Goal: Participate in discussion: Participate in discussion

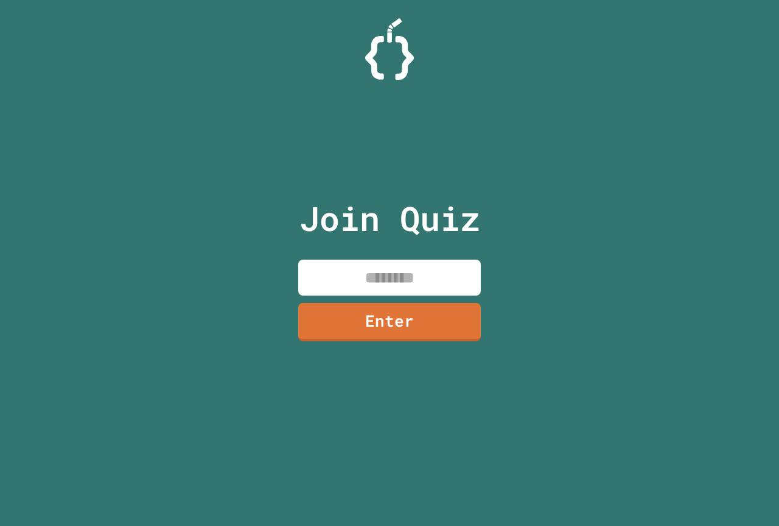
click at [379, 276] on input at bounding box center [389, 277] width 183 height 36
drag, startPoint x: 373, startPoint y: 292, endPoint x: 375, endPoint y: 307, distance: 15.3
click at [375, 303] on div "Join Quiz ******** Enter" at bounding box center [389, 262] width 205 height 465
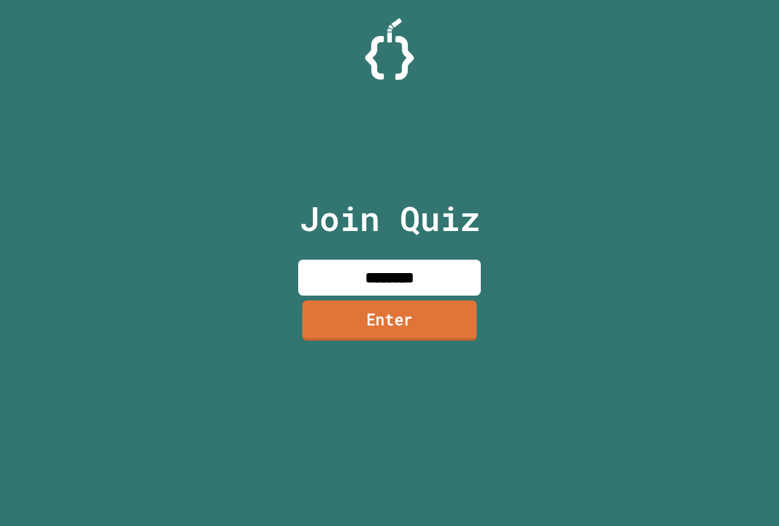
type input "********"
click at [375, 307] on link "Enter" at bounding box center [390, 321] width 184 height 40
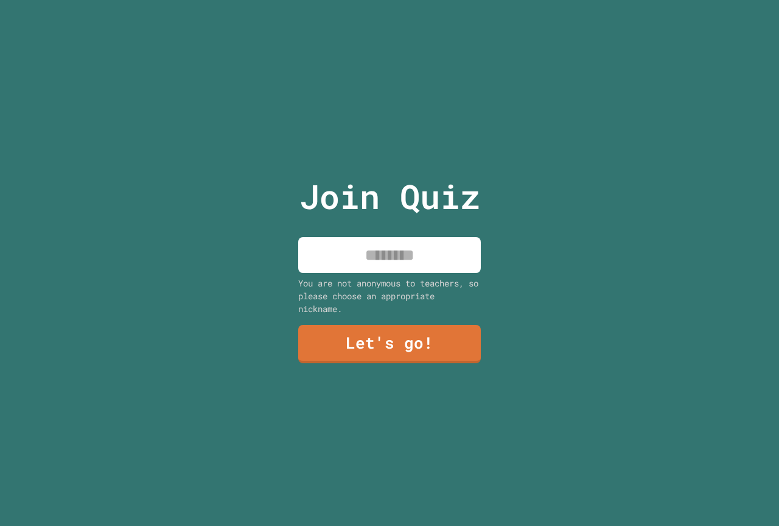
click at [390, 262] on input at bounding box center [389, 255] width 183 height 36
type input "******"
click at [418, 335] on link "Let's go!" at bounding box center [390, 343] width 186 height 40
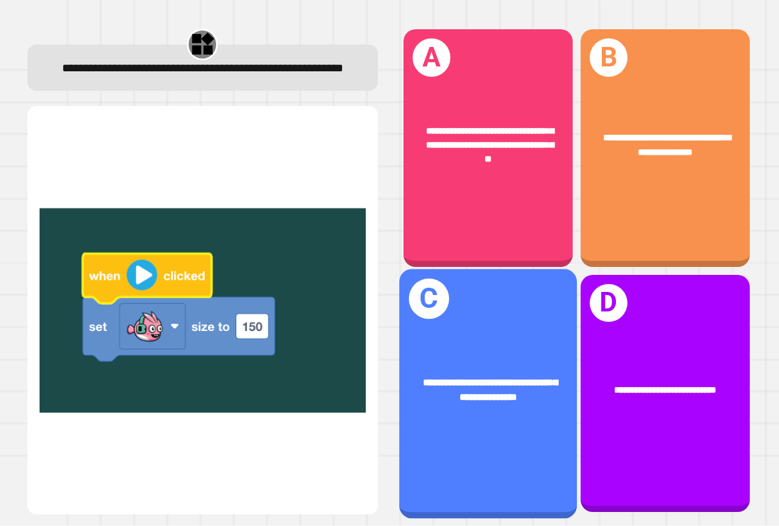
click at [549, 303] on div "**********" at bounding box center [488, 393] width 178 height 249
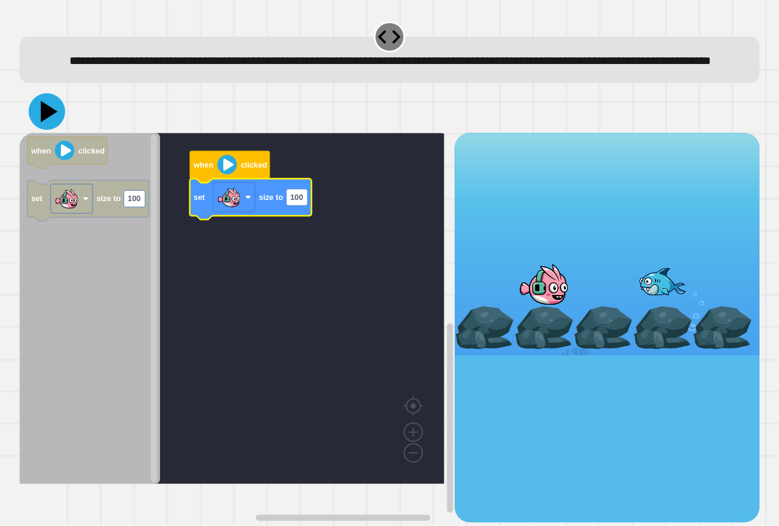
click at [44, 122] on icon at bounding box center [49, 111] width 17 height 21
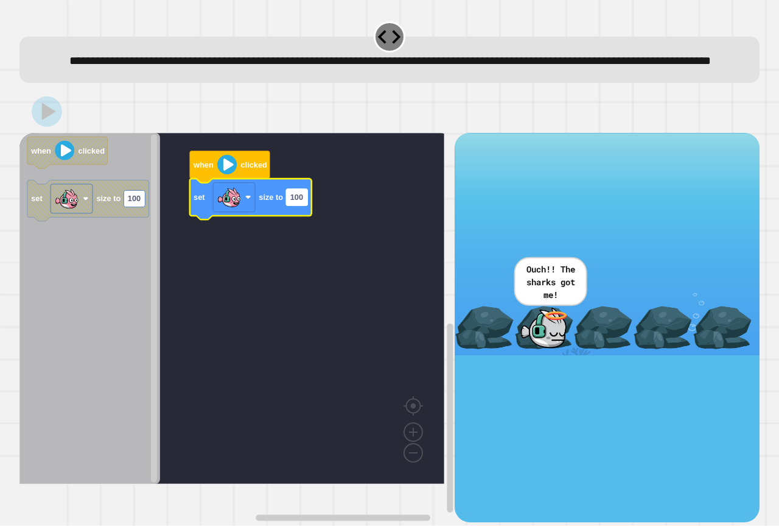
click at [301, 202] on text "100" at bounding box center [296, 197] width 13 height 9
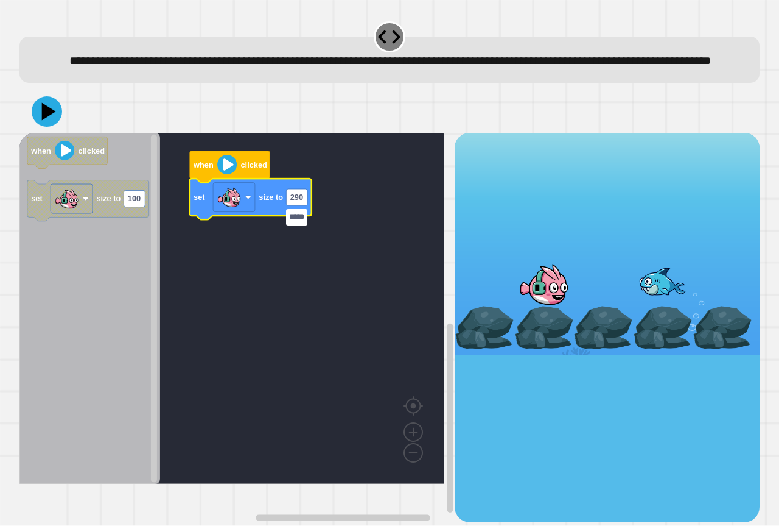
scroll to position [0, 1]
type input "*****"
click at [52, 128] on icon at bounding box center [47, 111] width 37 height 37
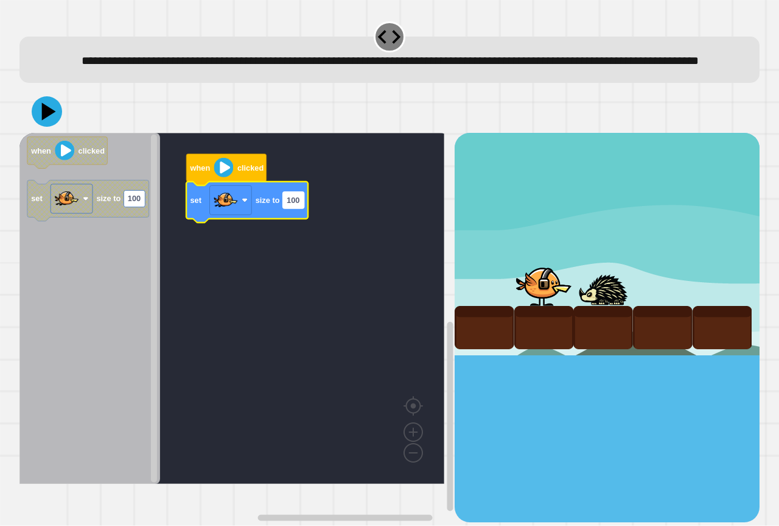
click at [301, 208] on rect "Blockly Workspace" at bounding box center [293, 200] width 21 height 16
type input "****"
click at [49, 124] on icon at bounding box center [47, 111] width 37 height 37
click at [326, 420] on rect "Blockly Workspace" at bounding box center [231, 308] width 425 height 351
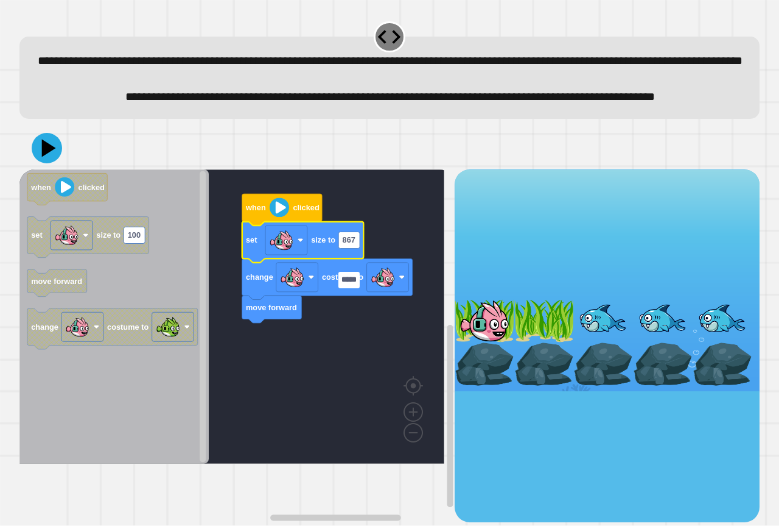
type input "******"
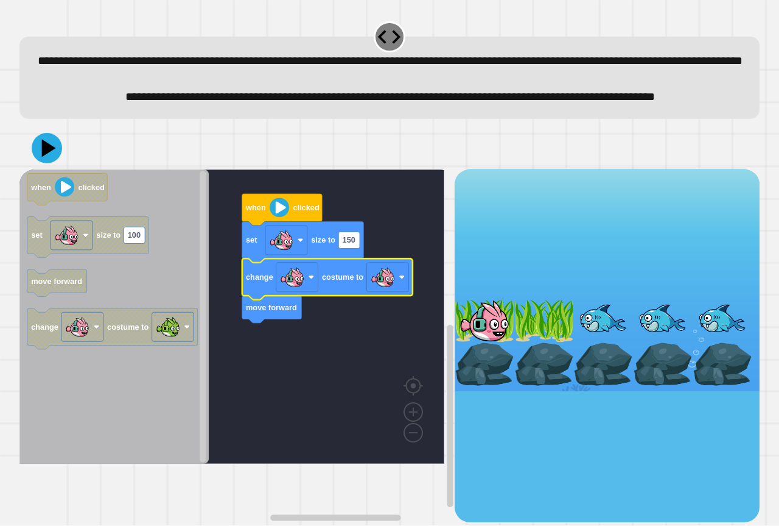
click at [399, 299] on icon "Blockly Workspace" at bounding box center [327, 278] width 171 height 41
click at [396, 292] on rect "Blockly Workspace" at bounding box center [388, 276] width 42 height 29
click at [305, 353] on rect "Blockly Workspace" at bounding box center [231, 316] width 425 height 294
drag, startPoint x: 45, startPoint y: 188, endPoint x: 197, endPoint y: 365, distance: 233.2
click at [55, 166] on icon at bounding box center [47, 148] width 37 height 37
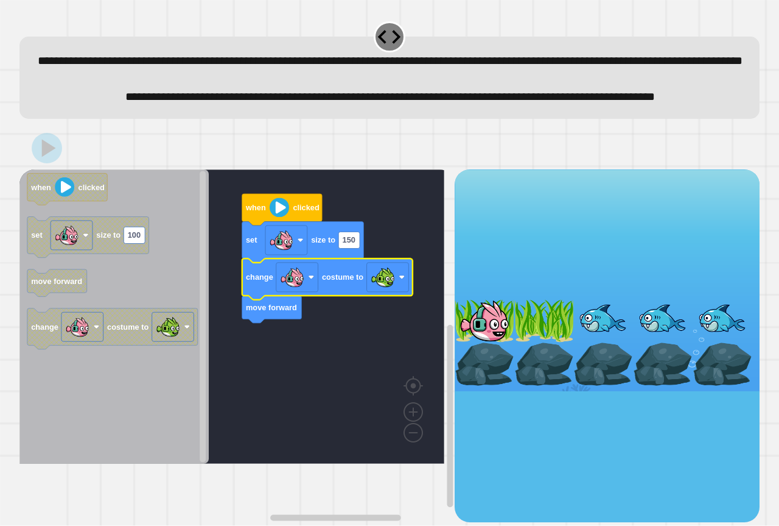
click at [256, 412] on rect "Blockly Workspace" at bounding box center [231, 316] width 425 height 294
click at [267, 409] on rect "Blockly Workspace" at bounding box center [231, 316] width 425 height 294
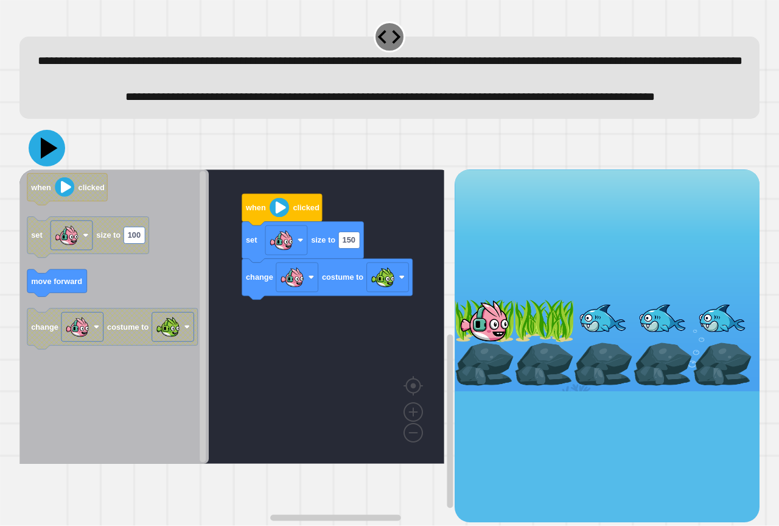
click at [45, 166] on icon at bounding box center [47, 148] width 37 height 37
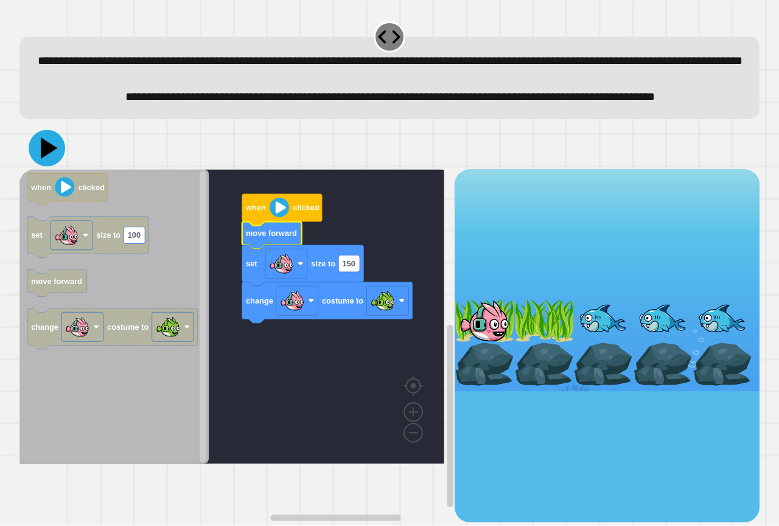
click at [51, 159] on icon at bounding box center [49, 148] width 17 height 21
click at [365, 430] on rect "Blockly Workspace" at bounding box center [231, 316] width 425 height 294
click at [367, 426] on rect "Blockly Workspace" at bounding box center [231, 316] width 425 height 294
click at [367, 425] on rect "Blockly Workspace" at bounding box center [231, 316] width 425 height 294
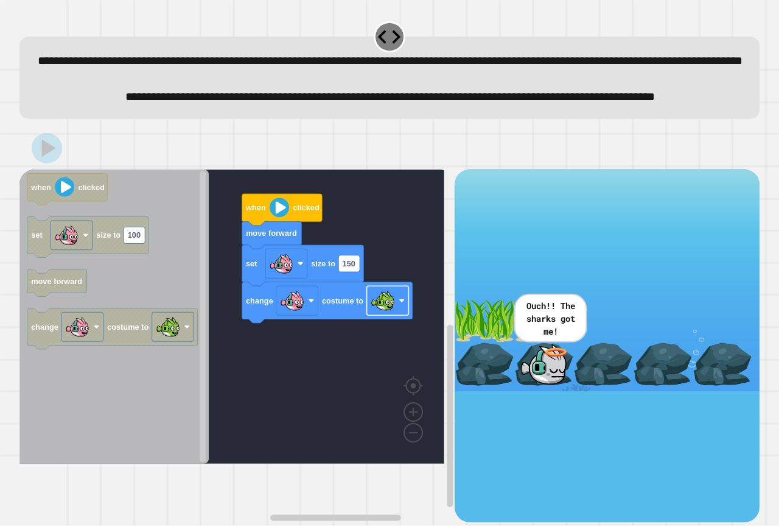
click at [381, 312] on image "Blockly Workspace" at bounding box center [383, 300] width 24 height 24
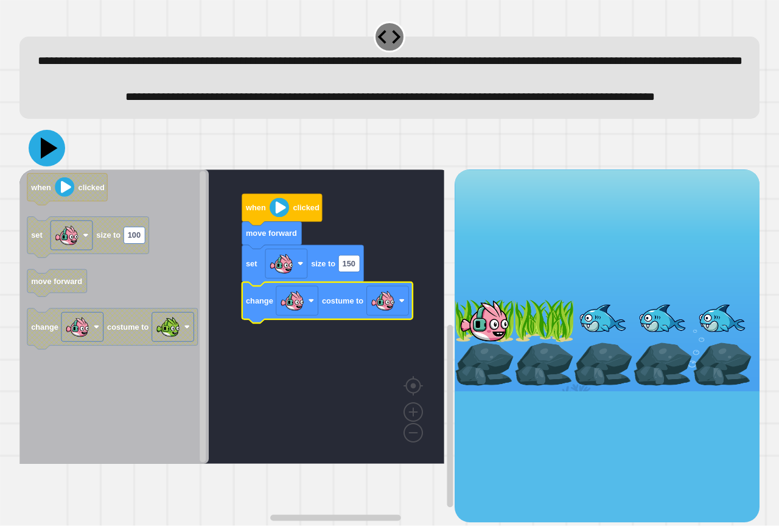
click at [43, 159] on icon at bounding box center [49, 148] width 17 height 21
click at [266, 420] on rect "Blockly Workspace" at bounding box center [231, 316] width 425 height 294
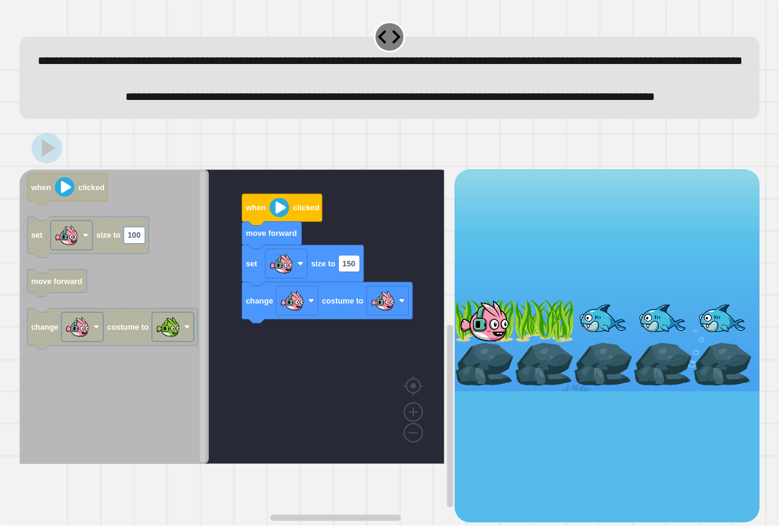
click at [266, 420] on rect "Blockly Workspace" at bounding box center [231, 316] width 425 height 294
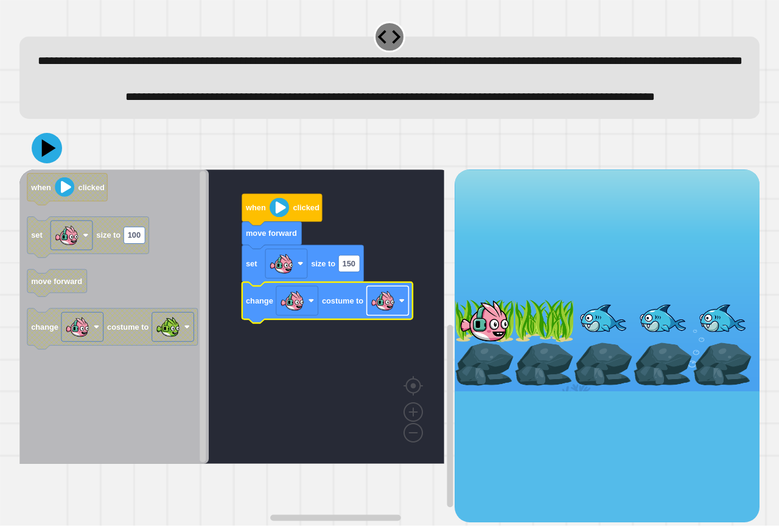
click at [391, 312] on image "Blockly Workspace" at bounding box center [383, 300] width 24 height 24
click at [344, 393] on rect "Blockly Workspace" at bounding box center [231, 316] width 425 height 294
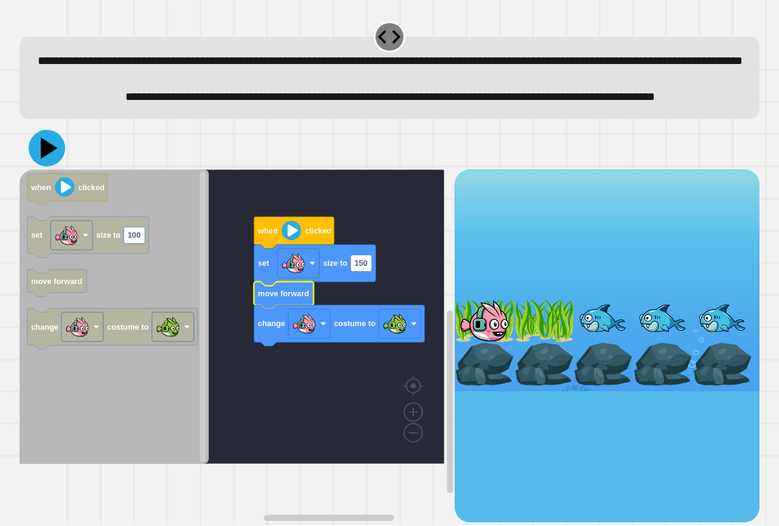
click at [59, 166] on icon at bounding box center [47, 148] width 37 height 37
click at [196, 262] on icon "Blockly Workspace" at bounding box center [113, 316] width 189 height 294
click at [236, 260] on rect "Blockly Workspace" at bounding box center [231, 316] width 425 height 294
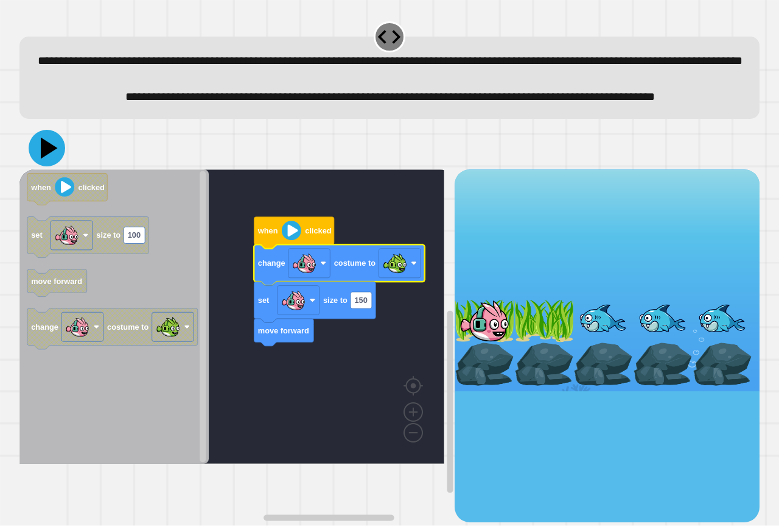
click at [55, 166] on icon at bounding box center [47, 148] width 37 height 37
click at [312, 442] on rect "Blockly Workspace" at bounding box center [231, 316] width 425 height 294
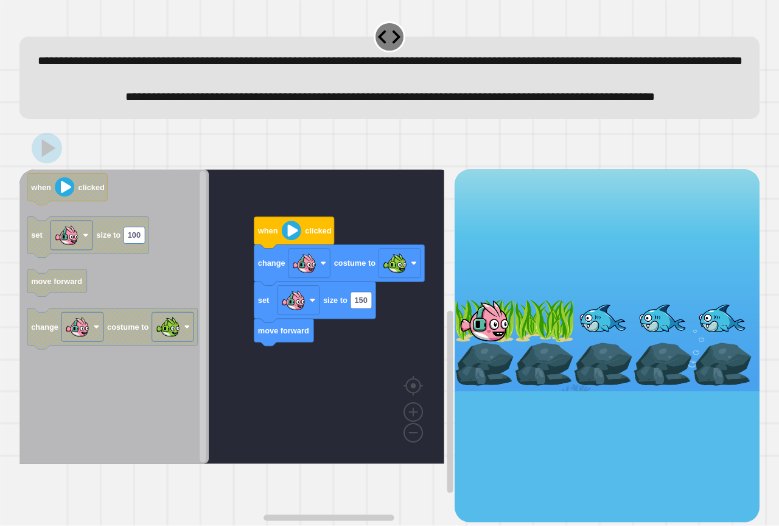
click at [318, 413] on rect "Blockly Workspace" at bounding box center [231, 316] width 425 height 294
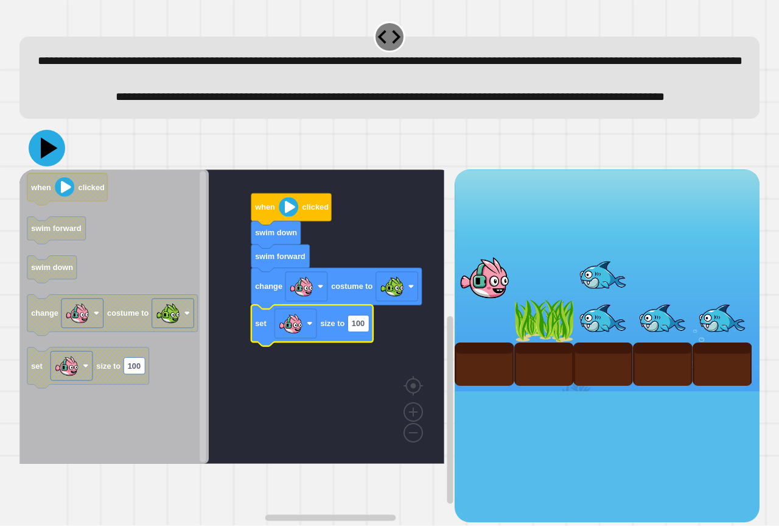
click at [47, 166] on icon at bounding box center [47, 148] width 37 height 37
click at [256, 451] on rect "Blockly Workspace" at bounding box center [231, 316] width 425 height 294
click at [258, 449] on rect "Blockly Workspace" at bounding box center [231, 316] width 425 height 294
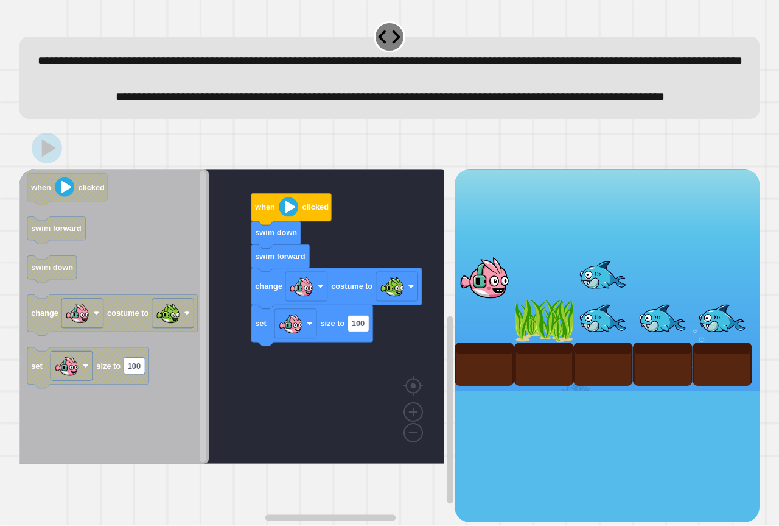
click at [261, 439] on rect "Blockly Workspace" at bounding box center [231, 316] width 425 height 294
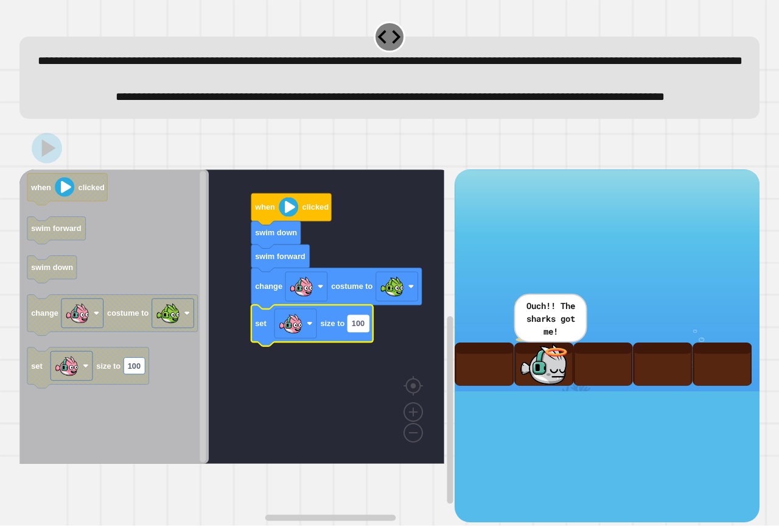
click at [359, 328] on text "100" at bounding box center [358, 322] width 13 height 9
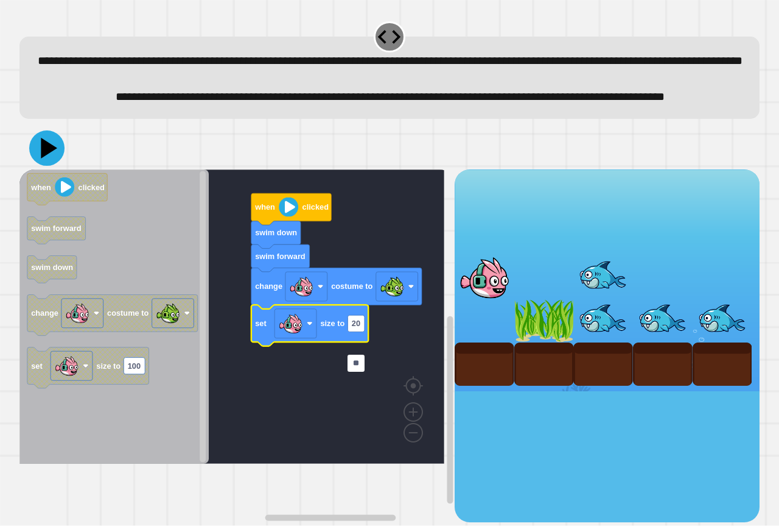
type input "**"
click at [29, 169] on div at bounding box center [389, 148] width 741 height 43
click at [59, 166] on icon at bounding box center [47, 148] width 37 height 37
click at [69, 169] on div at bounding box center [389, 148] width 741 height 43
click at [285, 463] on rect "Blockly Workspace" at bounding box center [231, 316] width 425 height 294
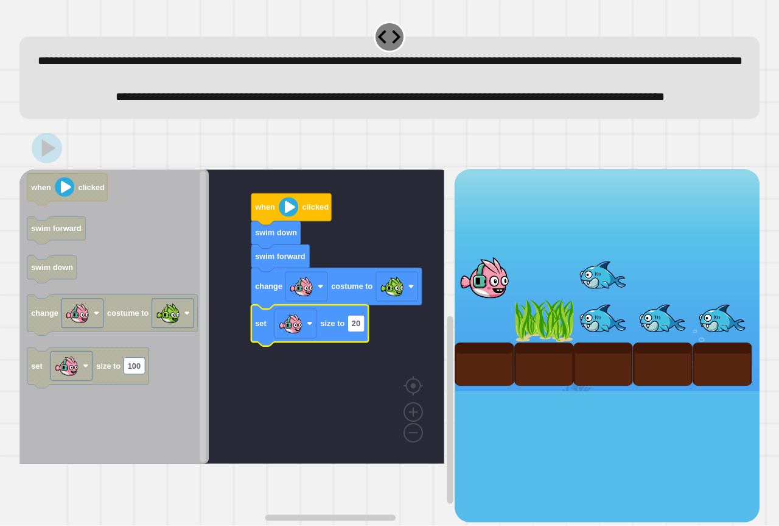
click at [292, 438] on rect "Blockly Workspace" at bounding box center [231, 316] width 425 height 294
click at [293, 433] on rect "Blockly Workspace" at bounding box center [231, 316] width 425 height 294
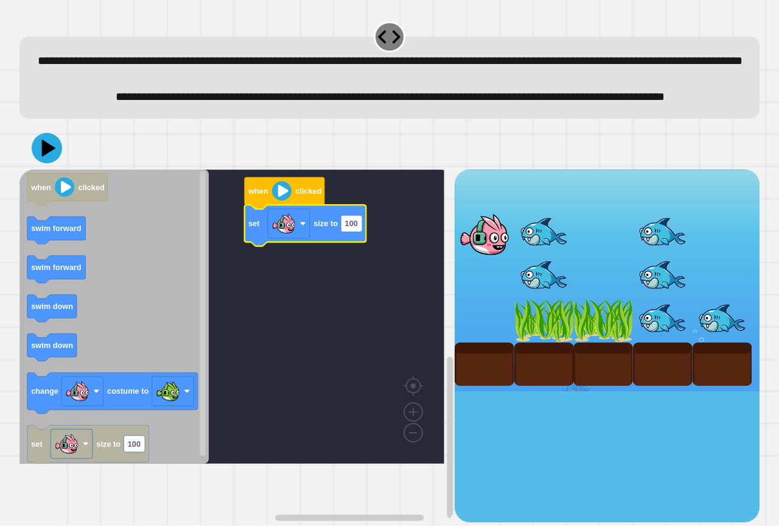
click at [364, 245] on icon "Blockly Workspace" at bounding box center [306, 225] width 122 height 41
click at [360, 231] on rect "Blockly Workspace" at bounding box center [351, 223] width 21 height 16
type input "**"
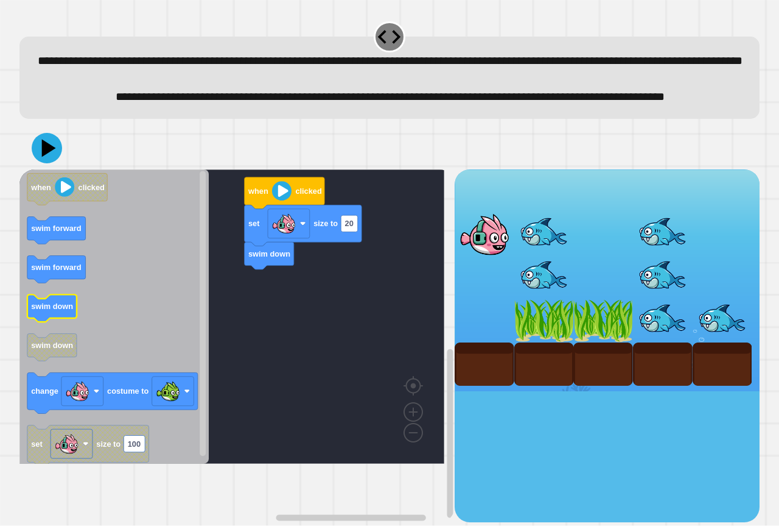
click at [48, 340] on icon "when clicked swim forward swim forward swim down swim down change costume to se…" at bounding box center [113, 316] width 189 height 294
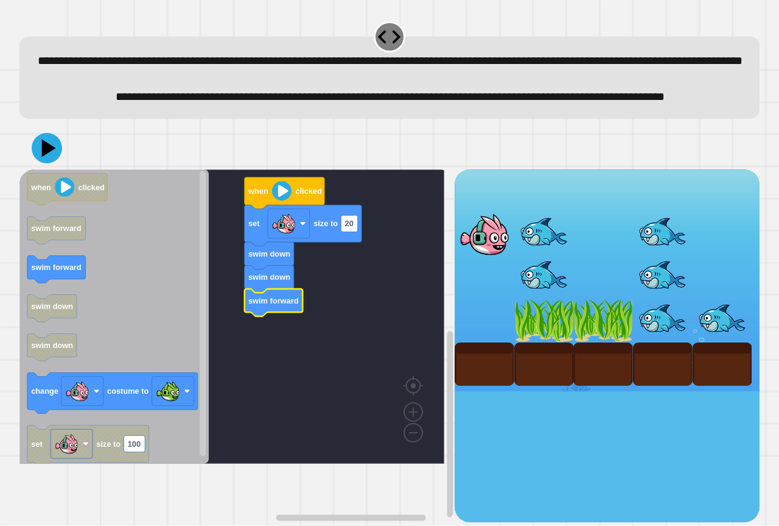
click at [128, 408] on icon "Blockly Workspace" at bounding box center [113, 316] width 189 height 294
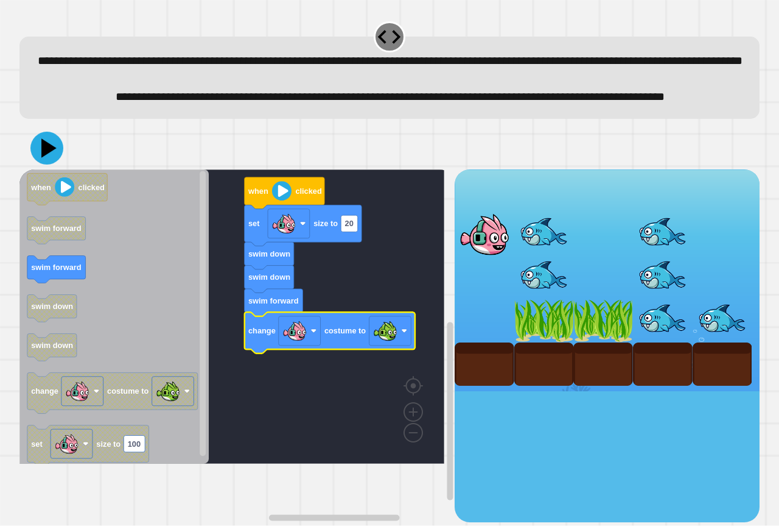
click at [54, 164] on icon at bounding box center [46, 148] width 33 height 33
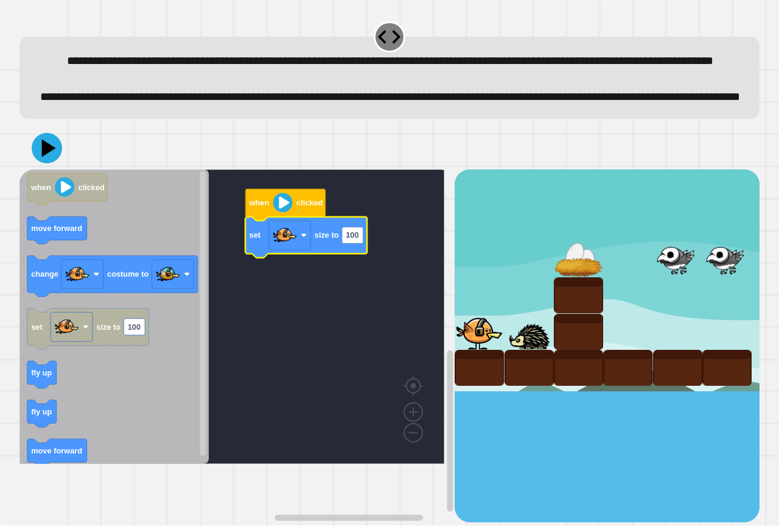
click at [358, 258] on icon "Blockly Workspace" at bounding box center [306, 237] width 122 height 41
click at [281, 339] on rect "Blockly Workspace" at bounding box center [231, 316] width 425 height 294
click at [356, 240] on text "100" at bounding box center [352, 235] width 13 height 9
type input "***"
click at [298, 309] on rect "Blockly Workspace" at bounding box center [231, 316] width 425 height 294
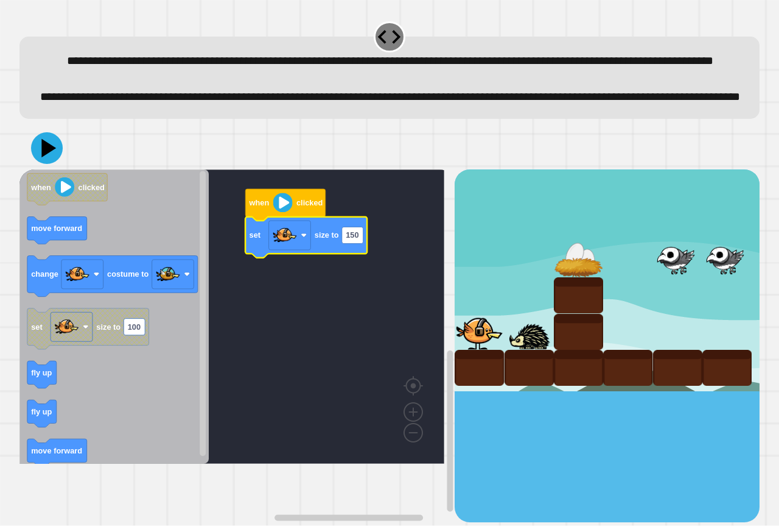
click at [27, 169] on div at bounding box center [389, 148] width 741 height 43
click at [35, 166] on icon at bounding box center [47, 148] width 37 height 37
click at [172, 461] on icon "Blockly Workspace" at bounding box center [113, 316] width 189 height 294
click at [174, 461] on icon "Blockly Workspace" at bounding box center [113, 316] width 189 height 294
click at [360, 243] on rect "Blockly Workspace" at bounding box center [352, 235] width 21 height 16
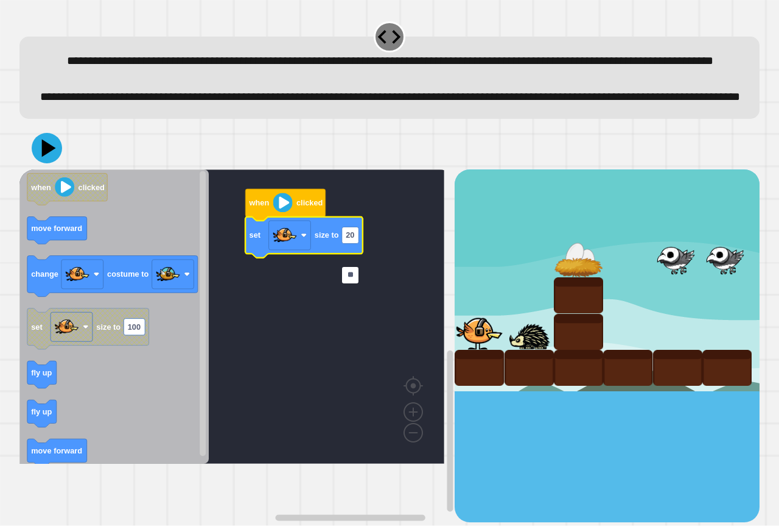
type input "*"
type input "***"
click at [163, 346] on icon "Blockly Workspace" at bounding box center [113, 316] width 189 height 294
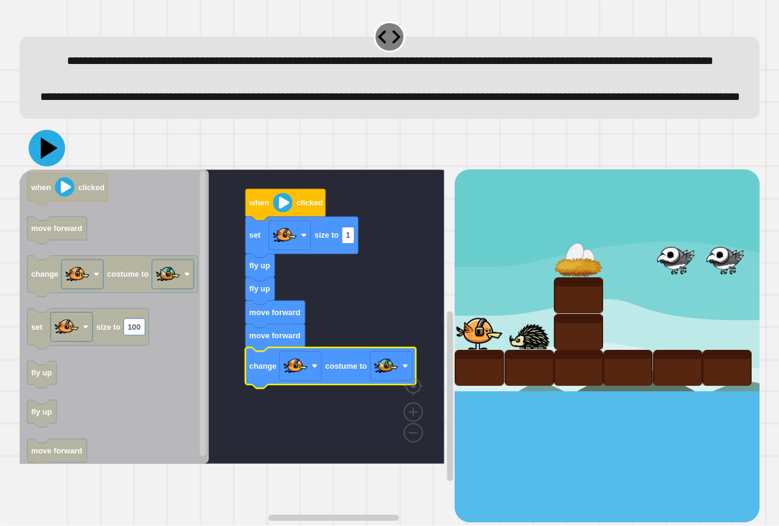
click at [53, 166] on button at bounding box center [47, 148] width 37 height 37
click at [357, 379] on rect "Blockly Workspace" at bounding box center [231, 316] width 425 height 294
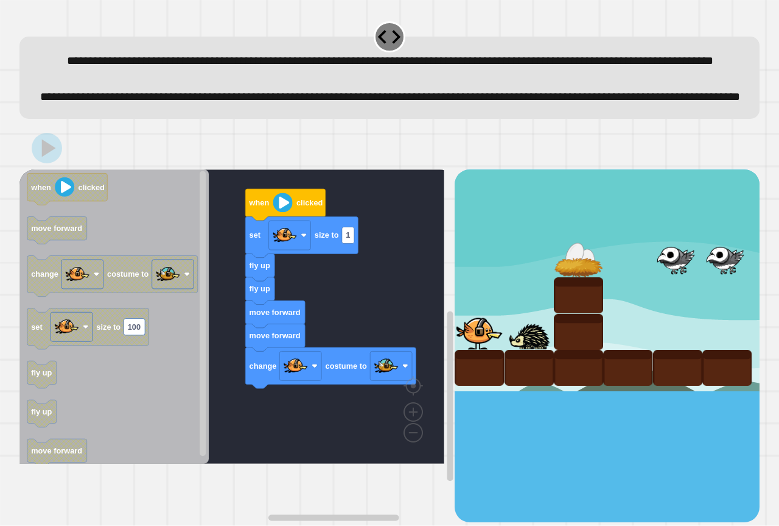
click at [357, 373] on rect "Blockly Workspace" at bounding box center [231, 316] width 425 height 294
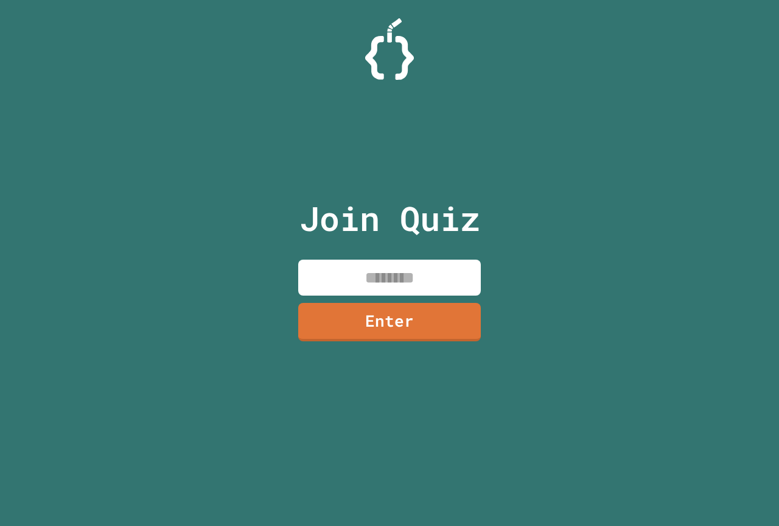
click at [389, 291] on input at bounding box center [389, 277] width 183 height 36
type input "********"
drag, startPoint x: 379, startPoint y: 324, endPoint x: 378, endPoint y: 306, distance: 18.3
click at [378, 306] on link "Enter" at bounding box center [390, 320] width 180 height 40
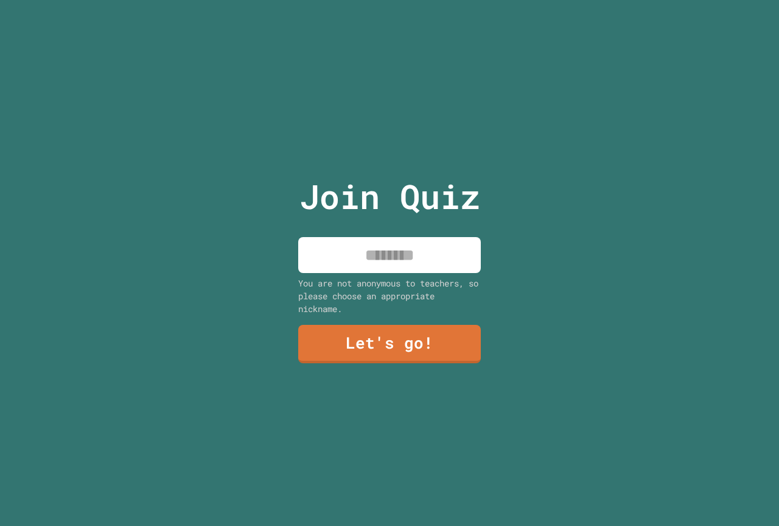
click at [386, 261] on input at bounding box center [389, 255] width 183 height 36
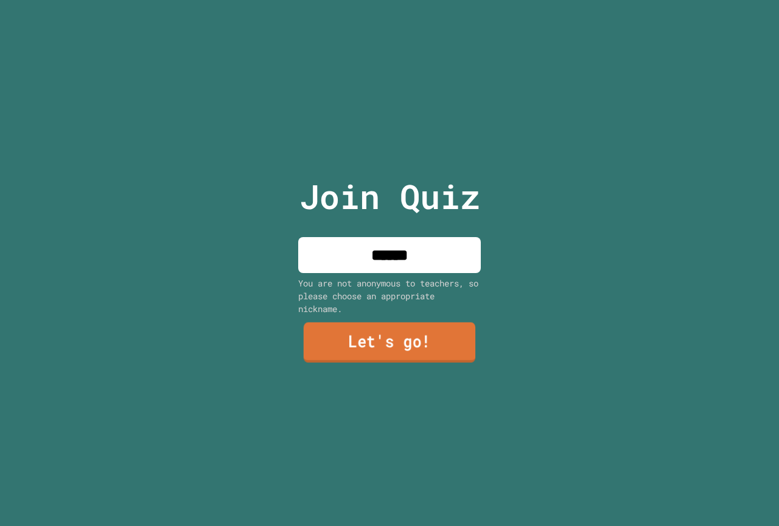
type input "******"
click at [370, 350] on link "Let's go!" at bounding box center [390, 343] width 184 height 40
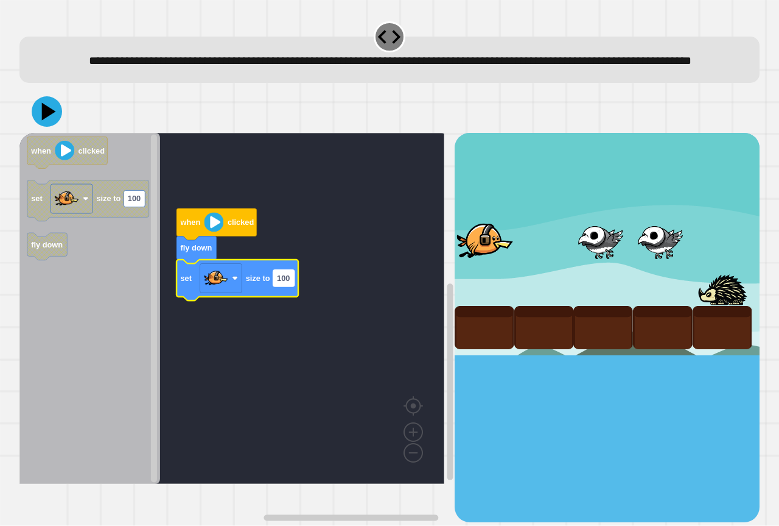
click at [287, 283] on text "100" at bounding box center [283, 277] width 13 height 9
click at [287, 300] on input "***" at bounding box center [283, 297] width 21 height 16
type input "*******"
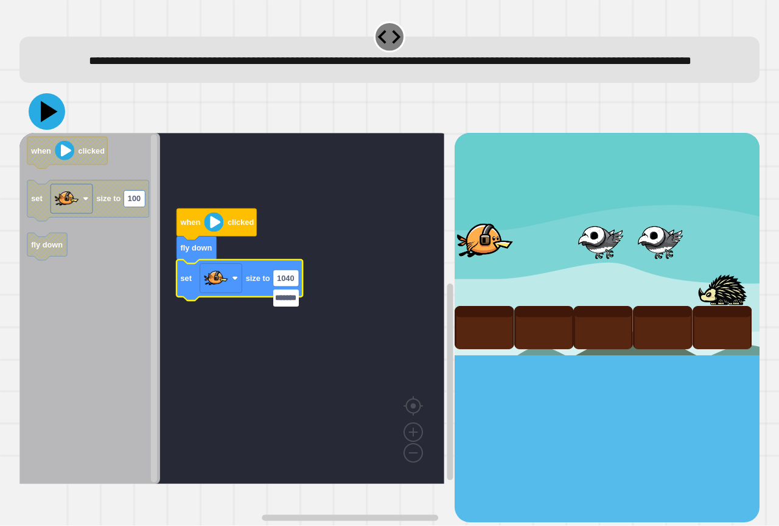
click at [30, 126] on button at bounding box center [47, 111] width 37 height 37
click at [245, 189] on rect "Blockly Workspace" at bounding box center [231, 308] width 425 height 351
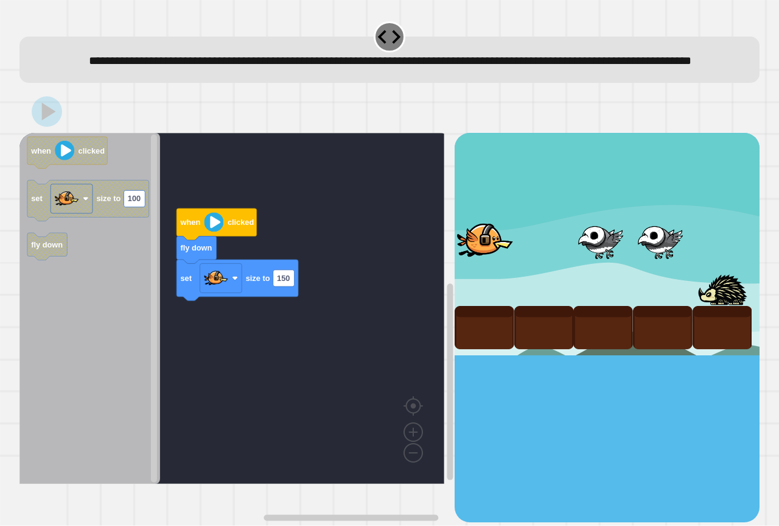
click at [259, 191] on rect "Blockly Workspace" at bounding box center [231, 308] width 425 height 351
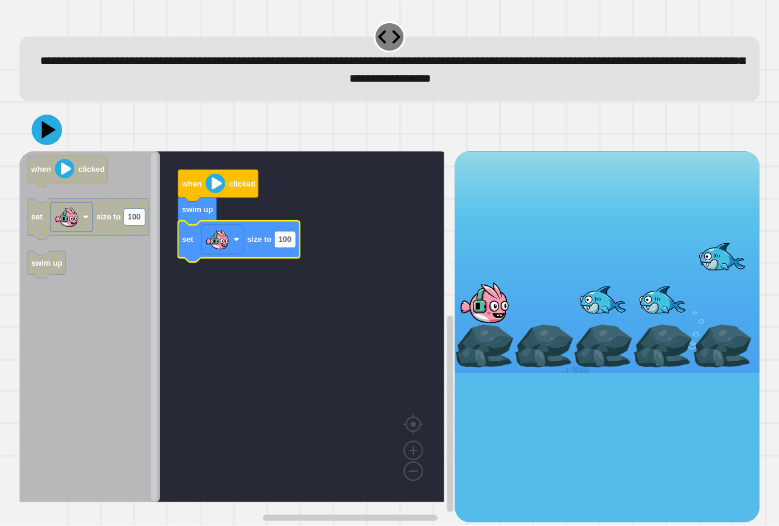
click at [288, 250] on icon "Blockly Workspace" at bounding box center [239, 241] width 122 height 41
click at [289, 244] on text "100" at bounding box center [284, 239] width 13 height 9
type input "******"
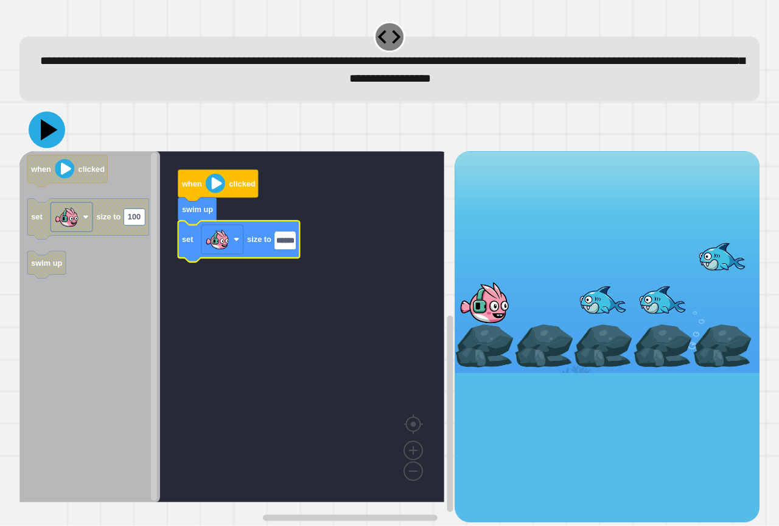
click at [52, 133] on icon at bounding box center [49, 129] width 17 height 21
click at [395, 343] on rect "Blockly Workspace" at bounding box center [231, 326] width 425 height 351
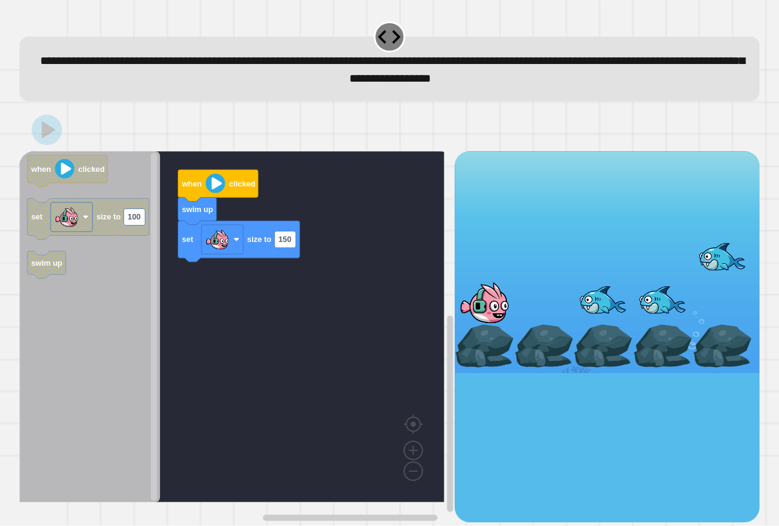
click at [364, 329] on rect "Blockly Workspace" at bounding box center [231, 326] width 425 height 351
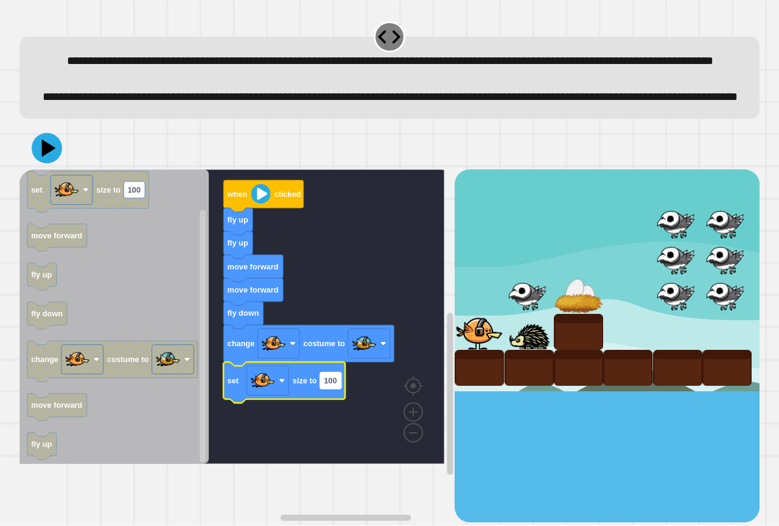
click at [333, 385] on text "100" at bounding box center [330, 380] width 13 height 9
click at [333, 423] on input "***" at bounding box center [330, 420] width 21 height 16
type input "*"
click at [60, 166] on icon at bounding box center [47, 148] width 37 height 37
click at [289, 463] on rect "Blockly Workspace" at bounding box center [231, 316] width 425 height 294
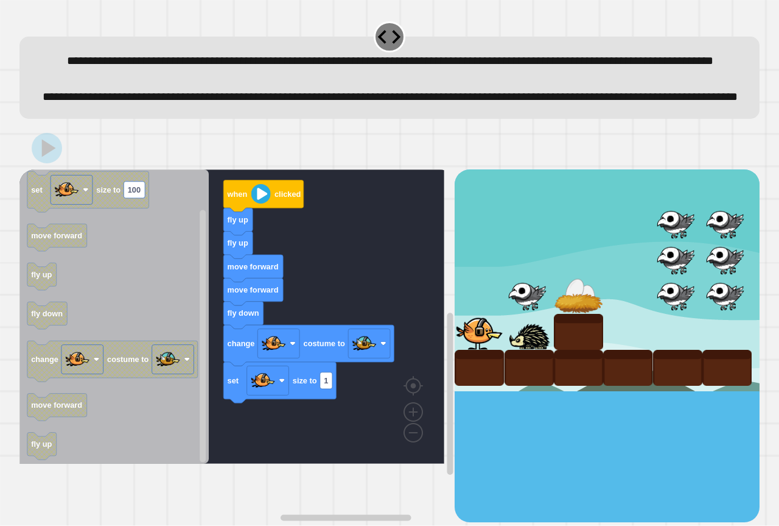
click at [289, 463] on rect "Blockly Workspace" at bounding box center [231, 316] width 425 height 294
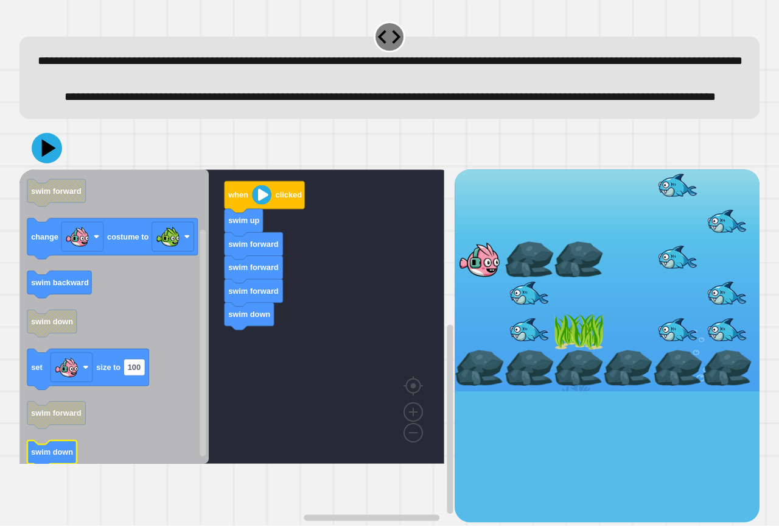
click at [46, 463] on icon "Blockly Workspace" at bounding box center [113, 316] width 189 height 294
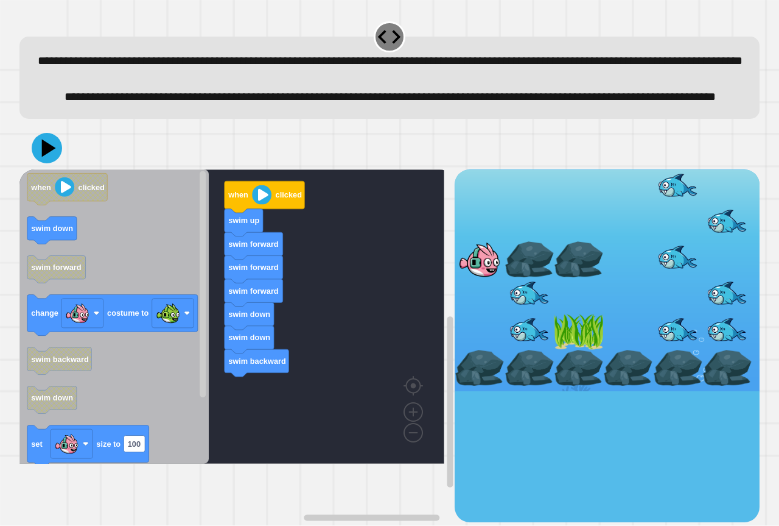
click at [209, 354] on icon "when clicked swim down swim forward change costume to swim backward swim down s…" at bounding box center [113, 316] width 189 height 294
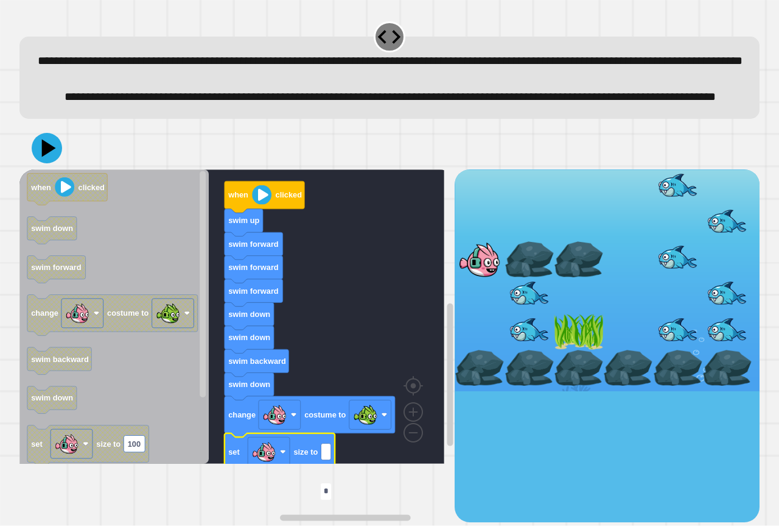
type input "*"
click at [38, 166] on icon at bounding box center [47, 148] width 37 height 37
click at [367, 374] on rect "Blockly Workspace" at bounding box center [231, 316] width 425 height 294
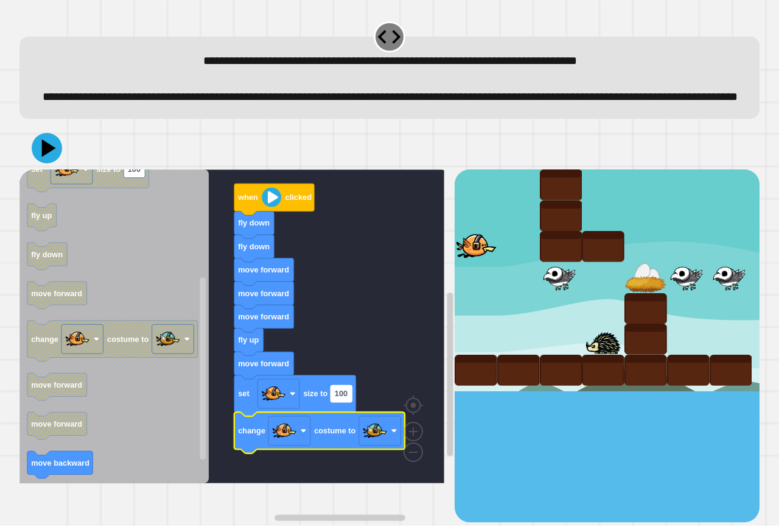
click at [350, 401] on rect "Blockly Workspace" at bounding box center [341, 393] width 21 height 16
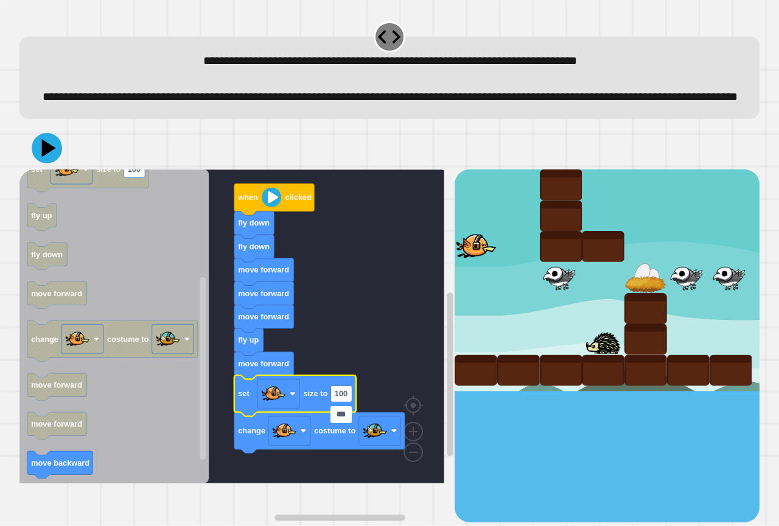
click at [350, 410] on input "***" at bounding box center [341, 414] width 21 height 16
type input "*"
click at [37, 164] on icon at bounding box center [47, 148] width 37 height 37
click at [326, 333] on rect "Blockly Workspace" at bounding box center [231, 326] width 425 height 314
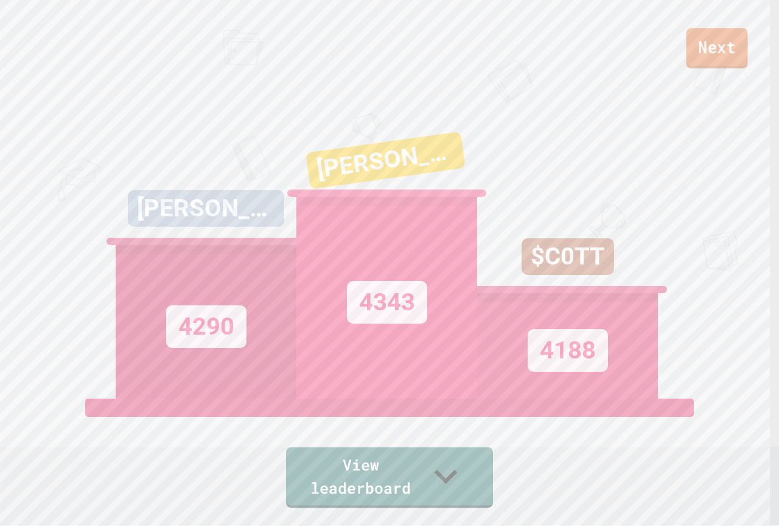
click at [737, 48] on link "Next" at bounding box center [717, 48] width 62 height 40
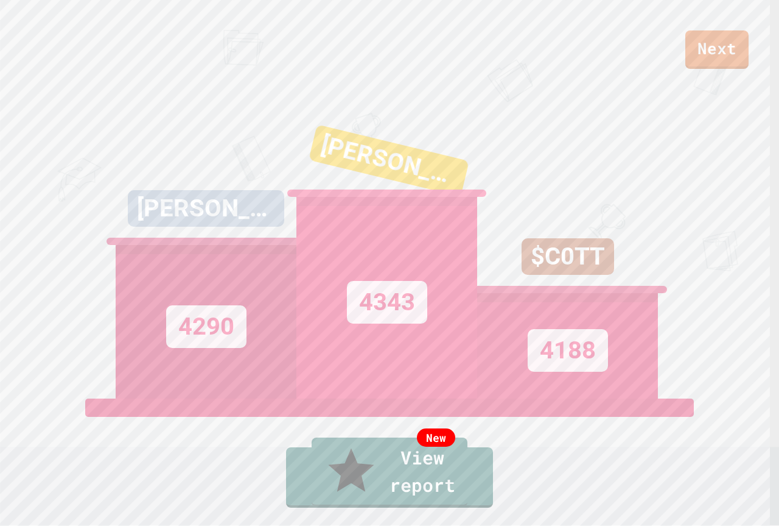
drag, startPoint x: 690, startPoint y: 57, endPoint x: 691, endPoint y: 63, distance: 6.1
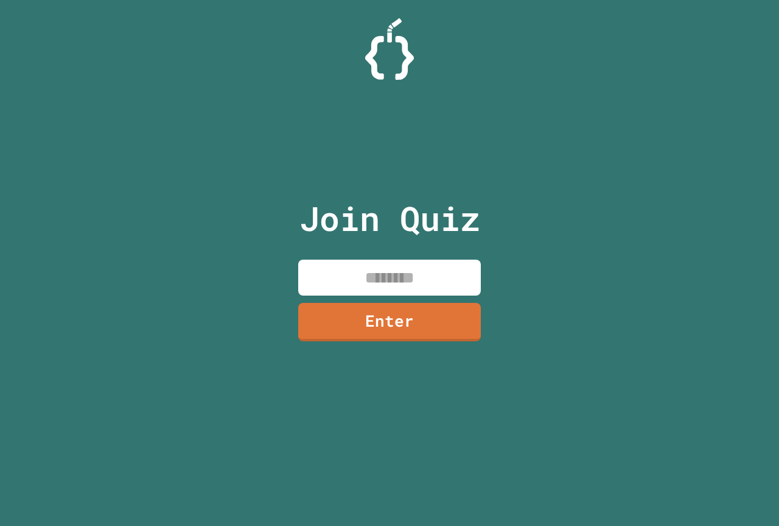
click at [405, 271] on input at bounding box center [389, 277] width 183 height 36
type input "********"
click at [439, 339] on link "Enter" at bounding box center [390, 321] width 186 height 40
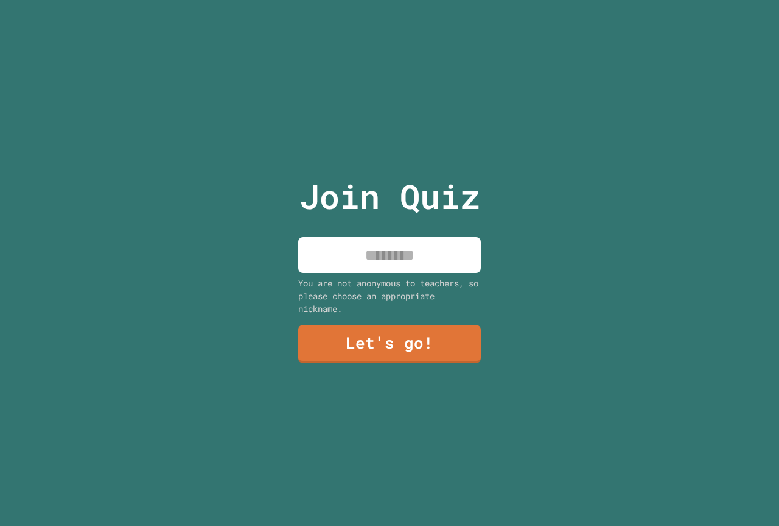
click at [385, 254] on input at bounding box center [389, 255] width 183 height 36
type input "******"
click at [440, 353] on link "Let's go!" at bounding box center [390, 343] width 184 height 40
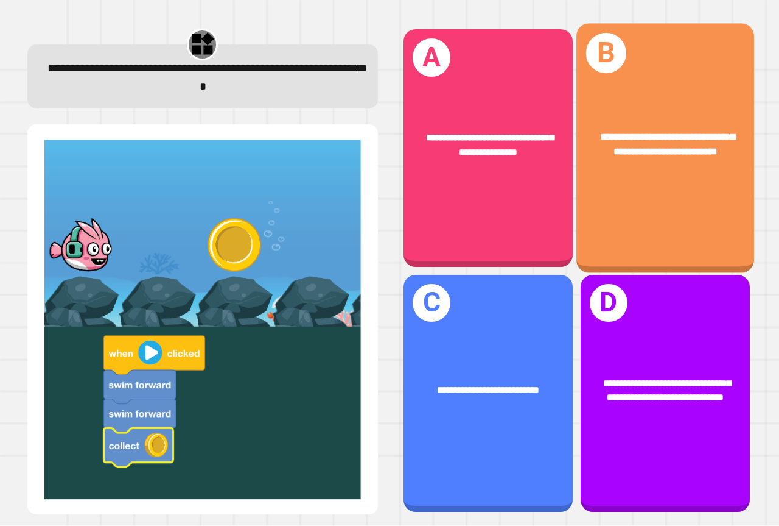
click at [591, 229] on div "**********" at bounding box center [666, 148] width 178 height 249
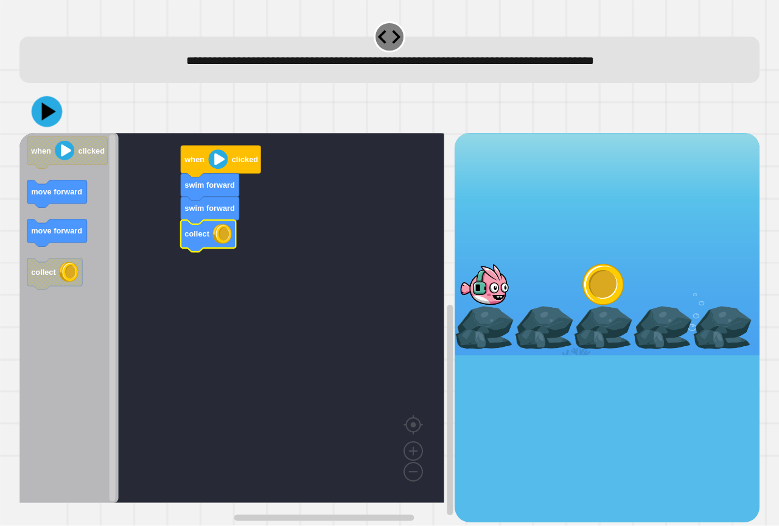
click at [37, 100] on icon at bounding box center [47, 111] width 31 height 31
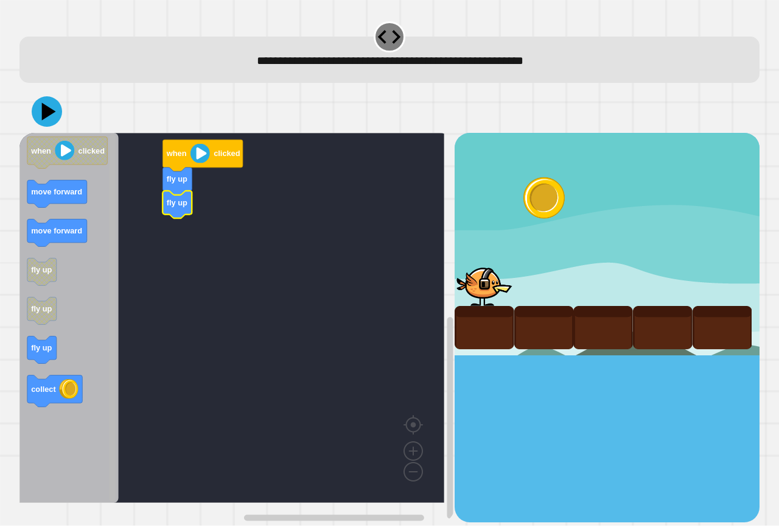
click at [158, 217] on div "when clicked fly up fly up when clicked move forward move forward fly up fly up…" at bounding box center [236, 327] width 435 height 389
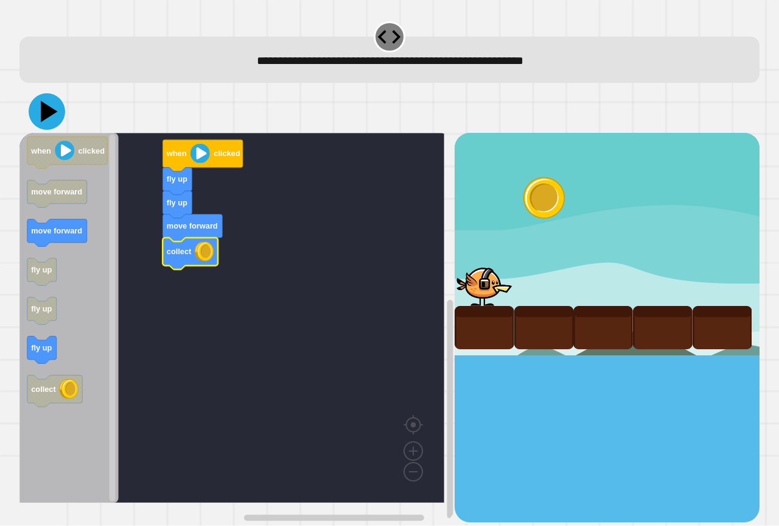
click at [46, 115] on icon at bounding box center [49, 111] width 17 height 21
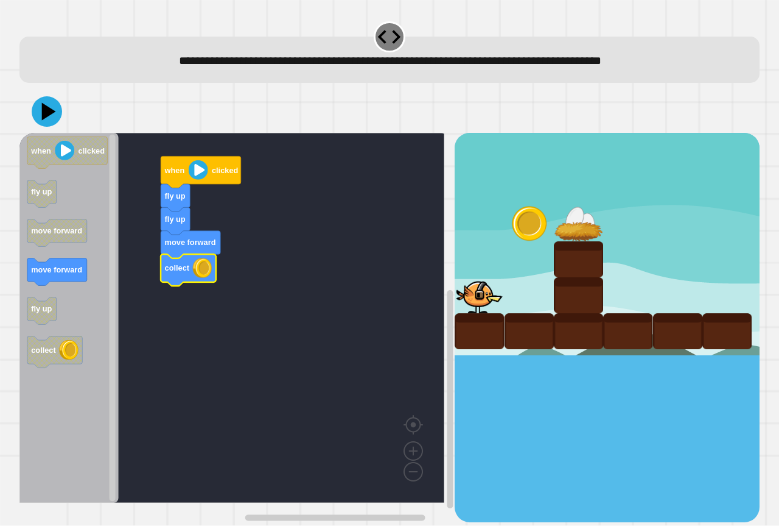
click at [84, 264] on icon "when clicked fly up move forward move forward fly up collect" at bounding box center [68, 318] width 99 height 370
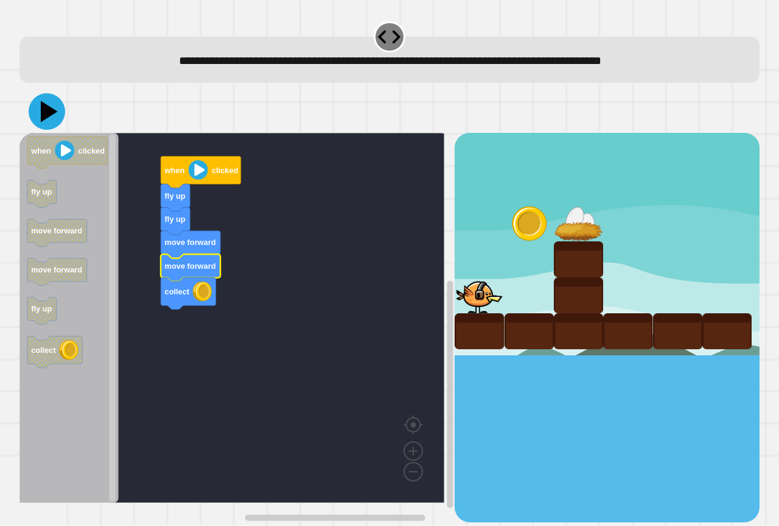
click at [39, 120] on icon at bounding box center [47, 111] width 37 height 37
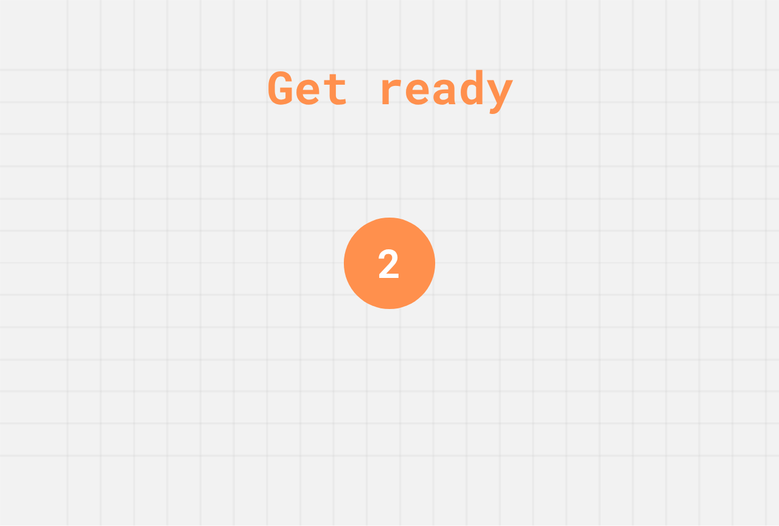
drag, startPoint x: 435, startPoint y: 370, endPoint x: 429, endPoint y: 370, distance: 6.7
click at [433, 370] on div "Get ready 2" at bounding box center [389, 263] width 779 height 526
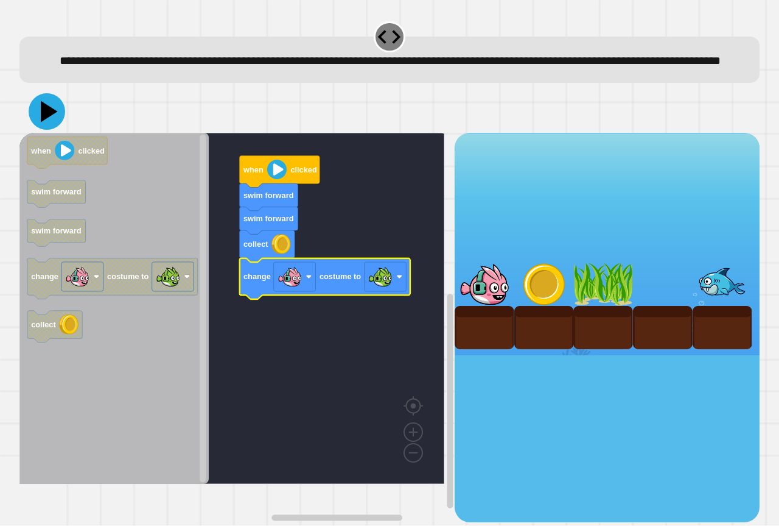
click at [51, 130] on icon at bounding box center [47, 111] width 37 height 37
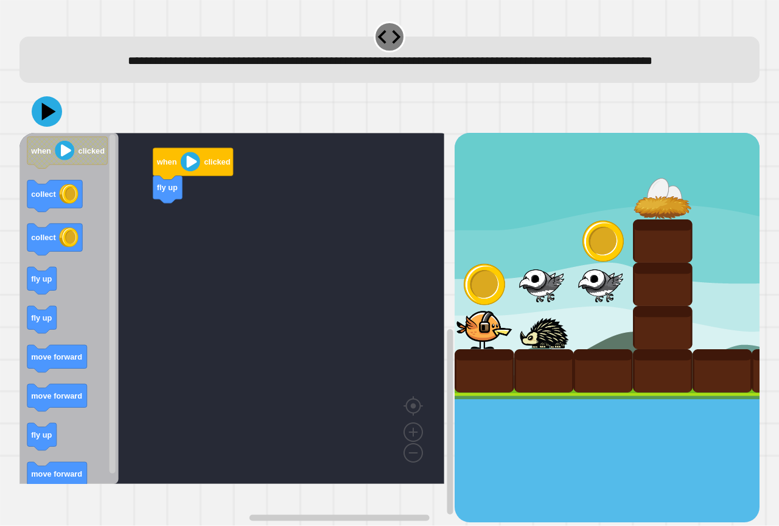
click at [294, 289] on rect "Blockly Workspace" at bounding box center [231, 308] width 425 height 351
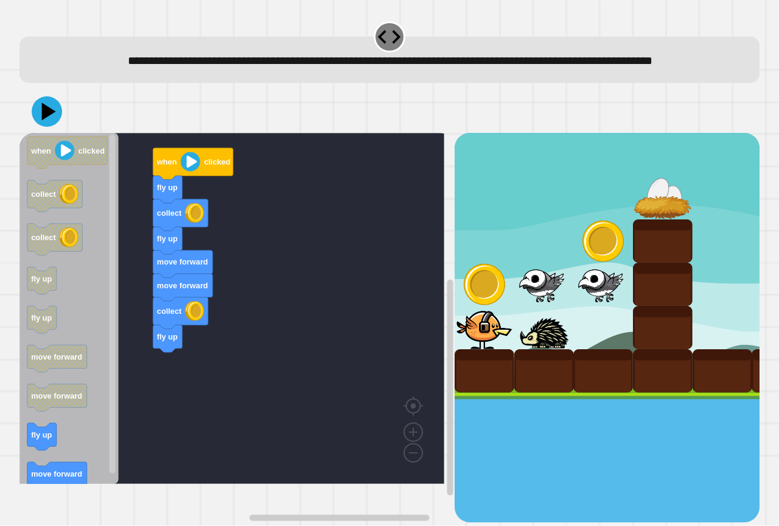
click at [79, 484] on icon "when clicked collect collect fly up fly up move forward move forward fly up mov…" at bounding box center [68, 308] width 99 height 351
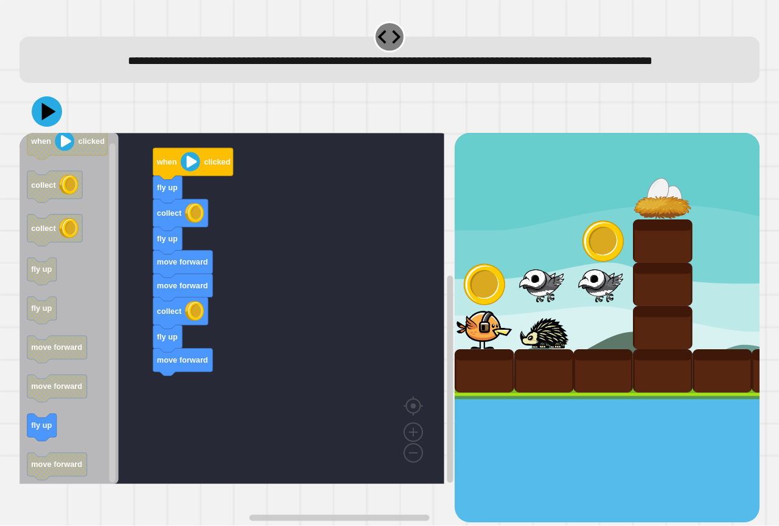
click at [71, 305] on icon "when clicked collect collect fly up fly up move forward move forward fly up mov…" at bounding box center [68, 308] width 99 height 351
click at [84, 187] on icon "Blockly Workspace" at bounding box center [68, 308] width 99 height 351
click at [40, 119] on icon at bounding box center [47, 111] width 37 height 37
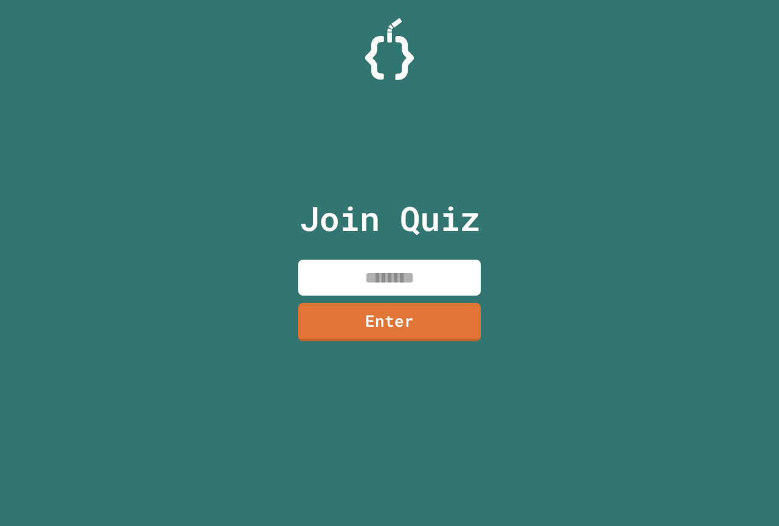
click at [423, 278] on input at bounding box center [389, 277] width 183 height 36
click at [445, 278] on input at bounding box center [389, 277] width 183 height 36
type input "*"
type input "********"
click at [395, 321] on link "Enter" at bounding box center [390, 320] width 180 height 40
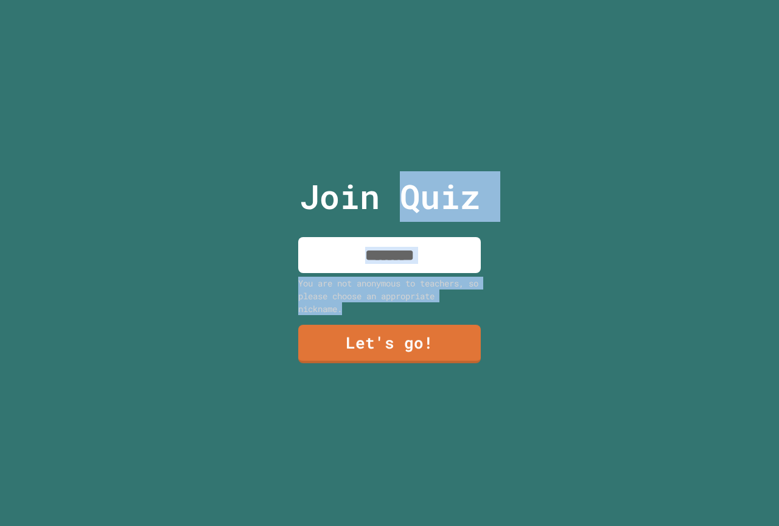
drag, startPoint x: 387, startPoint y: 192, endPoint x: 384, endPoint y: 317, distance: 125.5
click at [384, 317] on div "Join Quiz You are not anonymous to teachers, so please choose an appropriate ni…" at bounding box center [389, 263] width 205 height 526
click at [388, 249] on input at bounding box center [389, 255] width 183 height 36
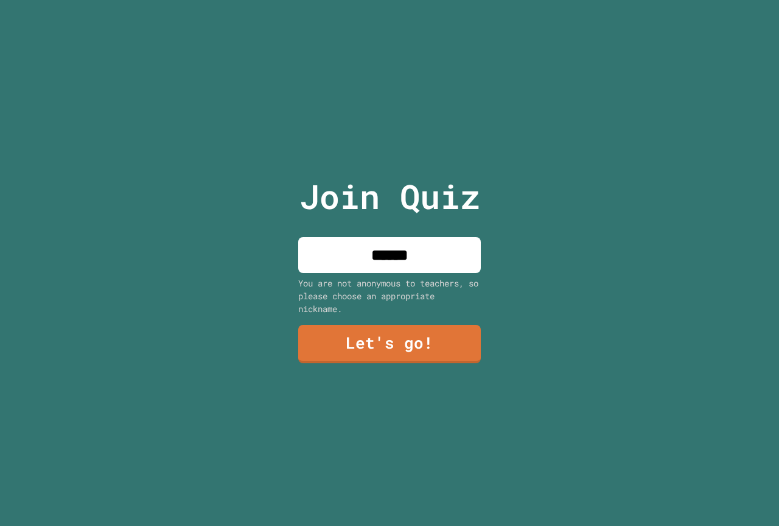
type input "******"
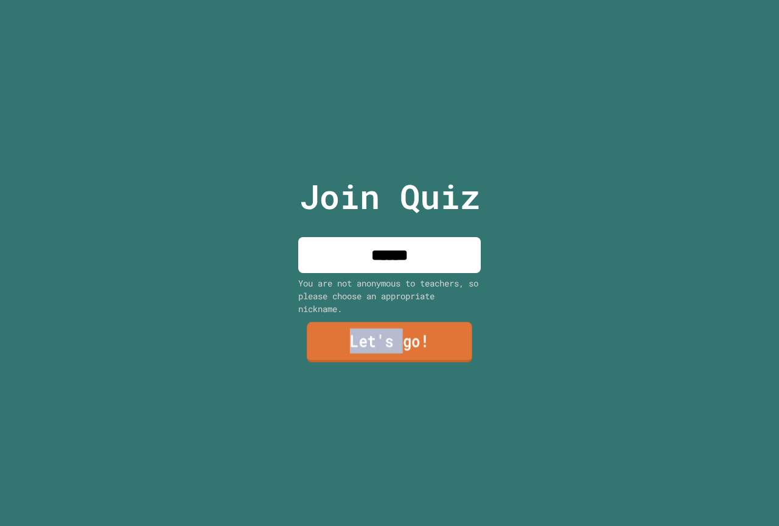
drag, startPoint x: 396, startPoint y: 313, endPoint x: 396, endPoint y: 326, distance: 12.8
click at [396, 326] on div "Join Quiz ****** You are not anonymous to teachers, so please choose an appropr…" at bounding box center [389, 263] width 205 height 526
click at [396, 326] on link "Let's go!" at bounding box center [389, 343] width 178 height 40
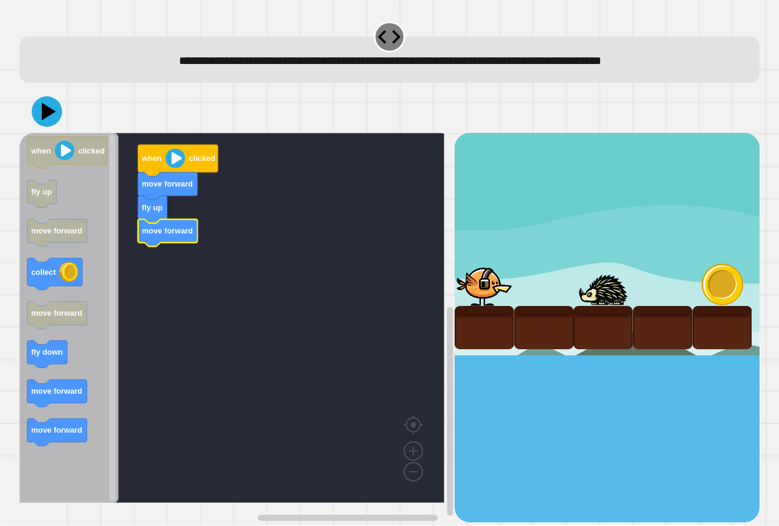
click at [150, 323] on div "when clicked move forward fly up move forward when clicked fly up move forward …" at bounding box center [236, 327] width 435 height 389
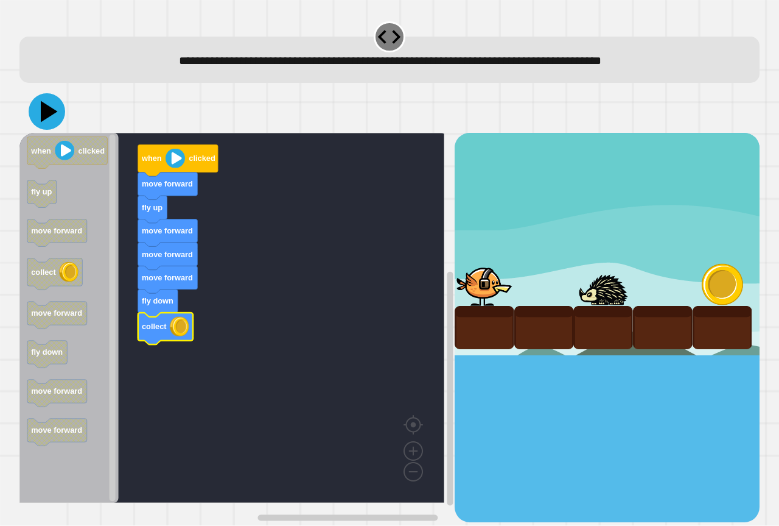
click at [46, 108] on icon at bounding box center [49, 111] width 17 height 21
drag, startPoint x: 158, startPoint y: 108, endPoint x: 149, endPoint y: 111, distance: 8.9
click at [149, 111] on div at bounding box center [389, 111] width 741 height 43
click at [284, 257] on rect "Blockly Workspace" at bounding box center [231, 318] width 425 height 370
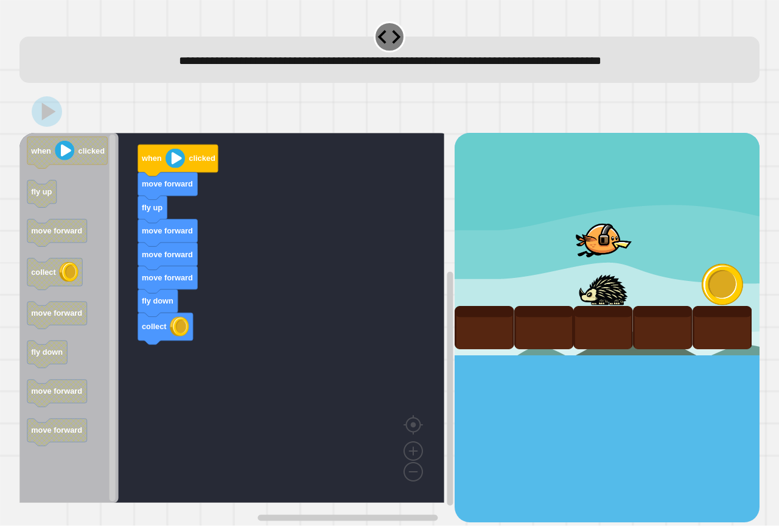
click at [284, 257] on rect "Blockly Workspace" at bounding box center [231, 318] width 425 height 370
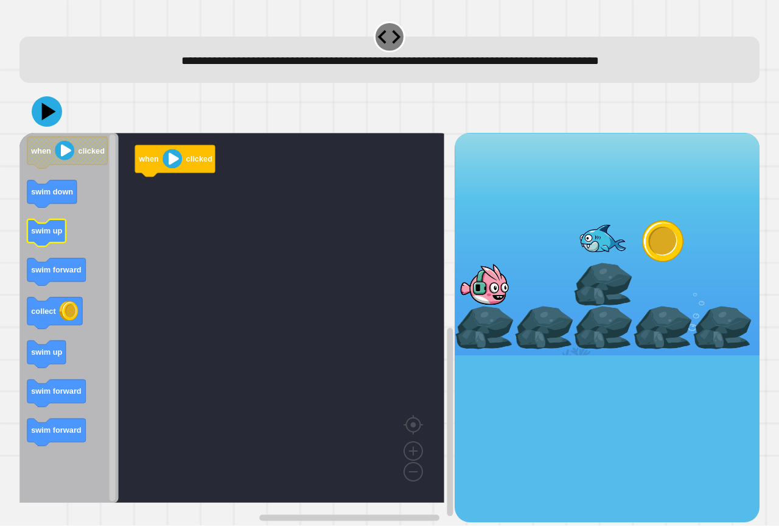
click at [54, 247] on rect "Blockly Workspace" at bounding box center [46, 232] width 38 height 27
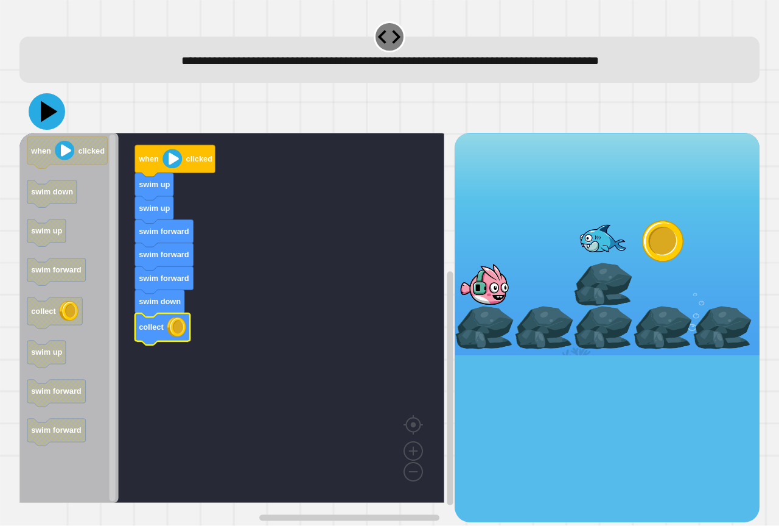
click at [57, 102] on icon at bounding box center [47, 111] width 37 height 37
click at [362, 220] on rect "Blockly Workspace" at bounding box center [231, 318] width 425 height 370
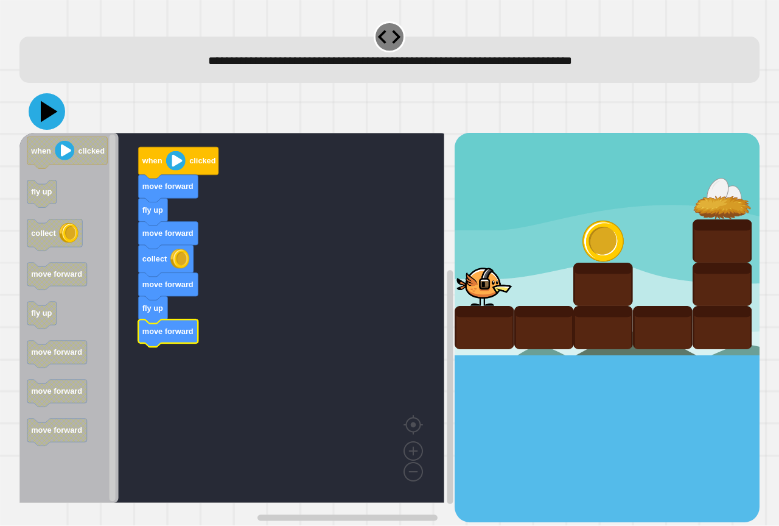
click at [44, 116] on icon at bounding box center [49, 111] width 17 height 21
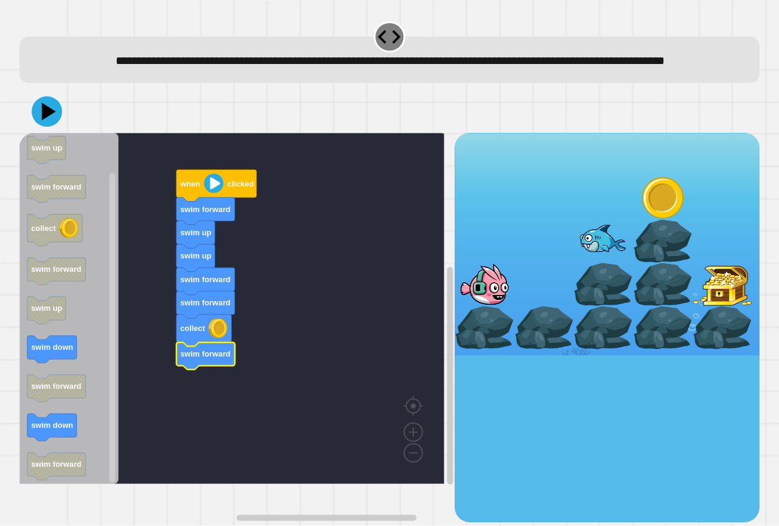
drag, startPoint x: 18, startPoint y: 364, endPoint x: 24, endPoint y: 366, distance: 6.9
click at [24, 366] on div "when clicked swim forward swim up swim up swim forward swim forward collect swi…" at bounding box center [390, 305] width 748 height 439
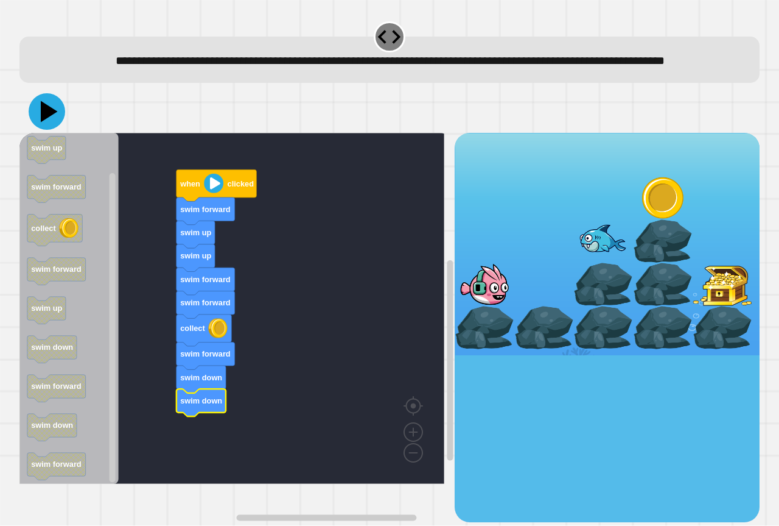
click at [49, 123] on icon at bounding box center [47, 111] width 37 height 37
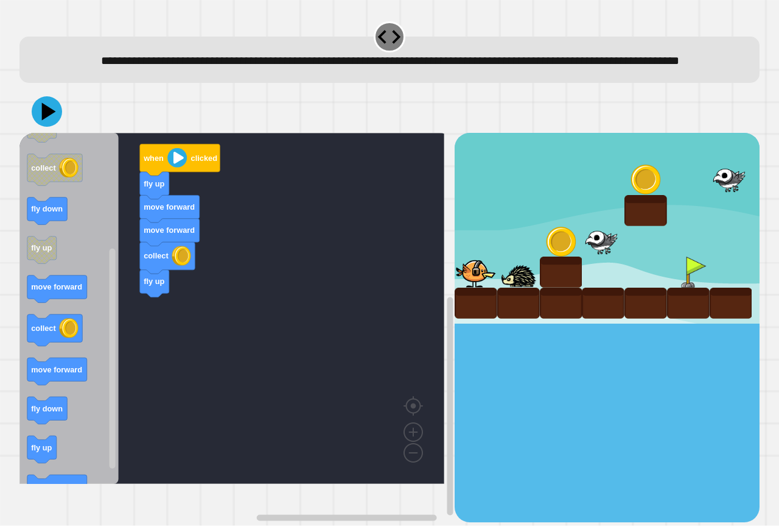
click at [113, 146] on div "when clicked fly up move forward move forward collect fly up when clicked move …" at bounding box center [389, 305] width 741 height 431
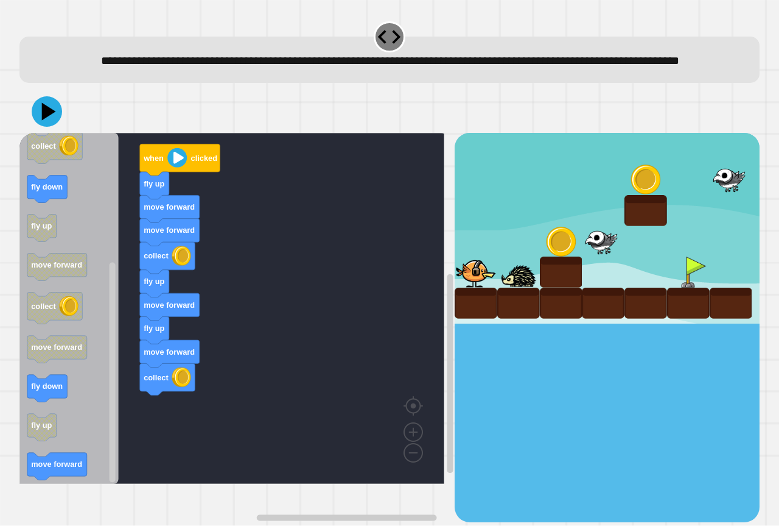
click at [110, 259] on div "when clicked fly up move forward move forward collect fly up move forward fly u…" at bounding box center [236, 327] width 435 height 389
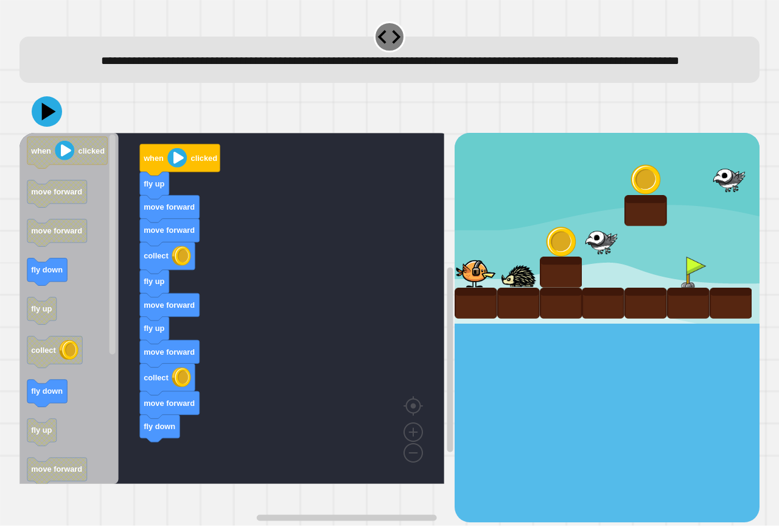
click at [194, 470] on div "when clicked fly up move forward move forward collect fly up move forward fly u…" at bounding box center [236, 327] width 435 height 389
click at [102, 347] on icon "Blockly Workspace" at bounding box center [68, 308] width 99 height 351
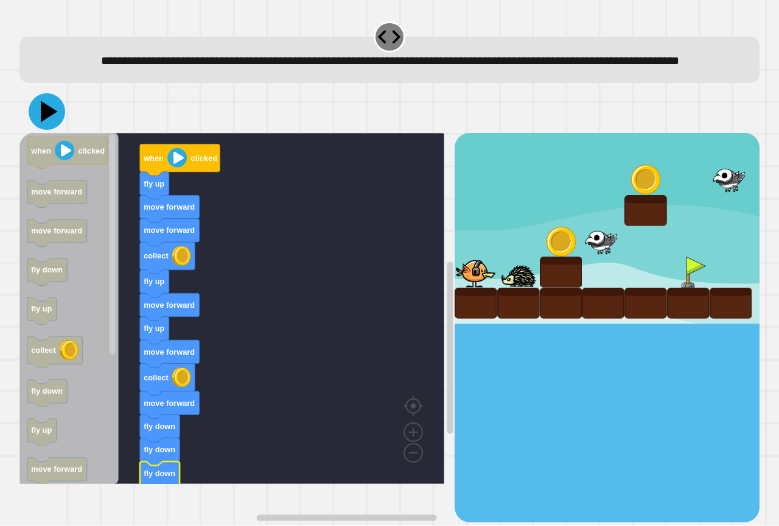
click at [58, 130] on icon at bounding box center [47, 111] width 37 height 37
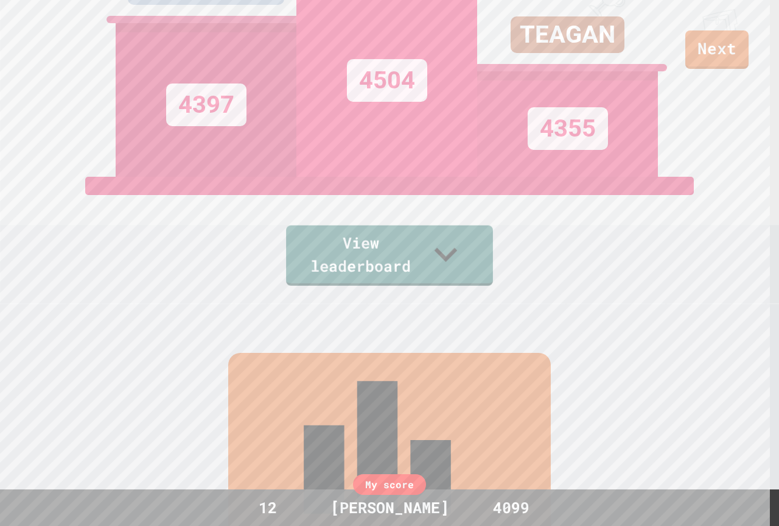
scroll to position [244, 0]
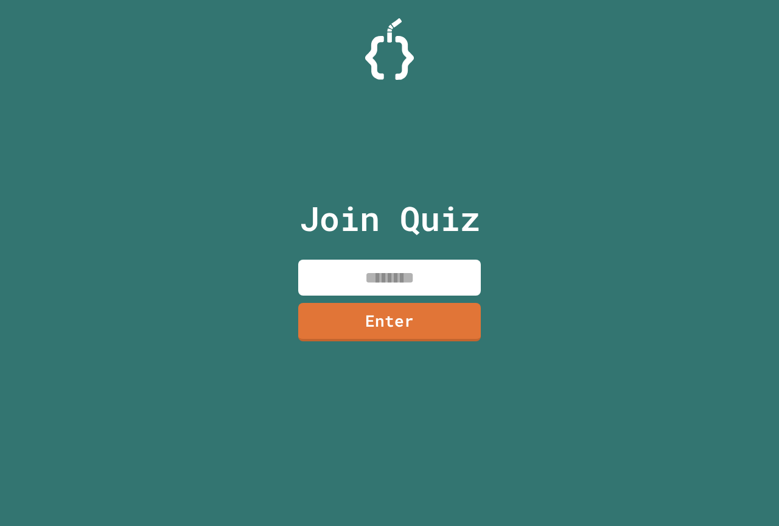
click at [354, 270] on input at bounding box center [389, 277] width 183 height 36
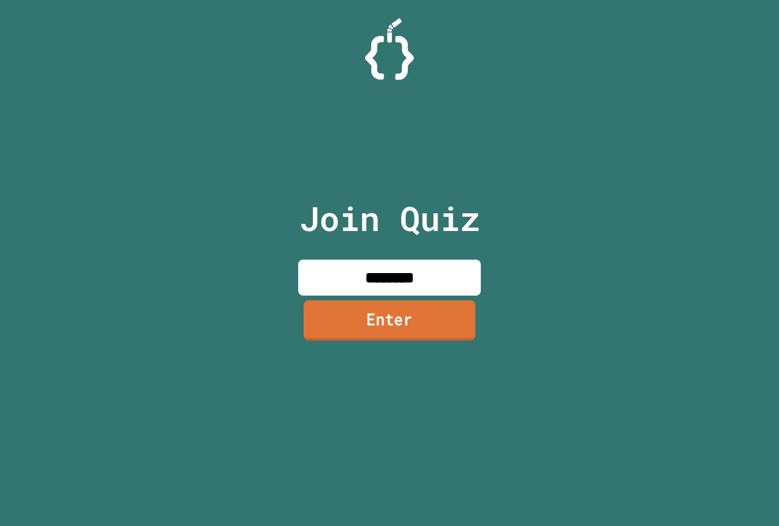
type input "********"
click at [429, 305] on link "Enter" at bounding box center [390, 320] width 172 height 40
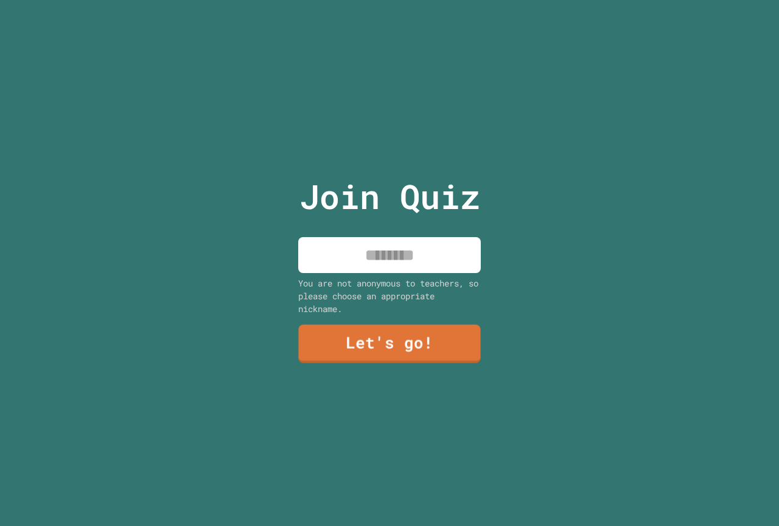
click at [403, 247] on input at bounding box center [389, 255] width 183 height 36
type input "******"
click at [445, 350] on link "Let's go!" at bounding box center [390, 343] width 185 height 40
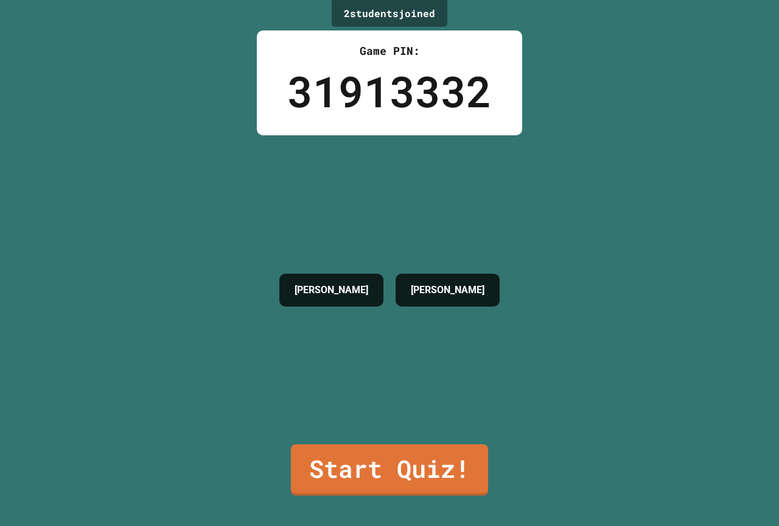
click at [421, 432] on div "KINSLEY CONNOR" at bounding box center [389, 289] width 233 height 309
click at [413, 478] on link "Start Quiz!" at bounding box center [389, 469] width 199 height 52
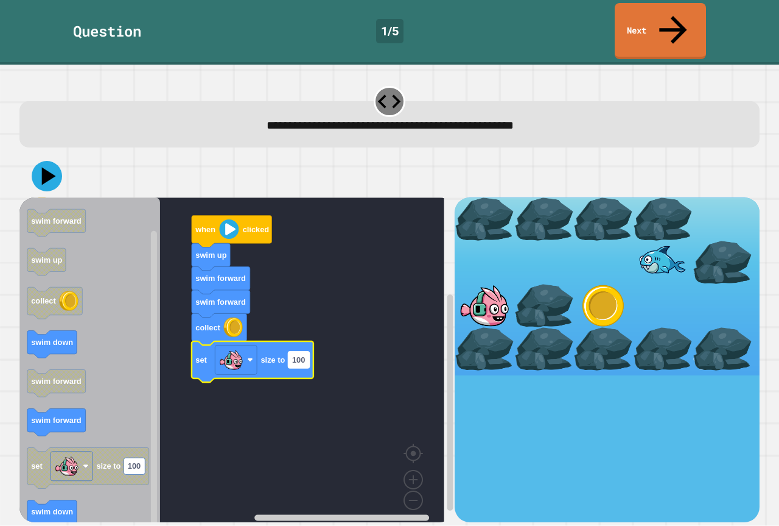
click at [308, 351] on rect "Blockly Workspace" at bounding box center [298, 359] width 21 height 16
type input "****"
click at [51, 158] on icon at bounding box center [47, 176] width 37 height 37
click at [351, 258] on rect "Blockly Workspace" at bounding box center [231, 364] width 425 height 334
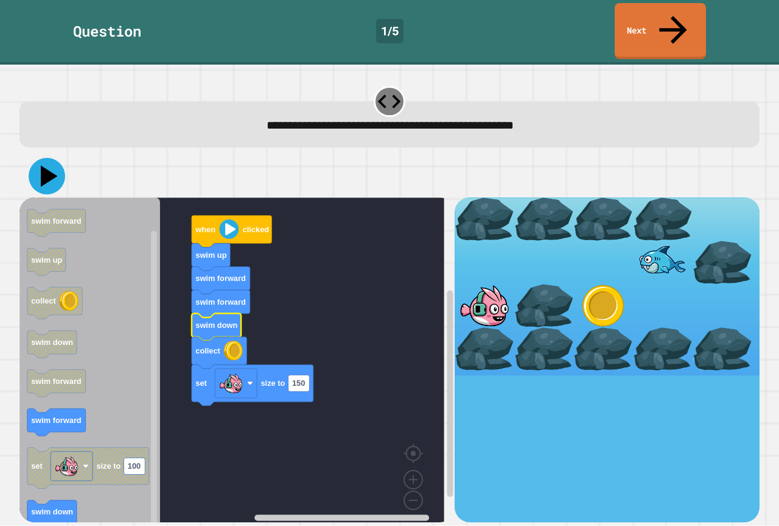
drag, startPoint x: 44, startPoint y: 147, endPoint x: 60, endPoint y: 157, distance: 18.1
click at [48, 166] on icon at bounding box center [49, 176] width 17 height 21
drag, startPoint x: 485, startPoint y: 311, endPoint x: 450, endPoint y: 309, distance: 35.4
click at [475, 327] on div at bounding box center [485, 348] width 60 height 43
click at [304, 303] on rect "Blockly Workspace" at bounding box center [231, 364] width 425 height 334
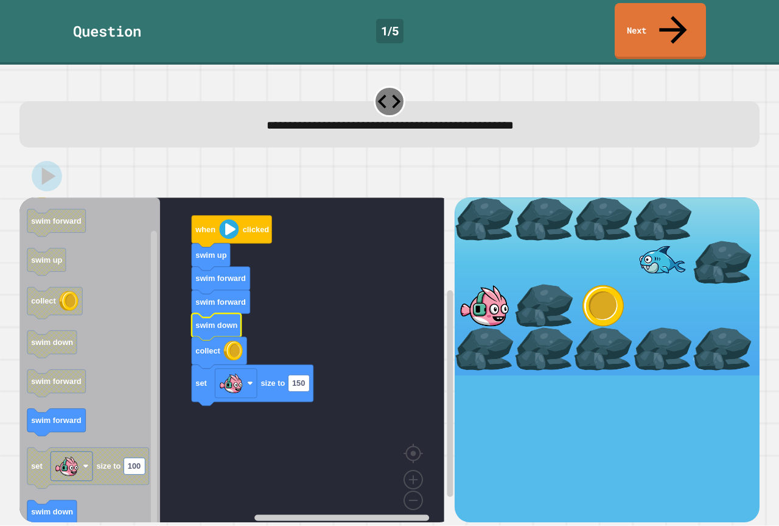
click at [304, 302] on rect "Blockly Workspace" at bounding box center [231, 364] width 425 height 334
click at [300, 301] on rect "Blockly Workspace" at bounding box center [231, 364] width 425 height 334
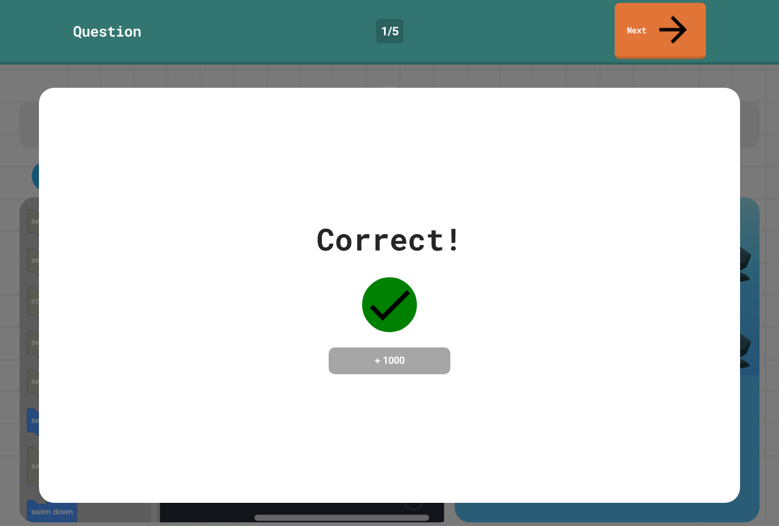
click at [653, 0] on div "Question 1 / 5 Next" at bounding box center [389, 32] width 779 height 65
click at [638, 22] on link "Next" at bounding box center [661, 30] width 92 height 59
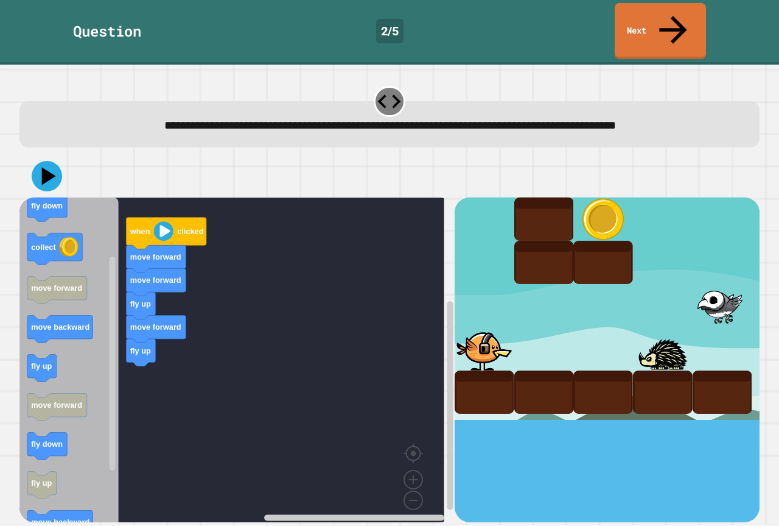
click at [134, 347] on div "when clicked move forward move forward fly up move forward fly up when clicked …" at bounding box center [236, 359] width 435 height 324
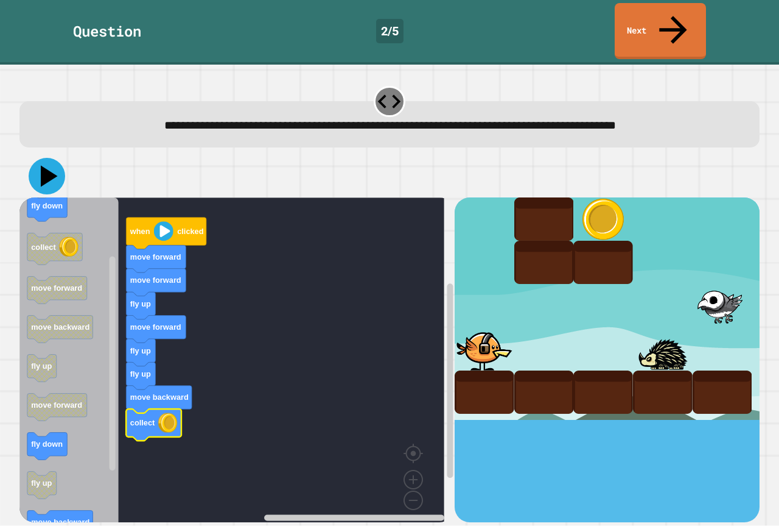
click at [53, 166] on icon at bounding box center [49, 176] width 17 height 21
click at [220, 283] on rect "Blockly Workspace" at bounding box center [231, 364] width 425 height 334
click at [222, 283] on rect "Blockly Workspace" at bounding box center [231, 364] width 425 height 334
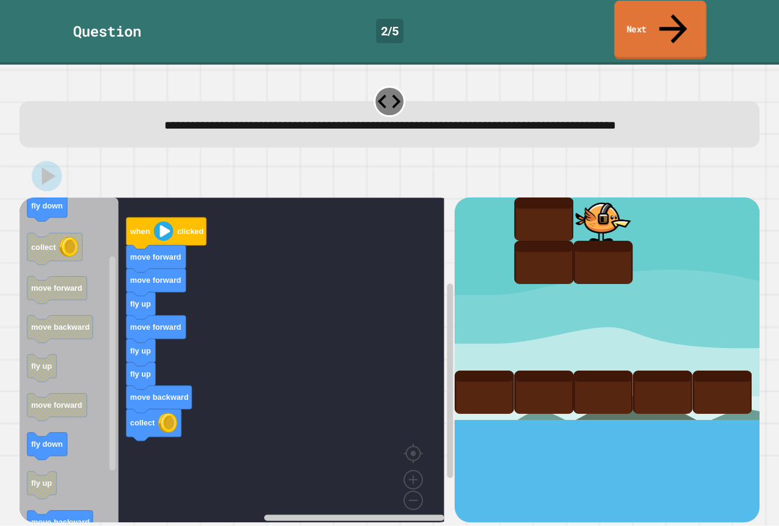
click at [659, 20] on link "Next" at bounding box center [660, 30] width 92 height 59
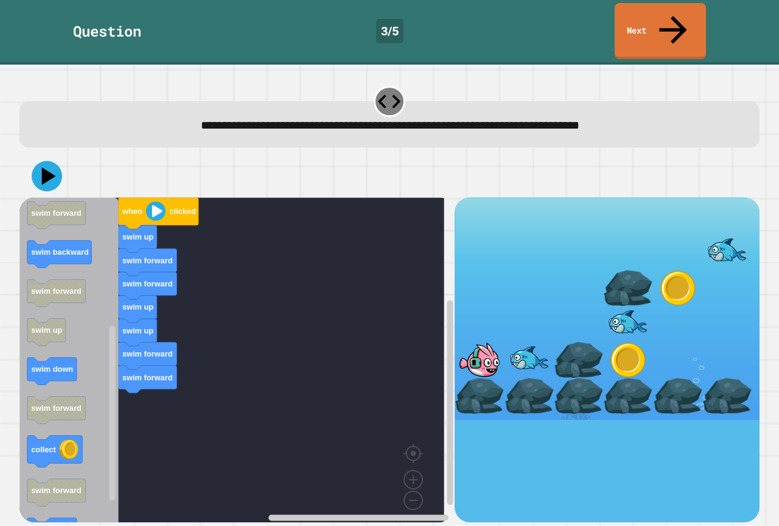
click at [130, 351] on div "when clicked swim up swim forward swim forward swim up swim up swim forward swi…" at bounding box center [236, 359] width 435 height 324
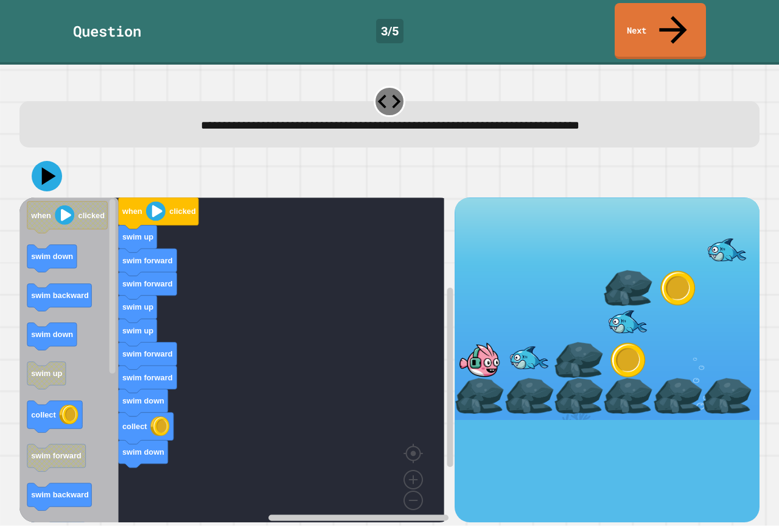
click at [180, 506] on div "when clicked swim up swim forward swim forward swim up swim up swim forward swi…" at bounding box center [390, 338] width 748 height 375
click at [113, 454] on div "when clicked swim up swim forward swim forward swim up swim up swim forward swi…" at bounding box center [236, 359] width 435 height 324
click at [72, 253] on icon "Blockly Workspace" at bounding box center [68, 364] width 99 height 334
click at [101, 409] on icon "when clicked swim down swim backward swim down swim up collect swim forward swi…" at bounding box center [68, 364] width 99 height 334
click at [136, 364] on div "when clicked swim up swim forward swim forward swim up swim up swim forward swi…" at bounding box center [236, 359] width 435 height 324
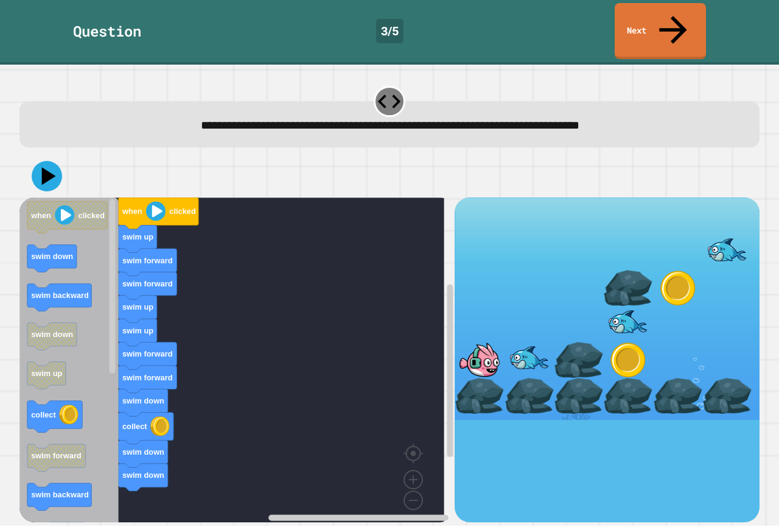
click at [96, 354] on icon "when clicked swim down swim backward swim down swim up collect swim forward swi…" at bounding box center [68, 364] width 99 height 334
click at [131, 452] on div "when clicked swim up swim forward swim forward swim up swim up swim forward swi…" at bounding box center [236, 359] width 435 height 324
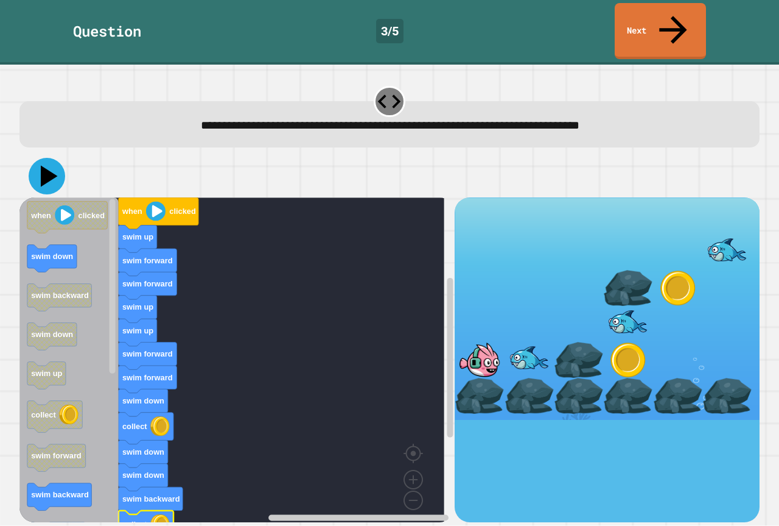
click at [61, 158] on icon at bounding box center [47, 176] width 37 height 37
click at [238, 390] on rect "Blockly Workspace" at bounding box center [231, 364] width 425 height 334
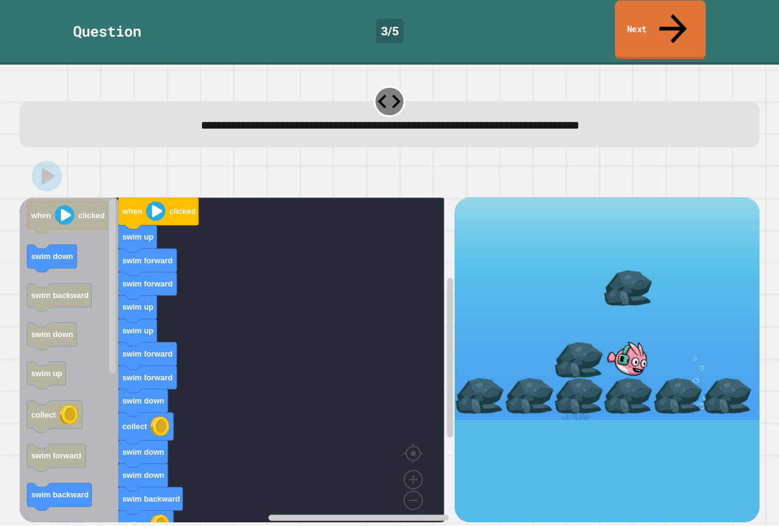
click at [625, 21] on link "Next" at bounding box center [660, 30] width 91 height 59
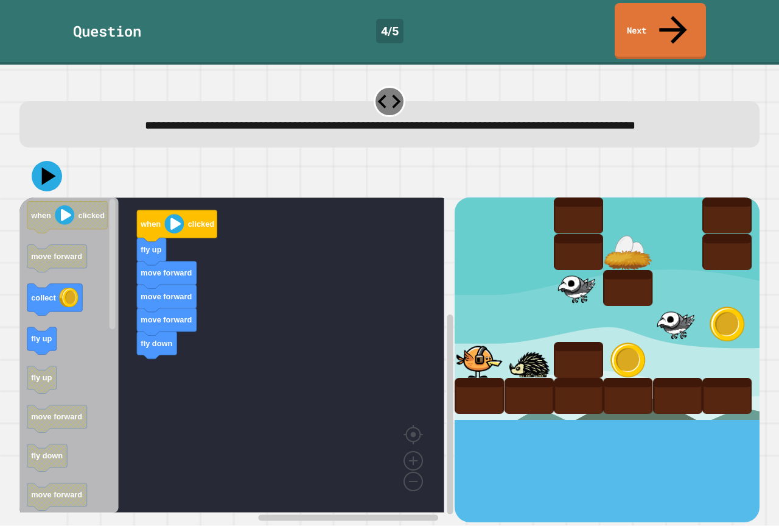
click at [114, 331] on div "when clicked fly up move forward move forward move forward fly down when clicke…" at bounding box center [236, 359] width 435 height 324
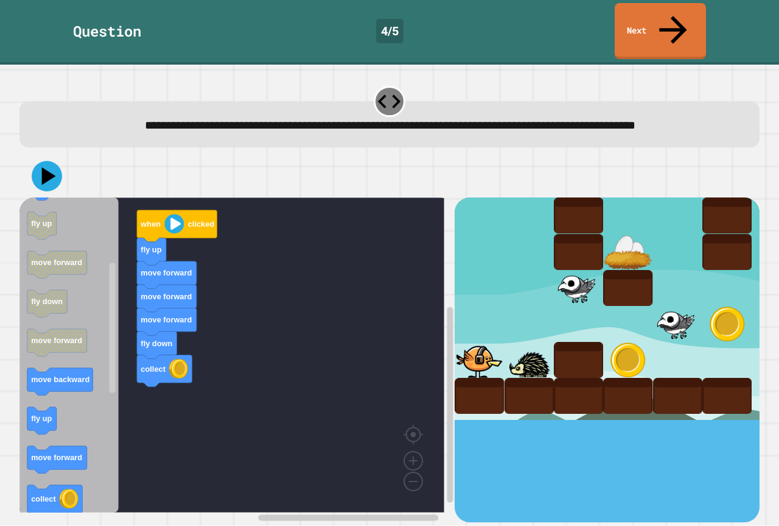
click at [94, 216] on icon "Blockly Workspace" at bounding box center [68, 354] width 99 height 315
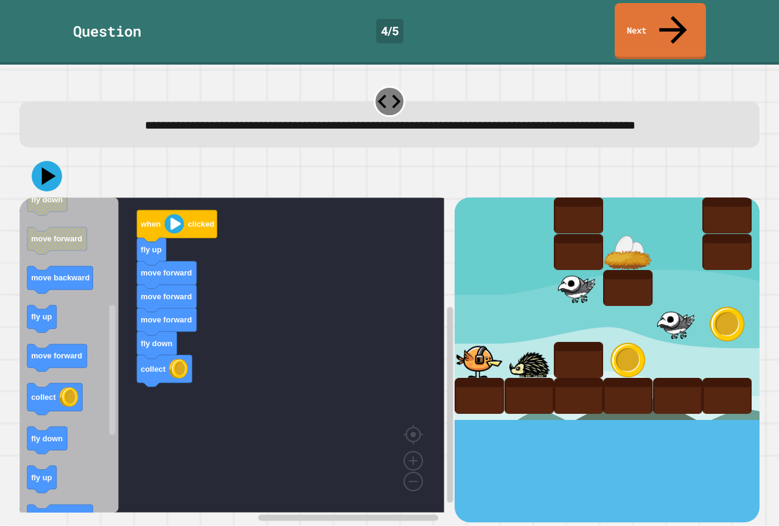
click at [89, 213] on icon "Blockly Workspace" at bounding box center [68, 354] width 99 height 315
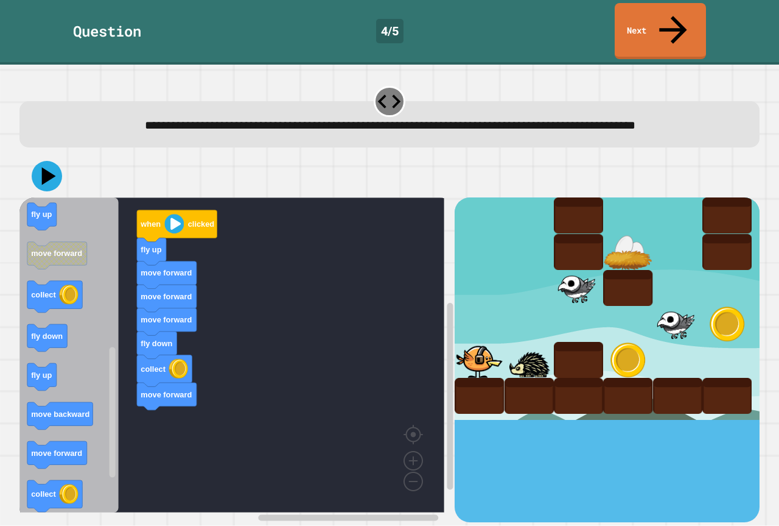
click at [98, 334] on icon "Blockly Workspace" at bounding box center [68, 354] width 99 height 315
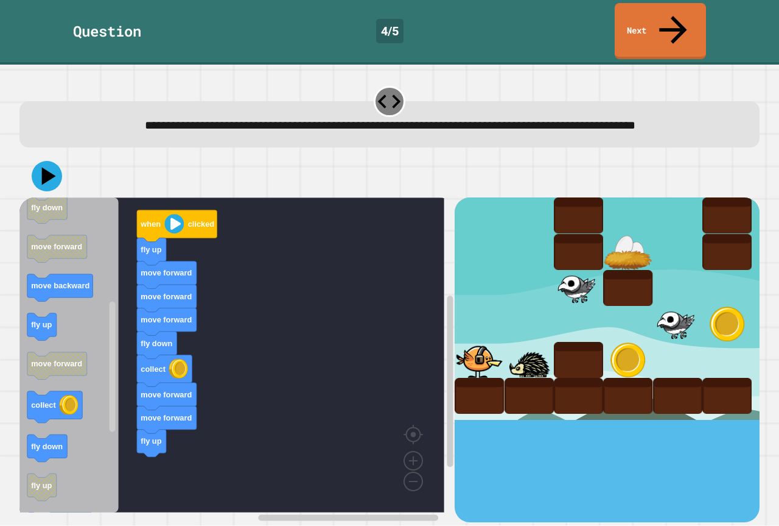
click at [124, 377] on div "when clicked fly up move forward move forward move forward fly down collect mov…" at bounding box center [236, 359] width 435 height 324
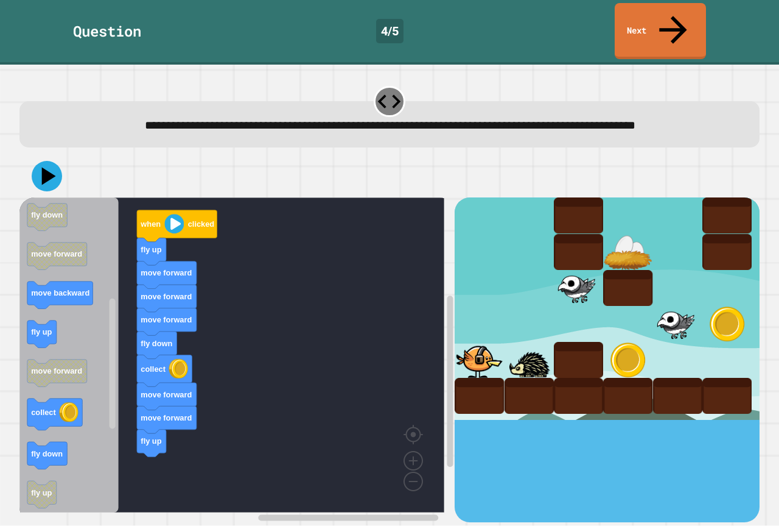
click at [76, 403] on image "Blockly Workspace" at bounding box center [68, 412] width 19 height 19
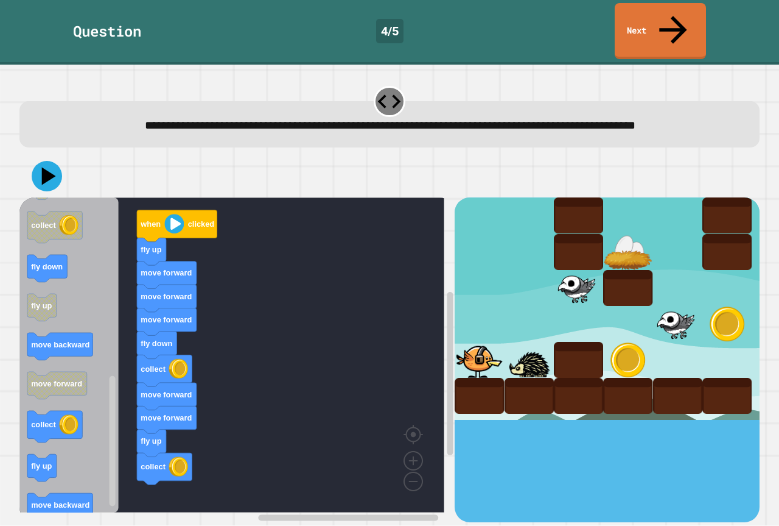
click at [102, 238] on icon "Blockly Workspace" at bounding box center [68, 354] width 99 height 315
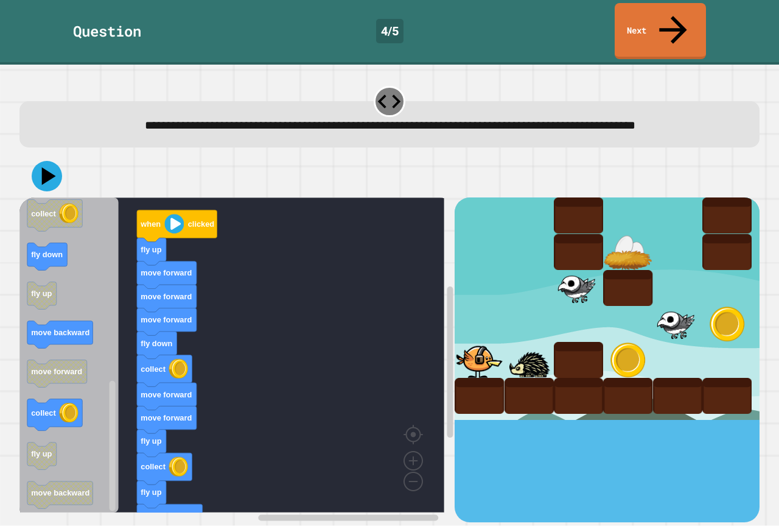
click at [96, 307] on icon "Blockly Workspace" at bounding box center [68, 354] width 99 height 315
click at [252, 328] on rect "Blockly Workspace" at bounding box center [231, 354] width 425 height 315
click at [415, 275] on rect "Blockly Workspace" at bounding box center [231, 354] width 425 height 315
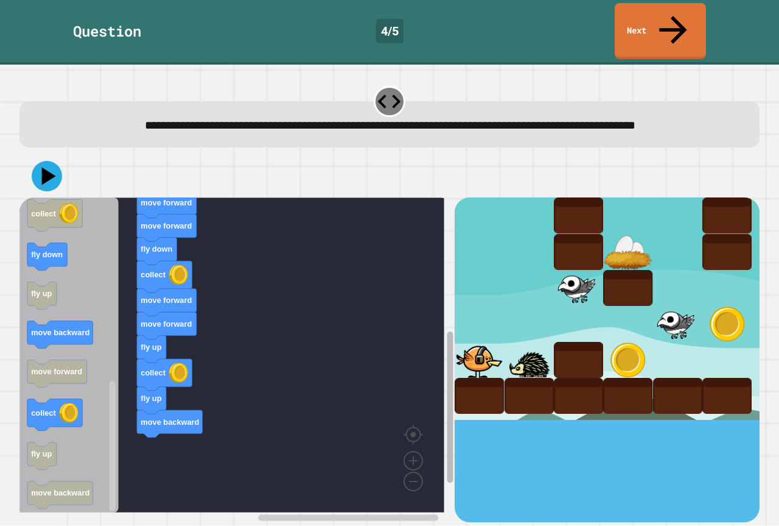
click at [446, 362] on g "Blockly Workspace" at bounding box center [450, 369] width 9 height 305
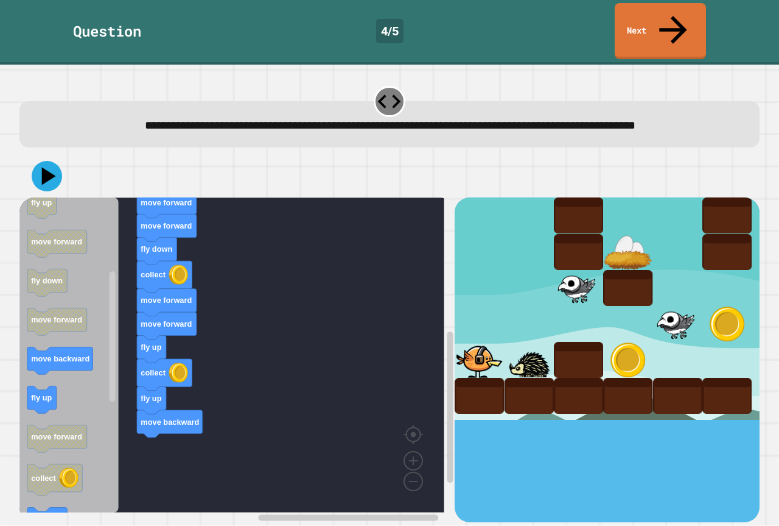
click at [106, 525] on html "**********" at bounding box center [389, 263] width 779 height 526
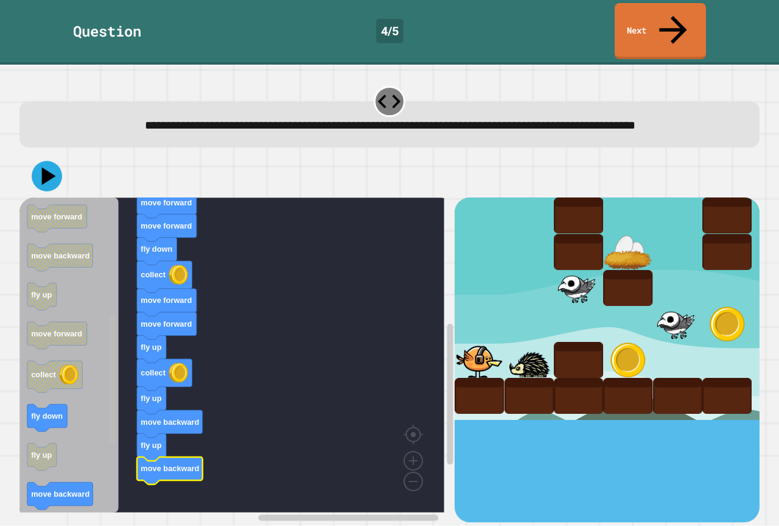
click at [109, 431] on g "Blockly Workspace" at bounding box center [112, 355] width 9 height 312
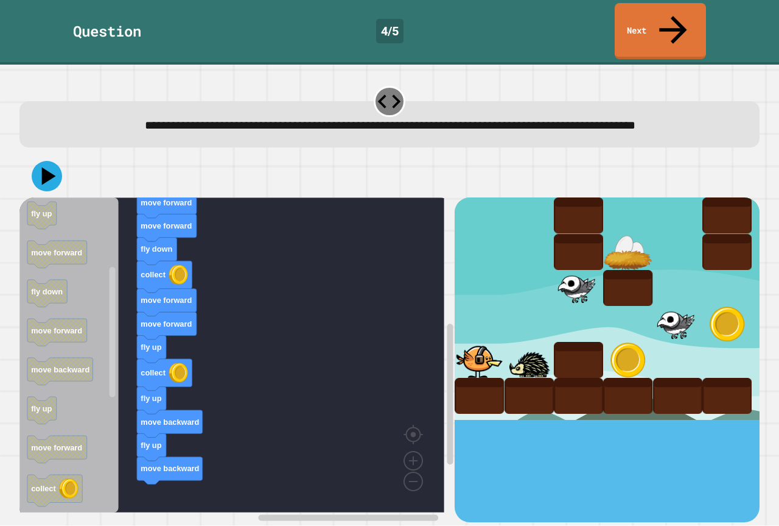
click at [62, 525] on html "**********" at bounding box center [389, 263] width 779 height 526
click at [45, 169] on icon at bounding box center [49, 176] width 17 height 21
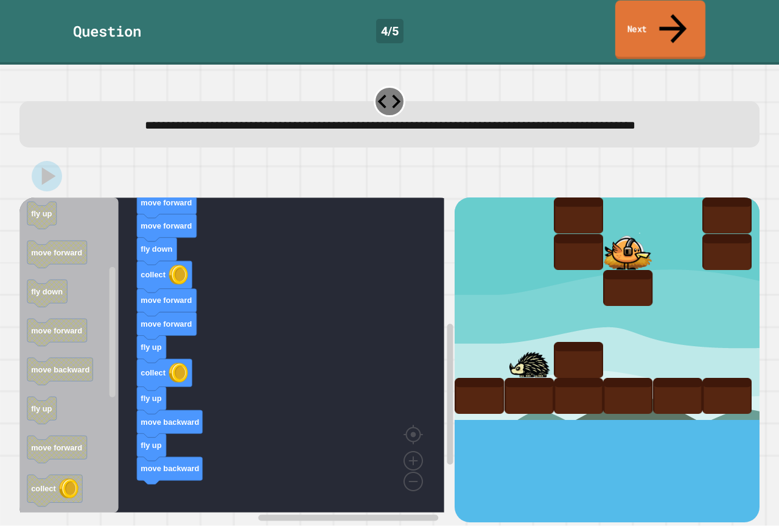
click at [633, 12] on link "Next" at bounding box center [661, 30] width 90 height 59
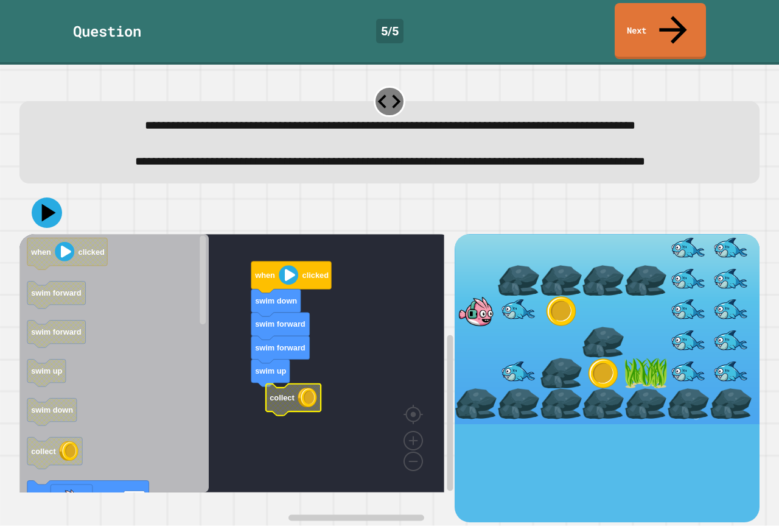
click at [297, 405] on icon "Blockly Workspace" at bounding box center [293, 400] width 55 height 32
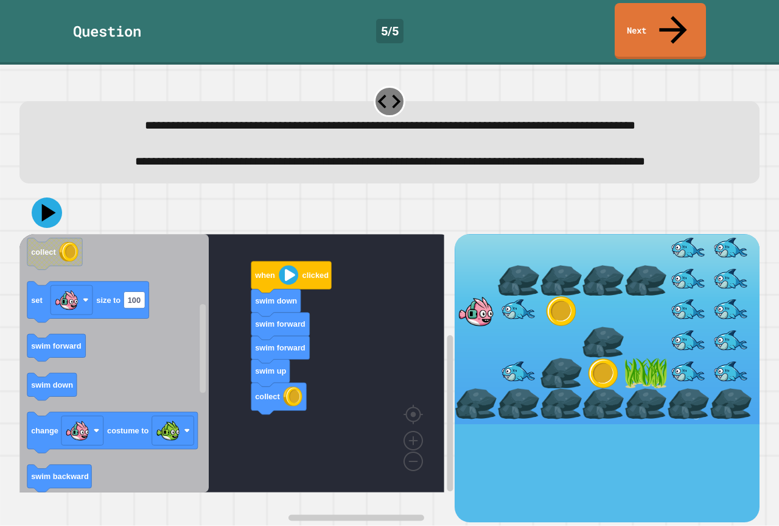
click at [175, 167] on div "**********" at bounding box center [390, 302] width 748 height 445
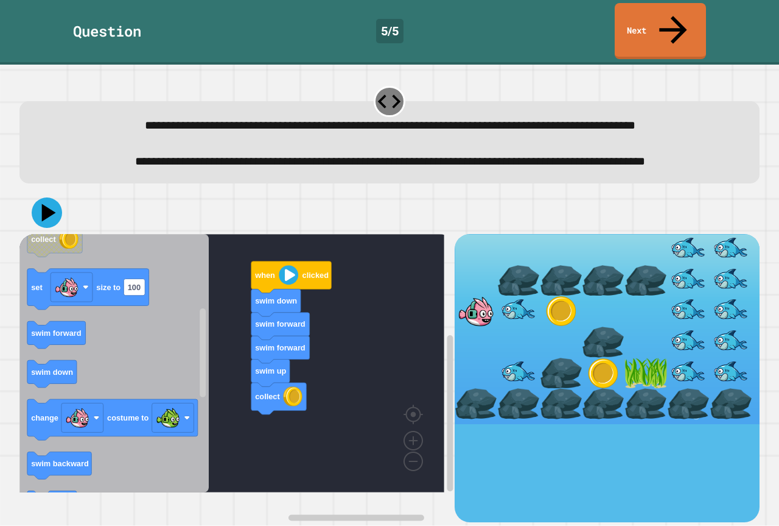
click at [149, 383] on icon "Blockly Workspace" at bounding box center [113, 363] width 189 height 258
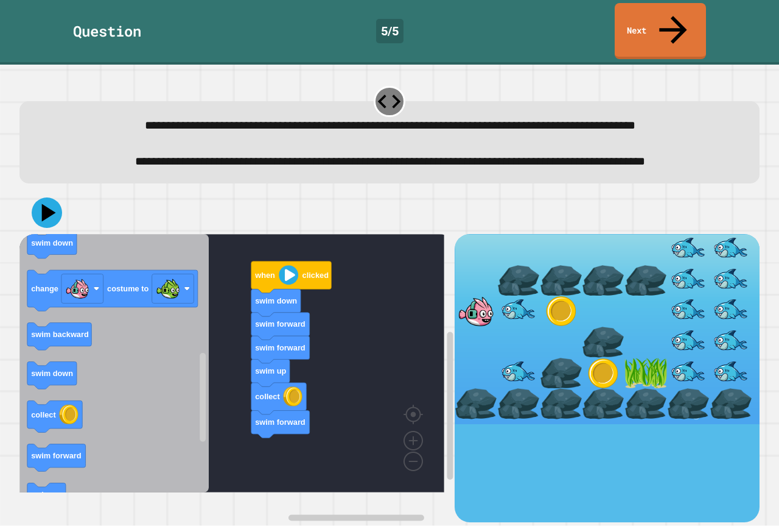
click at [156, 268] on icon "Blockly Workspace" at bounding box center [113, 363] width 189 height 258
click at [170, 407] on icon "Blockly Workspace" at bounding box center [113, 363] width 189 height 258
click at [391, 338] on rect "Blockly Workspace" at bounding box center [231, 363] width 425 height 258
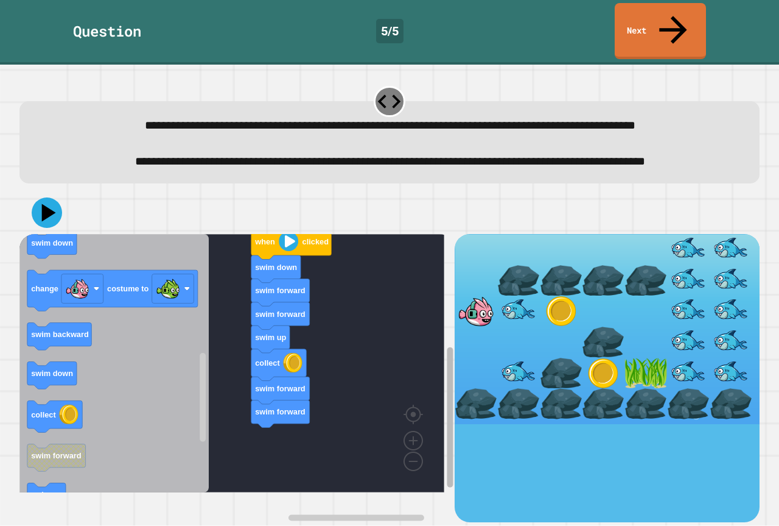
click at [448, 355] on rect "Blockly Workspace" at bounding box center [451, 417] width 6 height 140
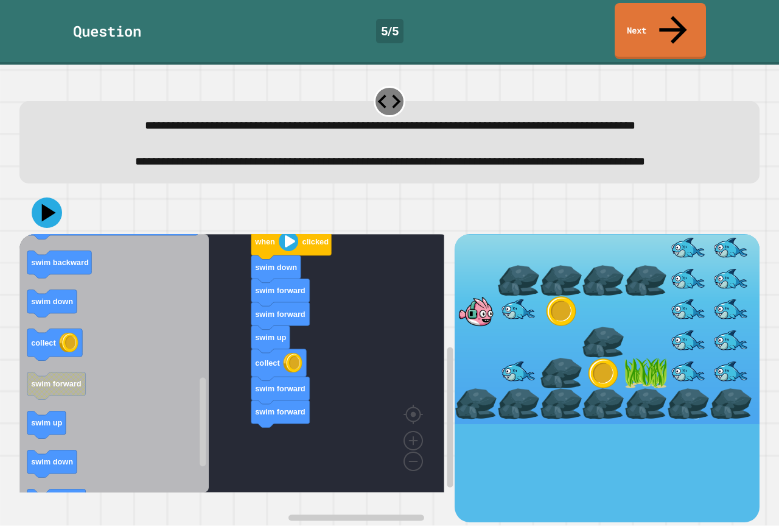
click at [164, 329] on icon "Blockly Workspace" at bounding box center [113, 363] width 189 height 258
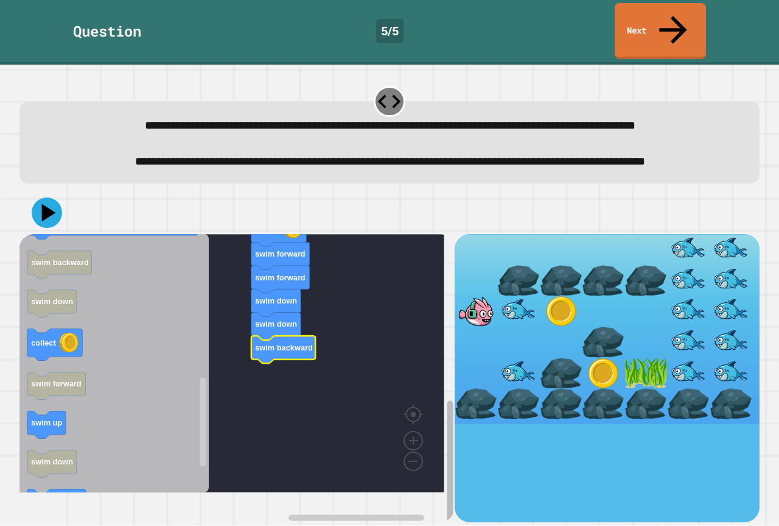
click at [434, 523] on div "**********" at bounding box center [389, 295] width 779 height 461
click at [203, 430] on rect "Blockly Workspace" at bounding box center [203, 422] width 6 height 89
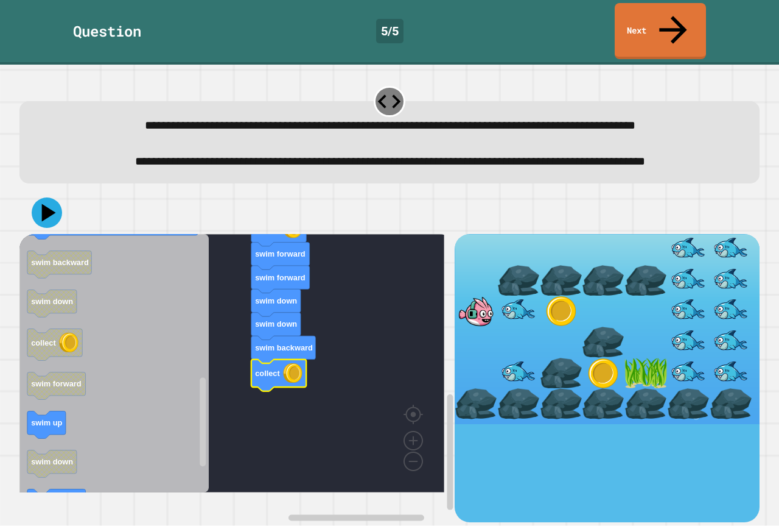
click at [287, 382] on image "Blockly Workspace" at bounding box center [292, 372] width 19 height 19
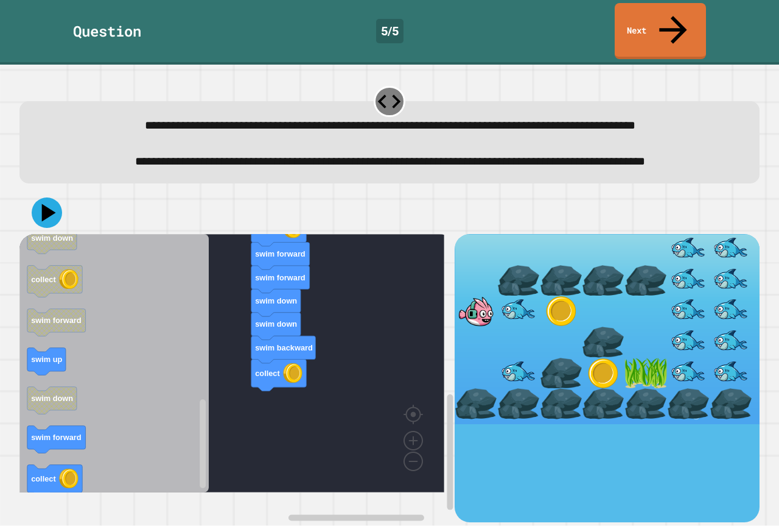
click at [166, 311] on icon "Blockly Workspace" at bounding box center [113, 363] width 189 height 258
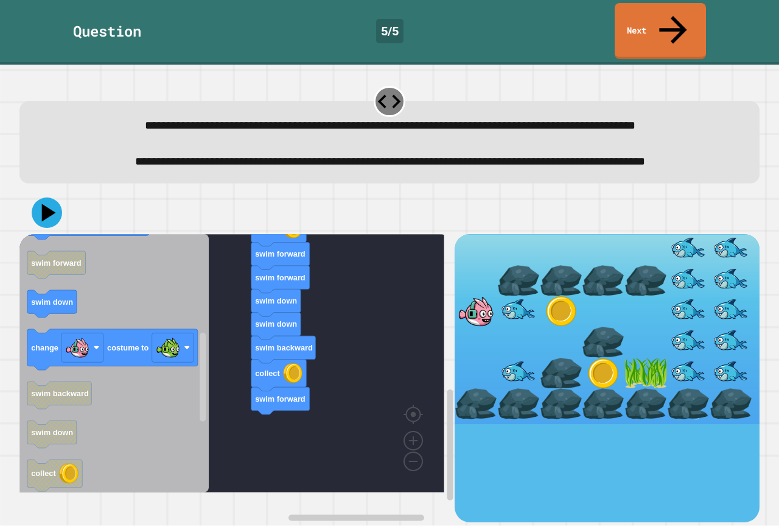
click at [126, 525] on html "**********" at bounding box center [389, 263] width 779 height 526
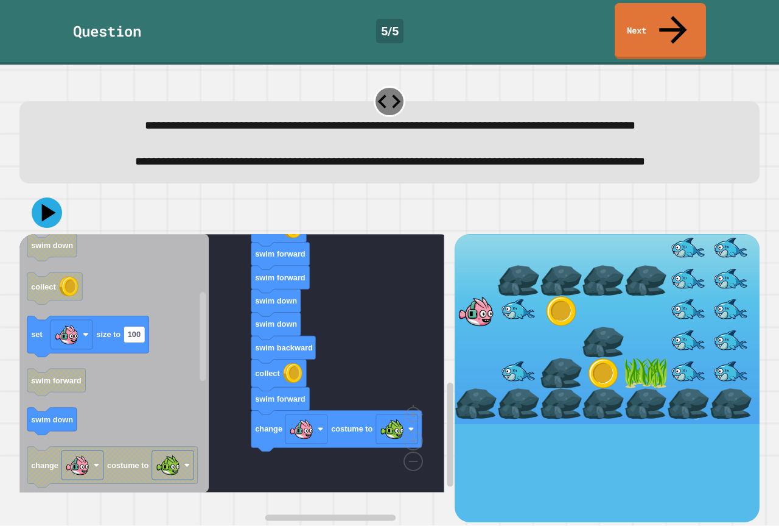
click at [136, 513] on div "**********" at bounding box center [390, 302] width 748 height 445
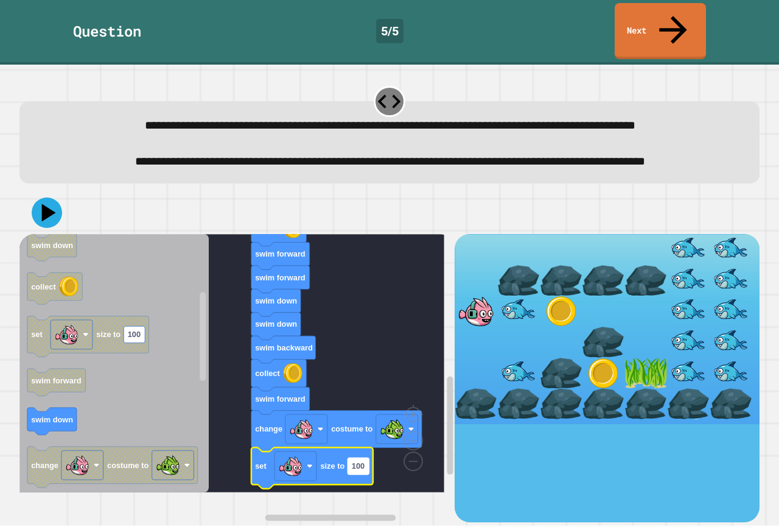
click at [359, 470] on text "100" at bounding box center [358, 465] width 13 height 9
click at [359, 481] on input "***" at bounding box center [358, 476] width 21 height 16
type input "******"
click at [36, 217] on icon at bounding box center [47, 212] width 37 height 37
click at [399, 328] on rect "Blockly Workspace" at bounding box center [231, 363] width 425 height 258
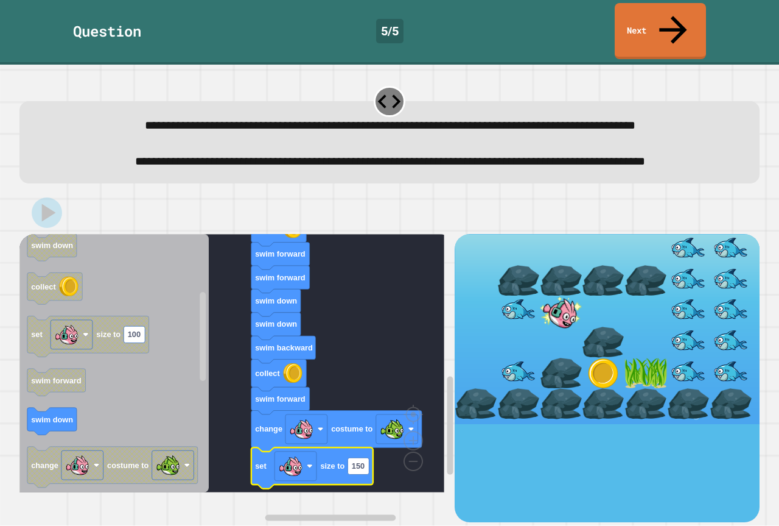
click at [399, 268] on rect "Blockly Workspace" at bounding box center [231, 363] width 425 height 258
click at [362, 470] on text "150" at bounding box center [358, 465] width 13 height 9
type input "*"
click at [53, 226] on icon at bounding box center [47, 212] width 37 height 37
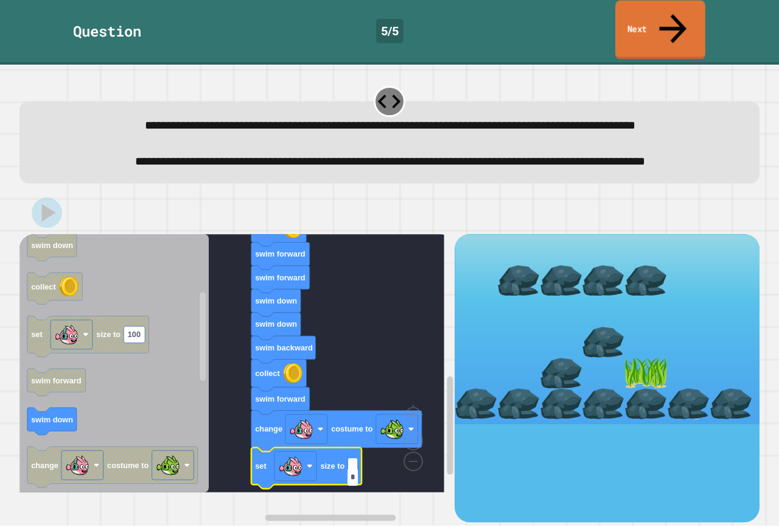
click at [644, 7] on link "Next" at bounding box center [661, 30] width 90 height 59
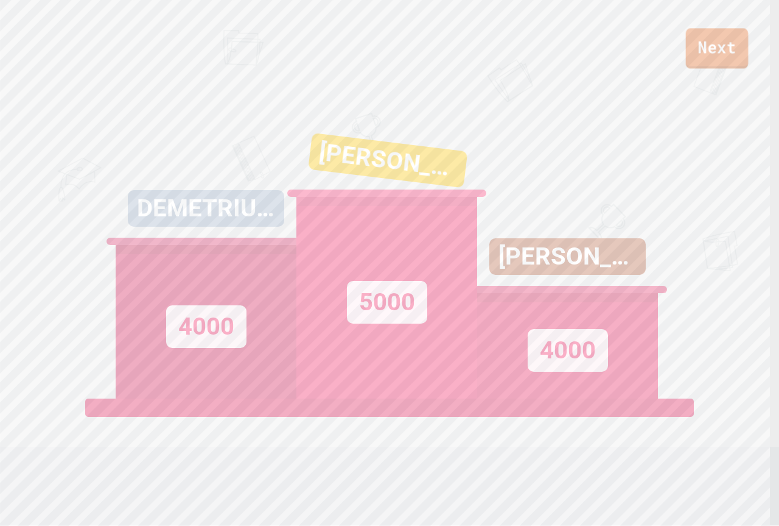
click at [717, 33] on link "Next" at bounding box center [717, 48] width 63 height 40
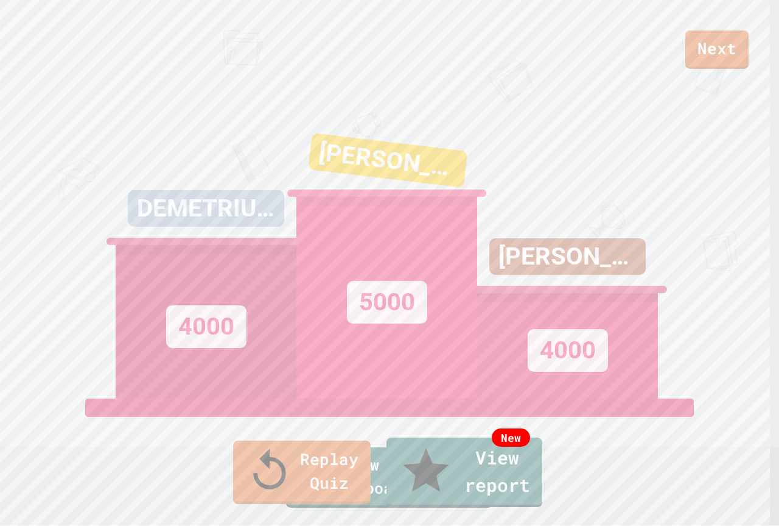
drag, startPoint x: 138, startPoint y: 91, endPoint x: 144, endPoint y: 100, distance: 11.0
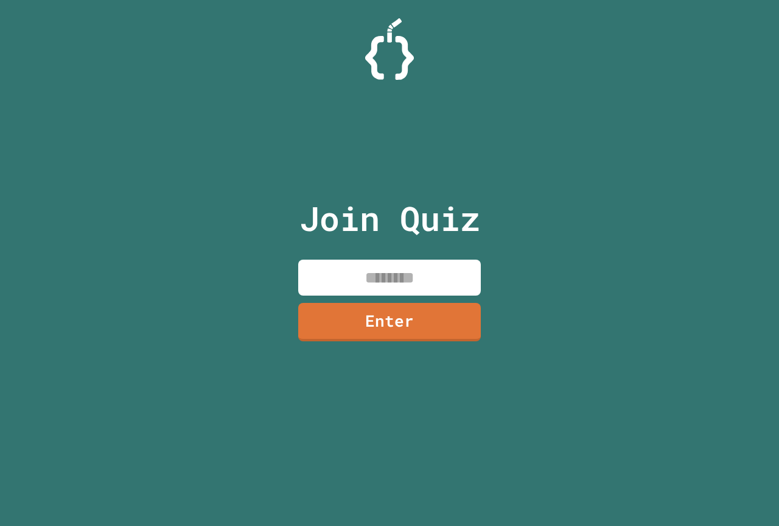
click at [382, 271] on input at bounding box center [389, 277] width 183 height 36
drag, startPoint x: 415, startPoint y: 292, endPoint x: 414, endPoint y: 303, distance: 11.6
click at [414, 297] on div "Join Quiz ******** Enter" at bounding box center [389, 262] width 205 height 465
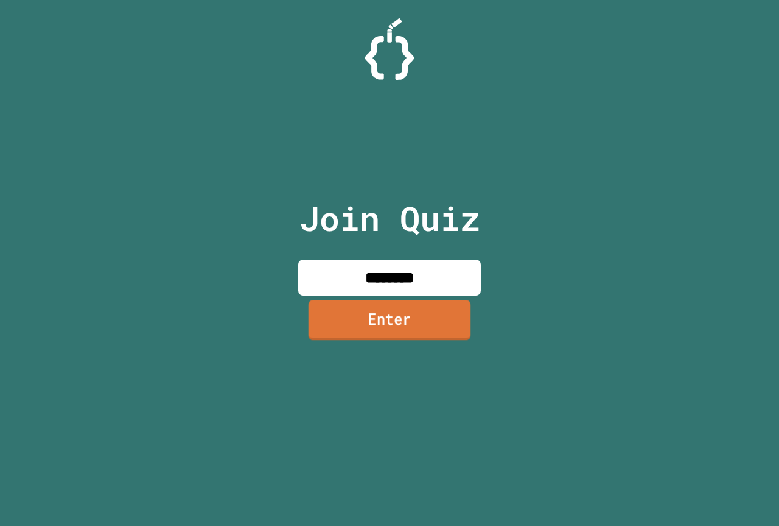
type input "********"
click at [415, 312] on link "Enter" at bounding box center [390, 320] width 163 height 40
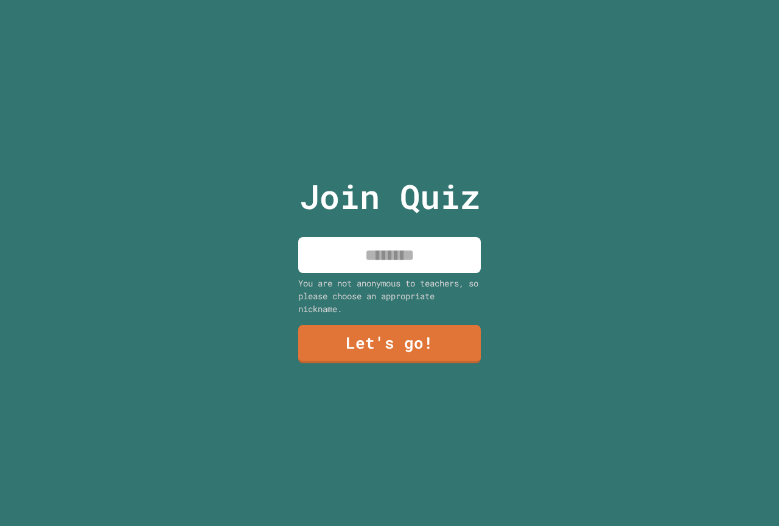
drag, startPoint x: 424, startPoint y: 246, endPoint x: 425, endPoint y: 266, distance: 19.5
click at [424, 247] on input at bounding box center [389, 255] width 183 height 36
type input "******"
click at [432, 352] on link "Let's go!" at bounding box center [389, 343] width 183 height 40
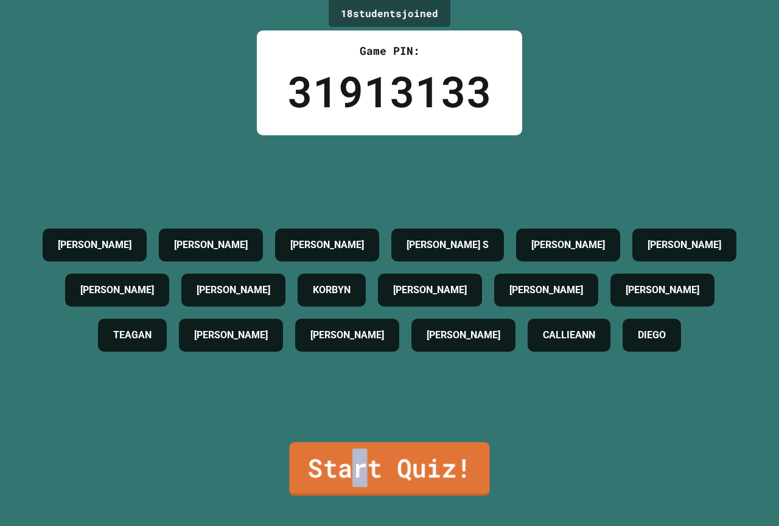
click at [356, 442] on link "Start Quiz!" at bounding box center [389, 469] width 200 height 54
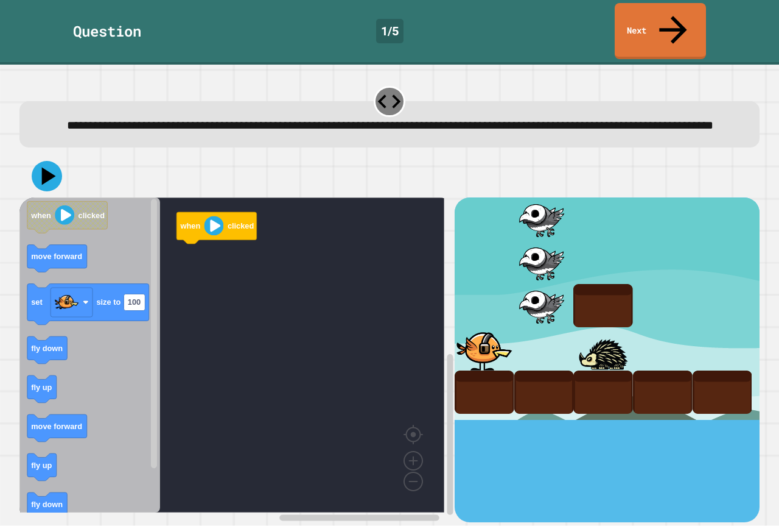
click at [221, 267] on rect "Blockly Workspace" at bounding box center [231, 354] width 425 height 315
click at [133, 345] on icon "Blockly Workspace" at bounding box center [89, 354] width 141 height 315
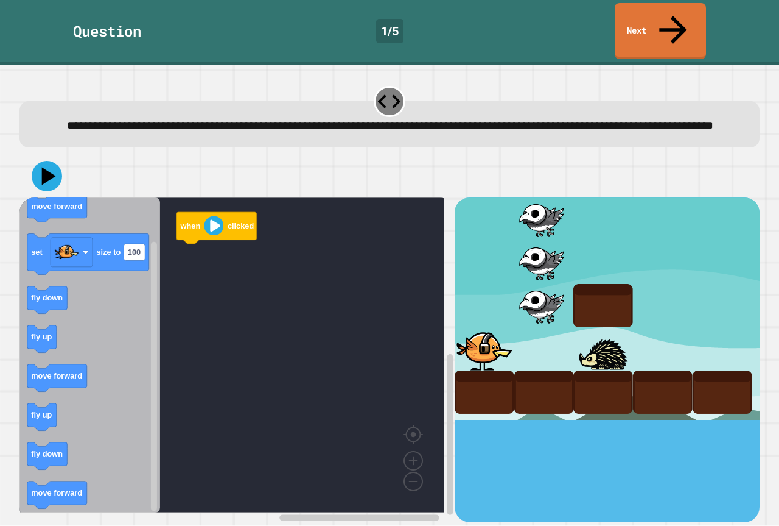
click at [139, 299] on icon "Blockly Workspace" at bounding box center [89, 354] width 141 height 315
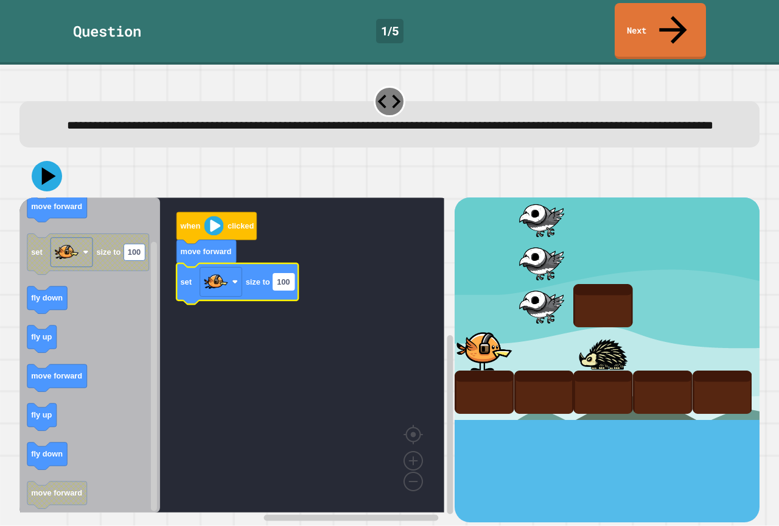
click at [294, 280] on rect "Blockly Workspace" at bounding box center [283, 281] width 21 height 16
click at [292, 273] on input "***" at bounding box center [283, 272] width 21 height 16
type input "******"
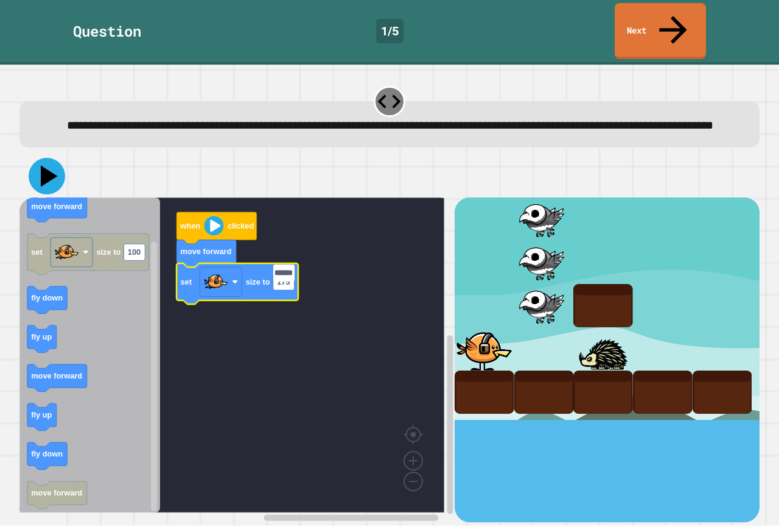
scroll to position [0, 0]
click at [43, 166] on icon at bounding box center [49, 176] width 17 height 21
click at [364, 440] on rect "Blockly Workspace" at bounding box center [231, 354] width 425 height 315
click at [325, 386] on rect "Blockly Workspace" at bounding box center [231, 354] width 425 height 315
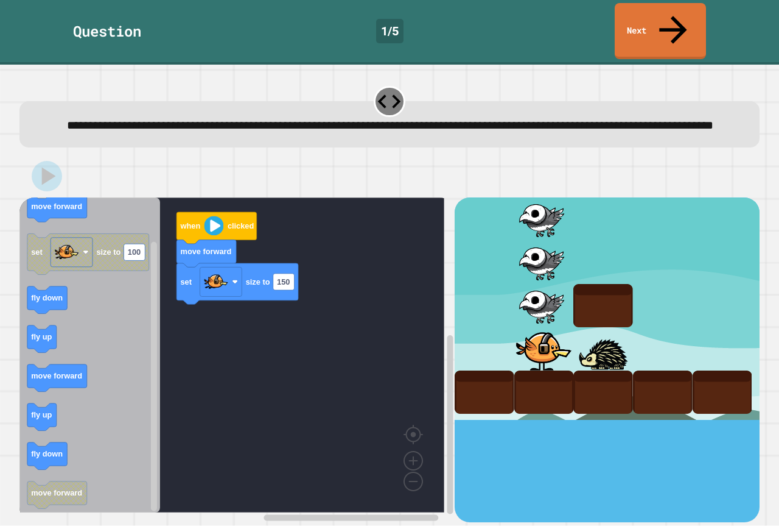
click at [361, 290] on rect "Blockly Workspace" at bounding box center [231, 354] width 425 height 315
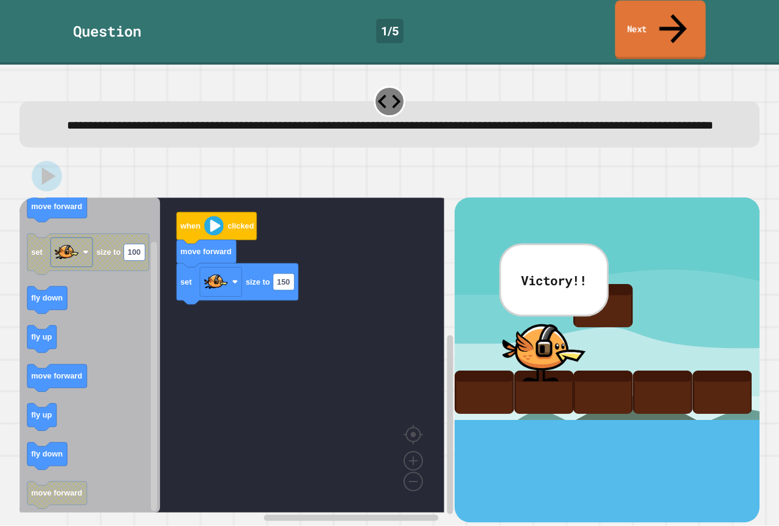
click at [633, 27] on link "Next" at bounding box center [661, 30] width 91 height 59
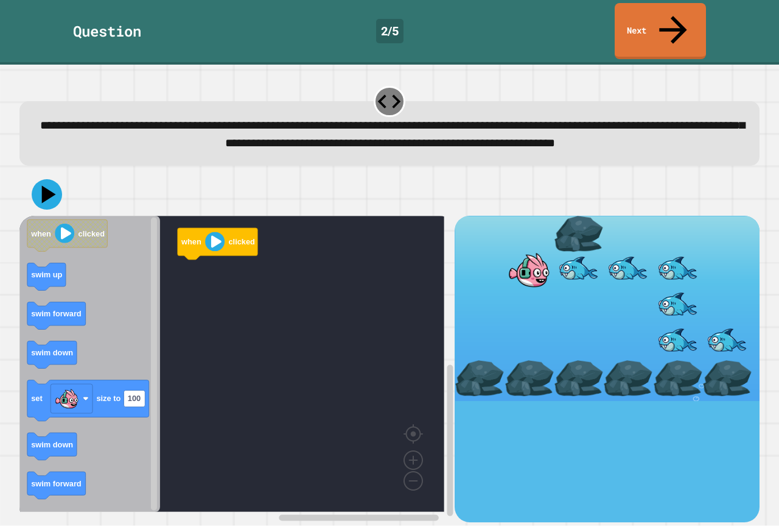
click at [167, 300] on div "when clicked when clicked swim up swim forward swim down set size to 100 swim d…" at bounding box center [236, 369] width 435 height 306
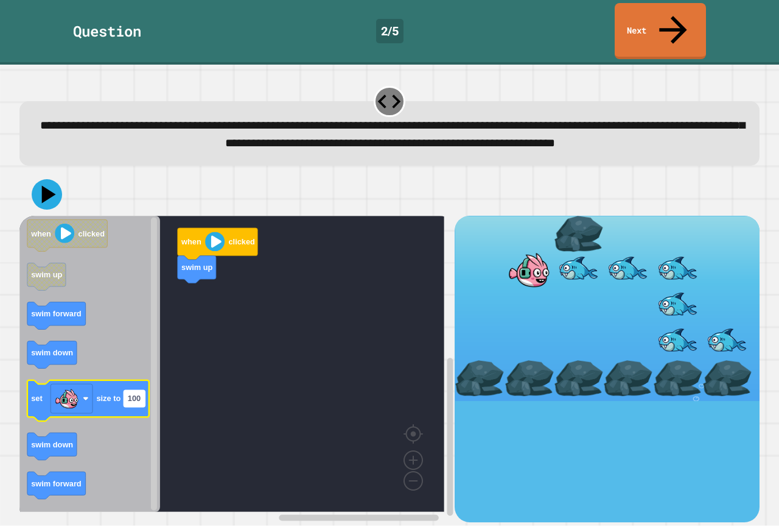
click at [144, 390] on rect "Blockly Workspace" at bounding box center [134, 398] width 21 height 16
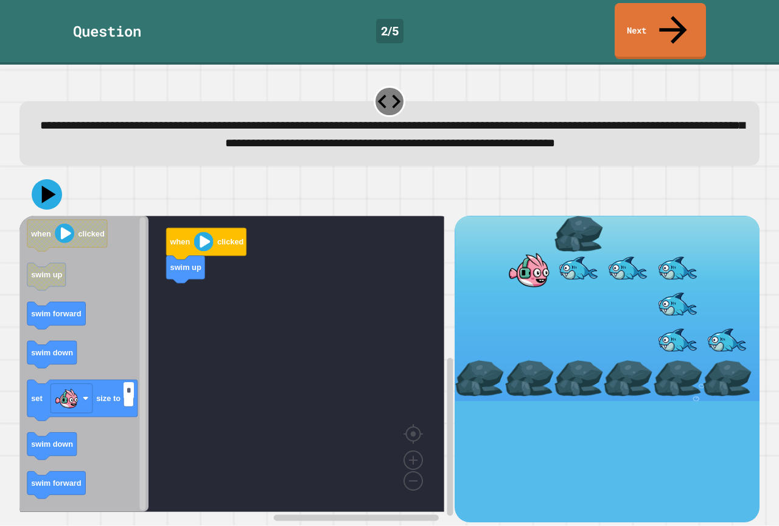
type input "**"
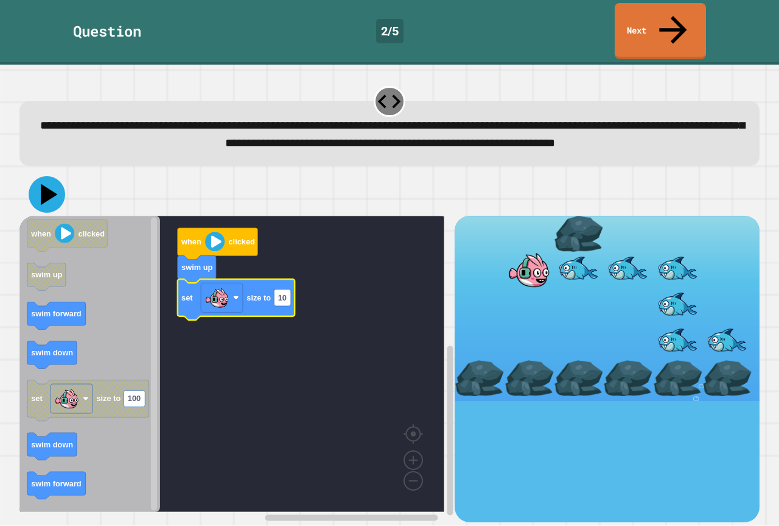
click at [52, 187] on icon at bounding box center [47, 194] width 37 height 37
click at [236, 410] on rect "Blockly Workspace" at bounding box center [231, 364] width 425 height 296
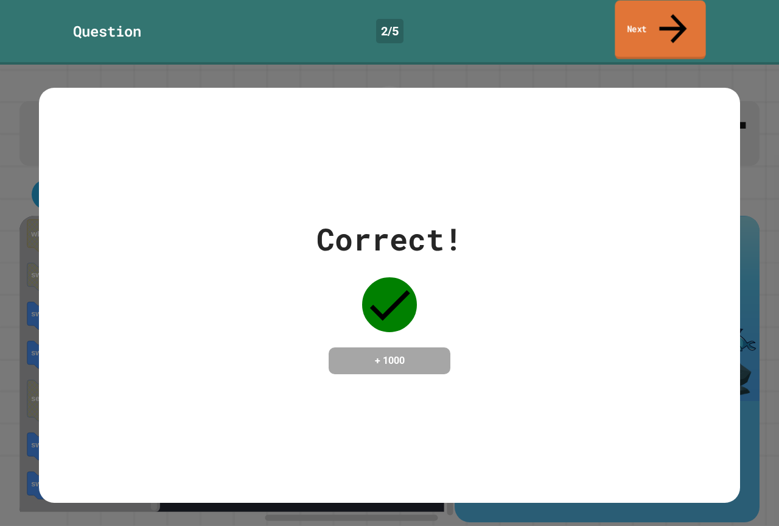
click at [646, 17] on link "Next" at bounding box center [660, 30] width 91 height 59
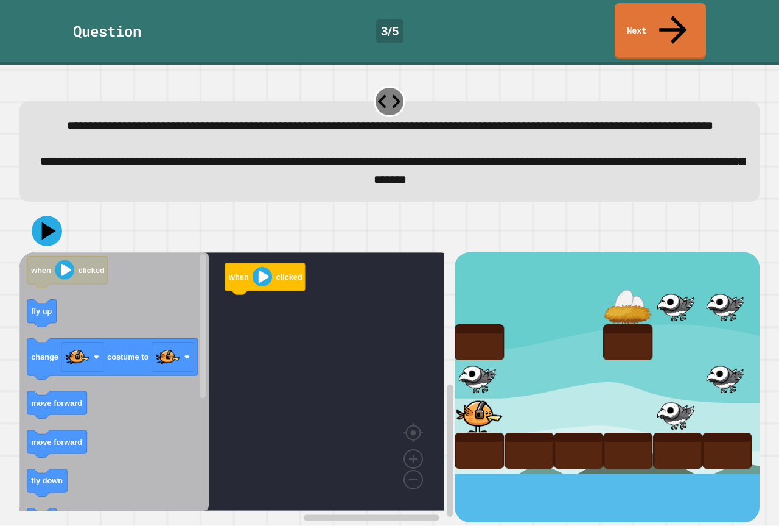
click at [308, 323] on rect "Blockly Workspace" at bounding box center [231, 381] width 425 height 258
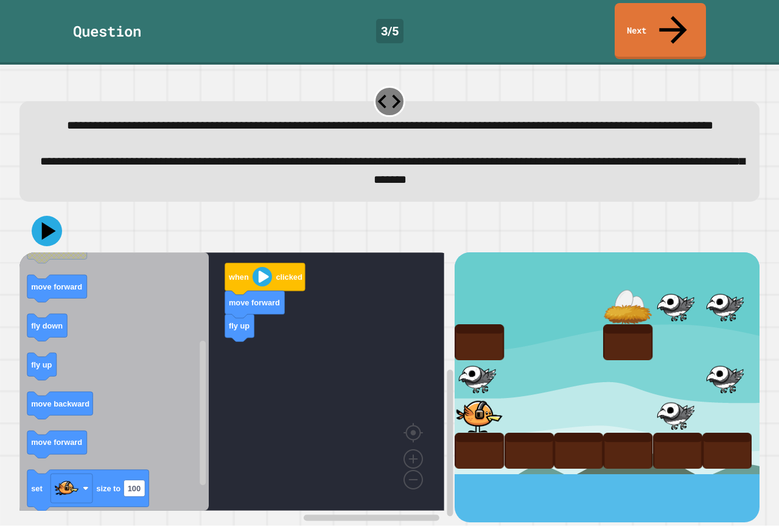
click at [174, 229] on div "when clicked move forward fly up when clicked fly up change costume to move for…" at bounding box center [389, 365] width 741 height 312
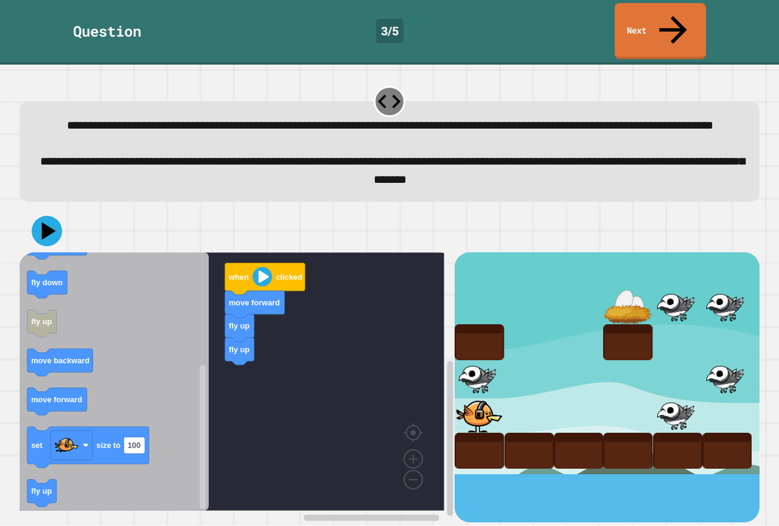
click at [149, 293] on icon "Blockly Workspace" at bounding box center [113, 381] width 189 height 258
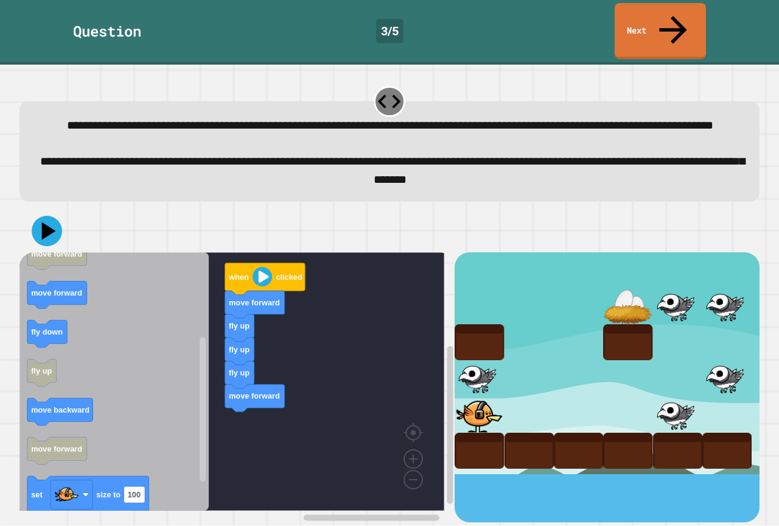
click at [146, 403] on icon "Blockly Workspace" at bounding box center [113, 381] width 189 height 258
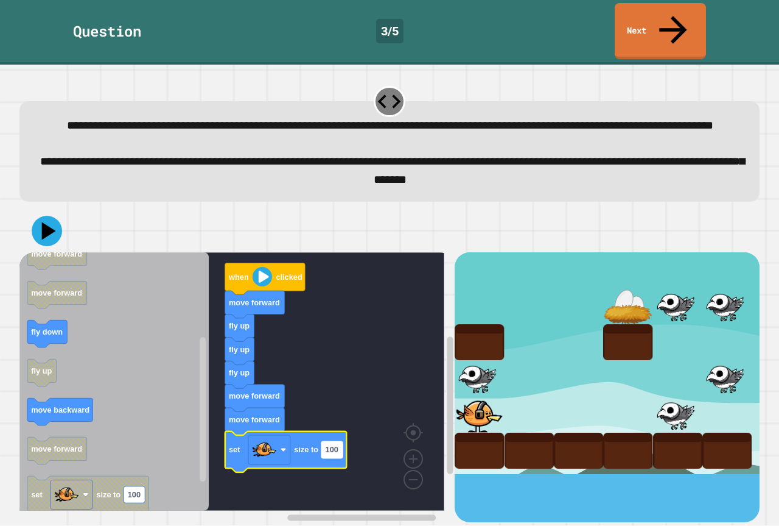
click at [337, 445] on text "100" at bounding box center [332, 449] width 13 height 9
type input "*"
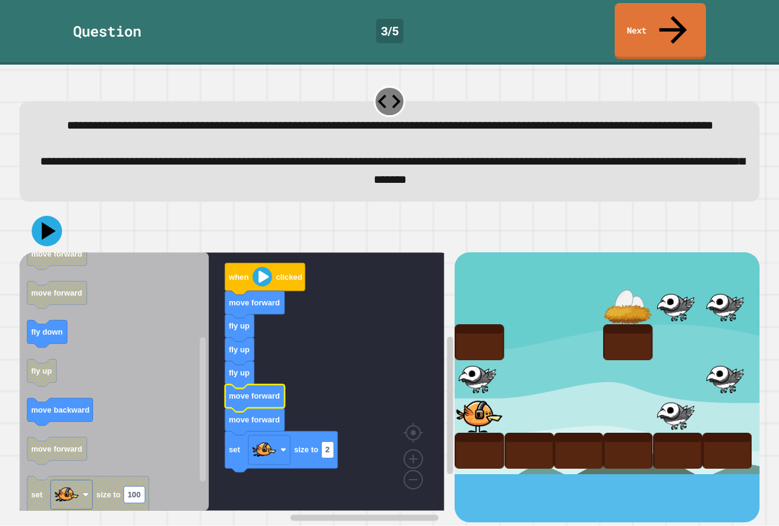
click at [229, 393] on text "move forward" at bounding box center [254, 396] width 51 height 9
click at [195, 373] on div "when clicked move forward fly up fly up fly up move forward move forward set si…" at bounding box center [236, 387] width 435 height 270
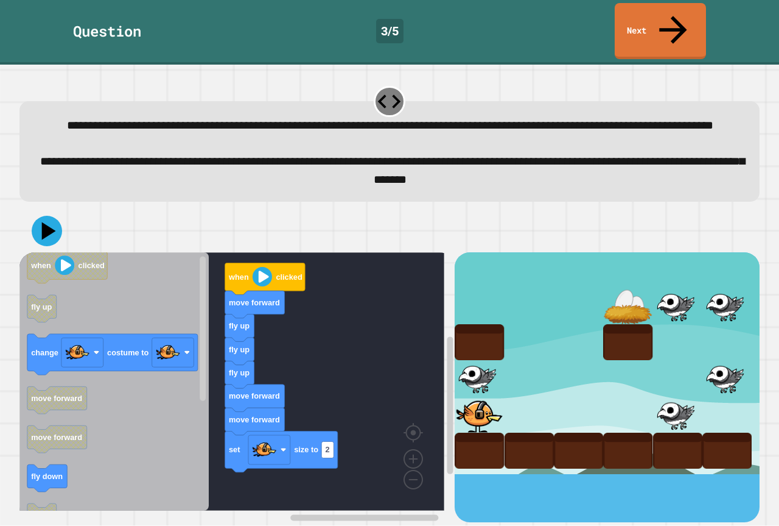
click at [119, 456] on icon "Blockly Workspace" at bounding box center [113, 381] width 189 height 258
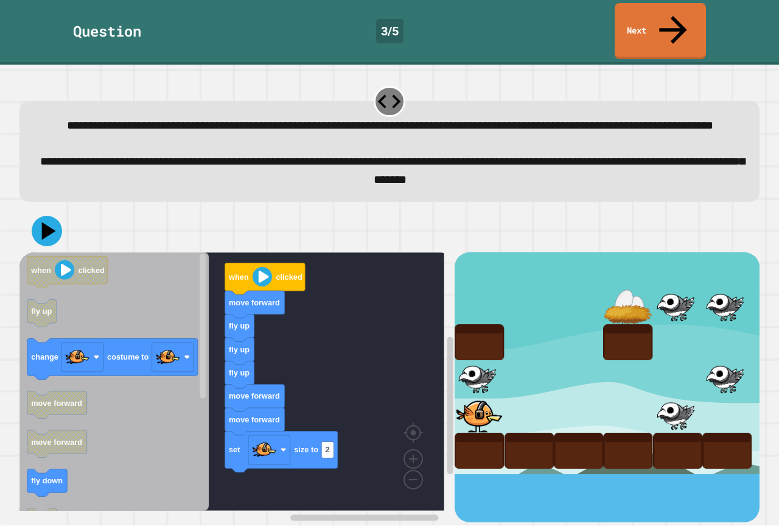
click at [318, 452] on div "when clicked move forward fly up fly up fly up move forward move forward set si…" at bounding box center [236, 387] width 435 height 270
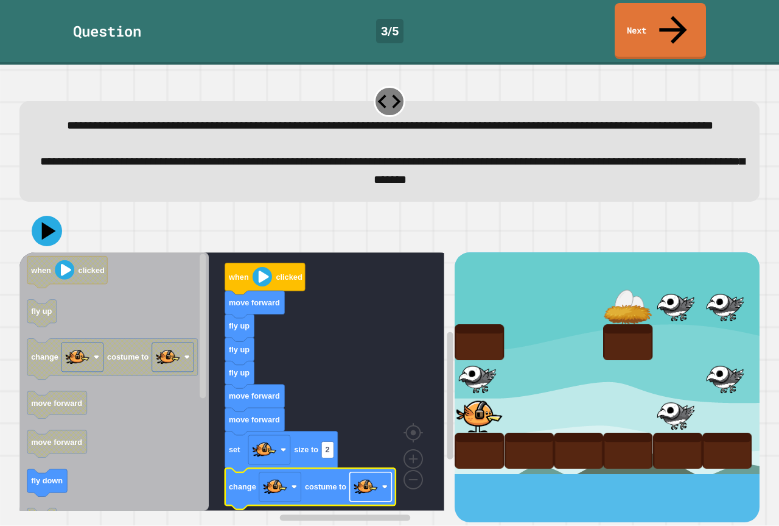
click at [380, 480] on rect "Blockly Workspace" at bounding box center [371, 486] width 42 height 29
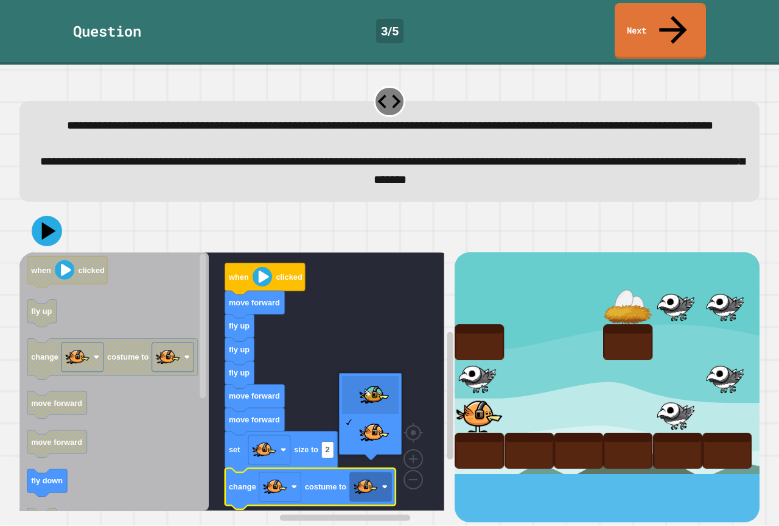
drag, startPoint x: 387, startPoint y: 402, endPoint x: 353, endPoint y: 382, distance: 39.1
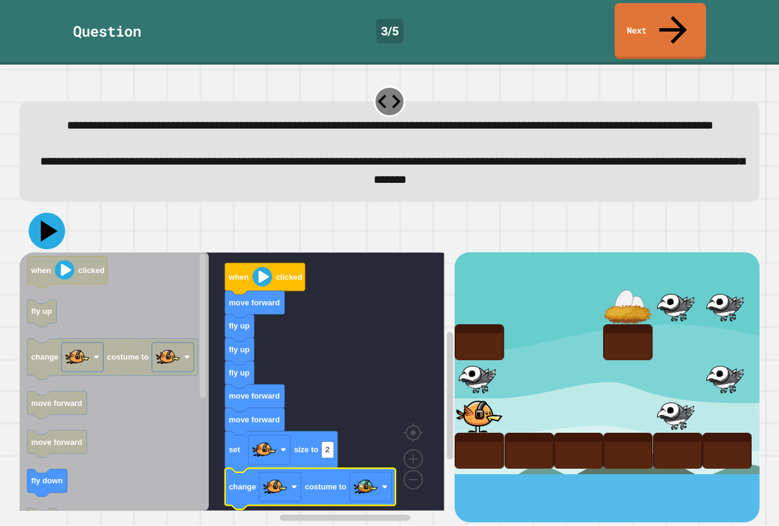
click at [46, 228] on icon at bounding box center [49, 230] width 17 height 21
click at [161, 228] on div at bounding box center [389, 230] width 741 height 43
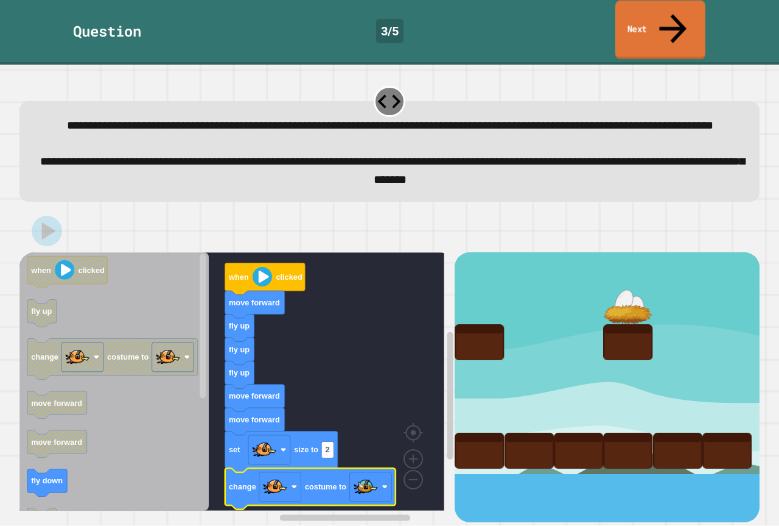
click at [640, 4] on link "Next" at bounding box center [661, 30] width 90 height 59
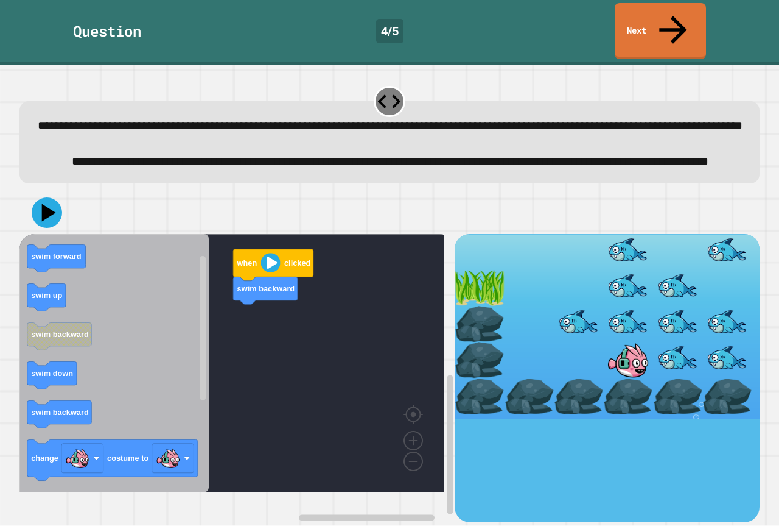
click at [111, 314] on icon "Blockly Workspace" at bounding box center [113, 363] width 189 height 258
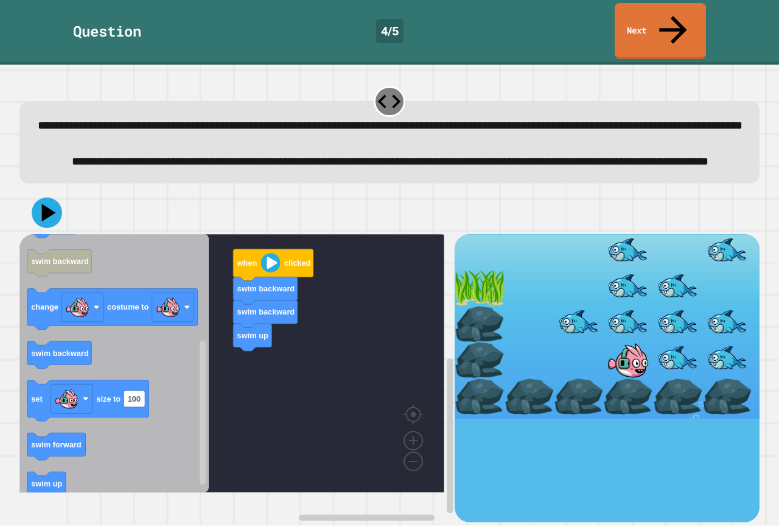
click at [147, 205] on div "when clicked swim backward swim backward swim up when clicked swim forward swim…" at bounding box center [389, 356] width 741 height 331
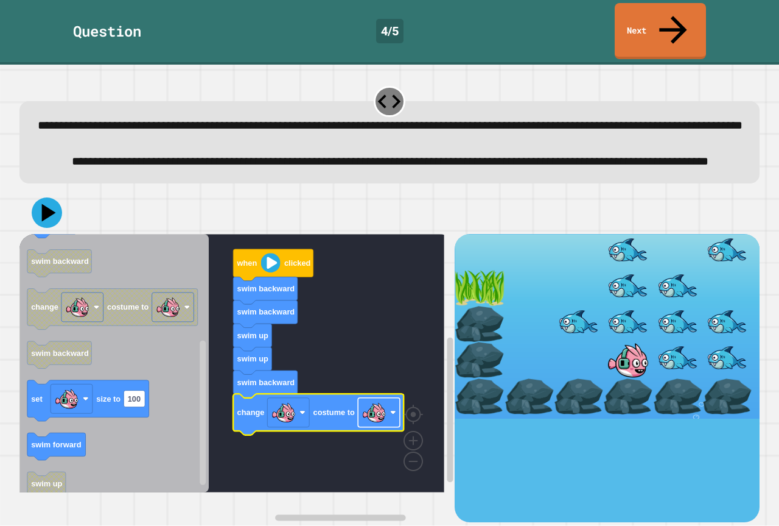
click at [388, 427] on rect "Blockly Workspace" at bounding box center [379, 412] width 42 height 29
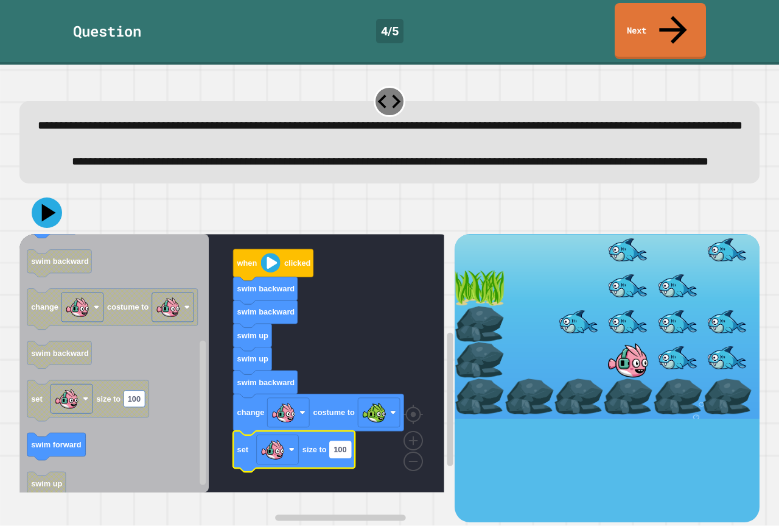
click at [348, 457] on rect "Blockly Workspace" at bounding box center [340, 449] width 21 height 16
type input "**"
click at [42, 214] on icon at bounding box center [47, 213] width 32 height 32
click at [367, 355] on rect "Blockly Workspace" at bounding box center [231, 363] width 425 height 258
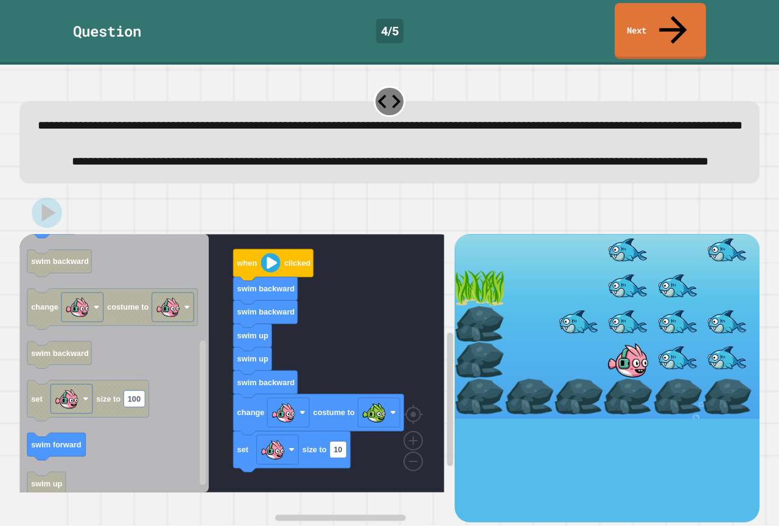
click at [367, 355] on rect "Blockly Workspace" at bounding box center [231, 363] width 425 height 258
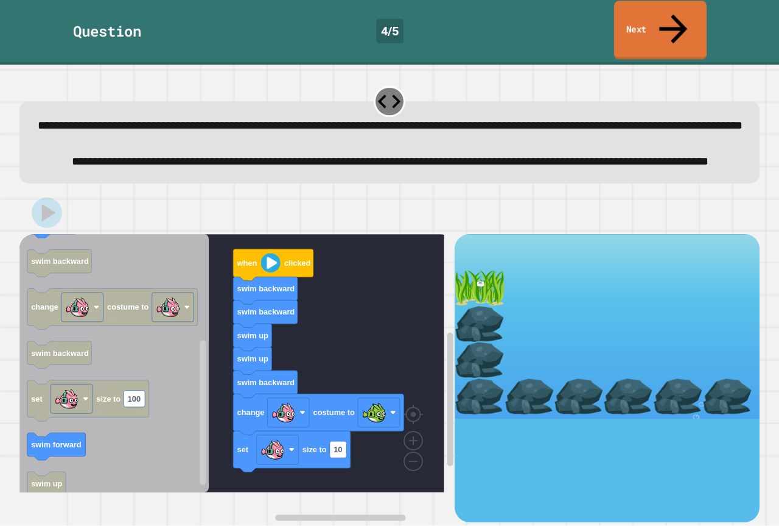
click at [625, 7] on link "Next" at bounding box center [660, 30] width 93 height 59
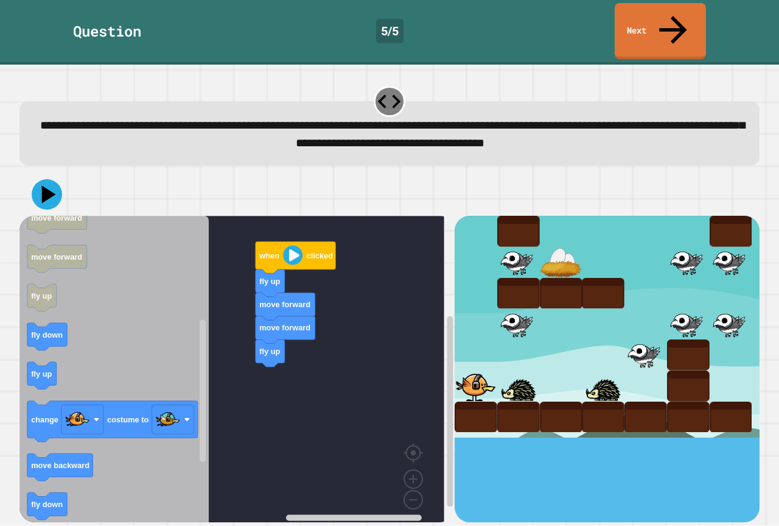
click at [166, 139] on div "**********" at bounding box center [390, 302] width 748 height 445
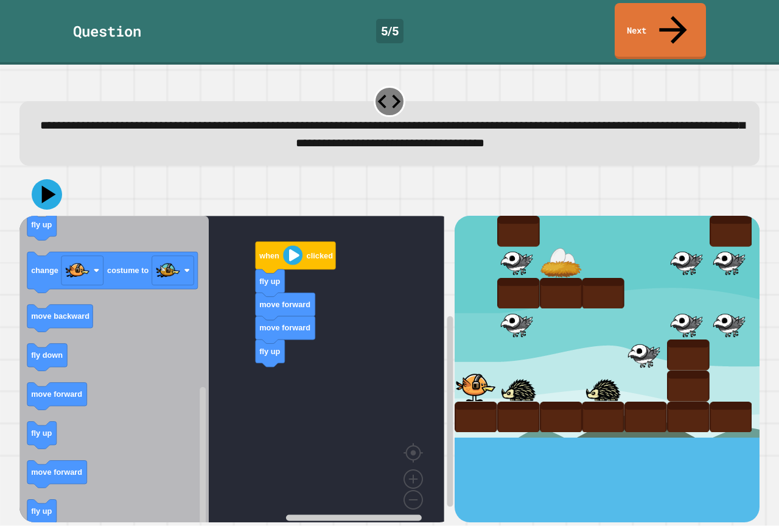
click at [127, 269] on icon "Blockly Workspace" at bounding box center [113, 373] width 189 height 315
click at [191, 393] on icon "Blockly Workspace" at bounding box center [113, 373] width 189 height 315
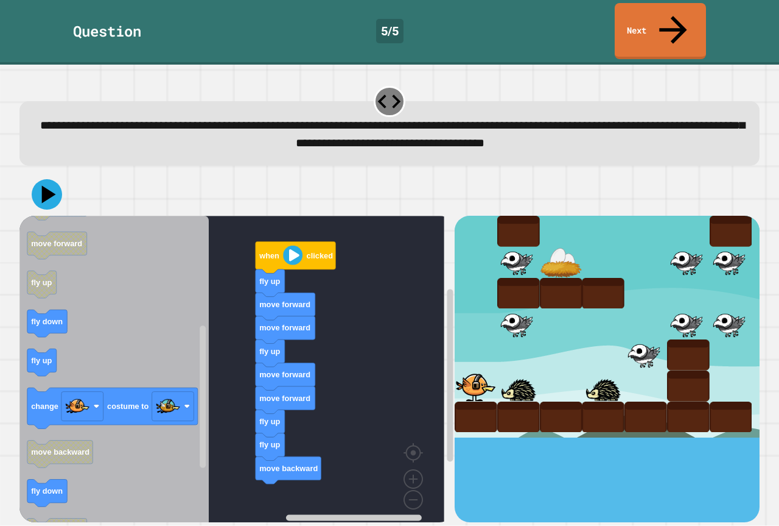
click at [132, 499] on icon "Blockly Workspace" at bounding box center [113, 373] width 189 height 315
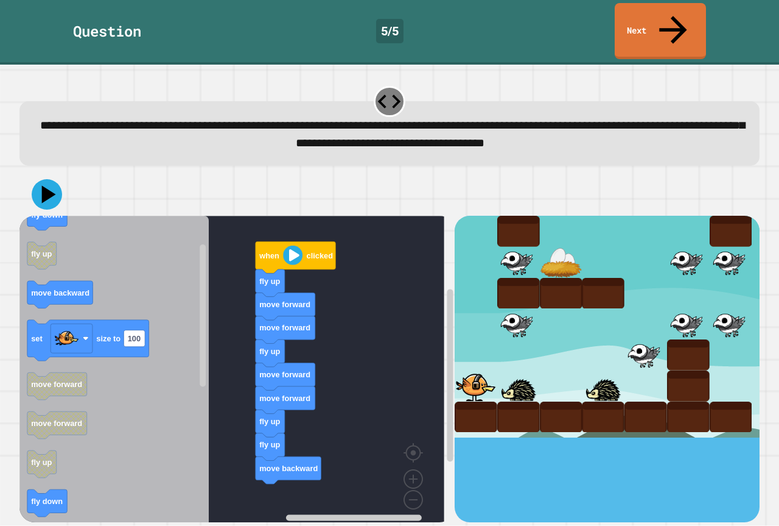
click at [107, 476] on icon "Blockly Workspace" at bounding box center [113, 373] width 189 height 315
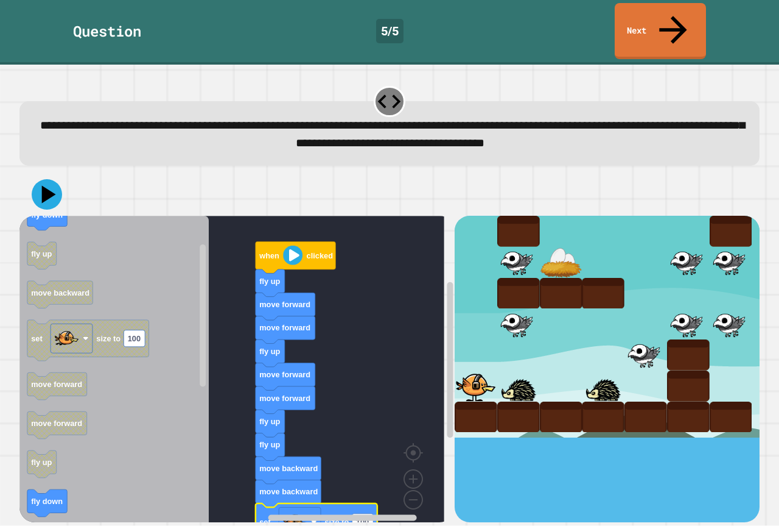
click at [378, 310] on rect "Blockly Workspace" at bounding box center [231, 373] width 425 height 315
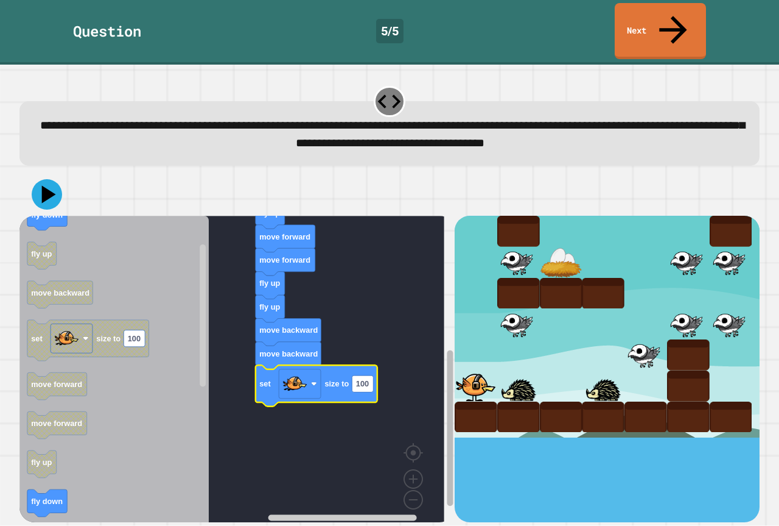
click at [456, 415] on div "when clicked fly up move forward move forward fly up move forward move forward …" at bounding box center [389, 369] width 741 height 306
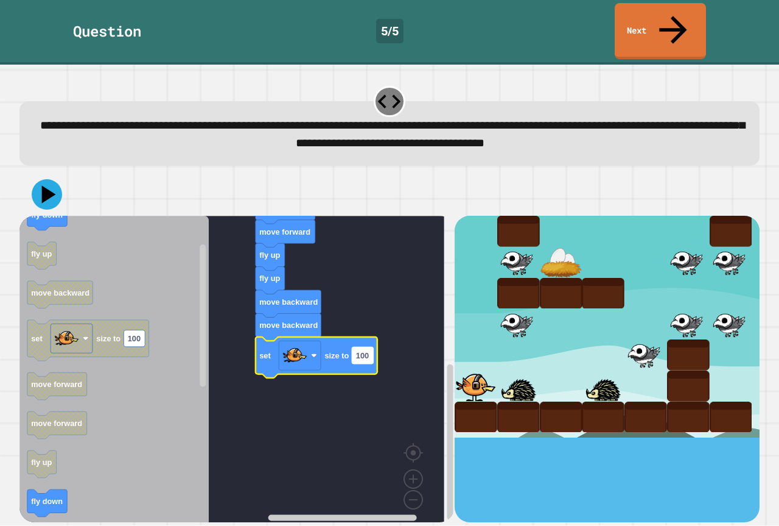
click at [373, 347] on rect "Blockly Workspace" at bounding box center [362, 355] width 21 height 16
type input "*"
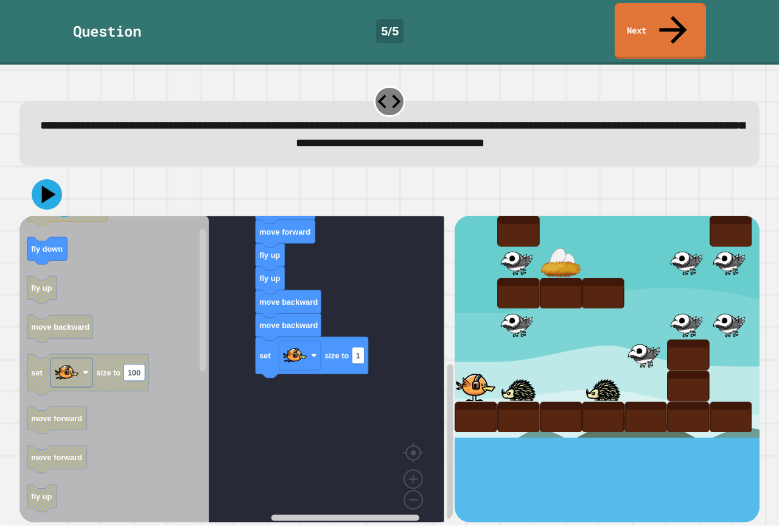
click at [136, 400] on icon "Blockly Workspace" at bounding box center [113, 373] width 189 height 315
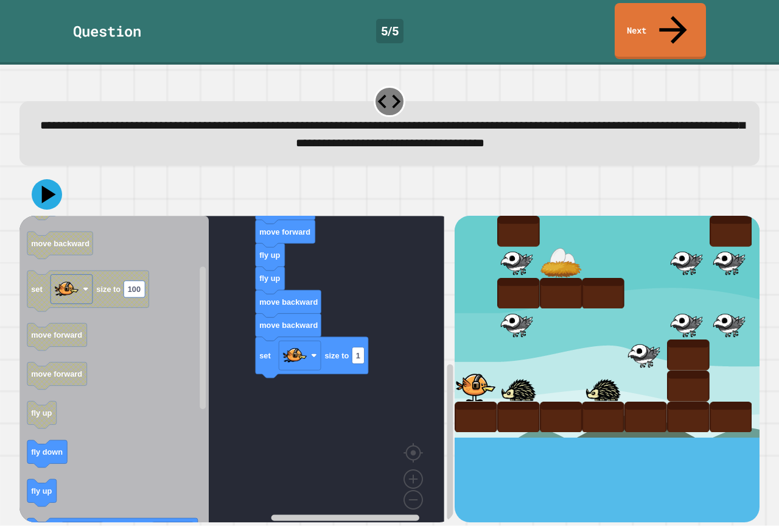
click at [101, 270] on icon "Blockly Workspace" at bounding box center [88, 290] width 122 height 41
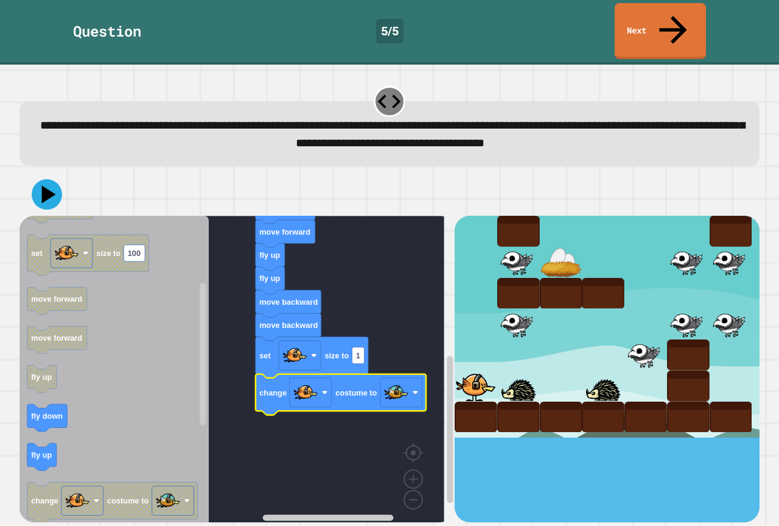
click at [272, 400] on rect "Blockly Workspace" at bounding box center [231, 373] width 425 height 315
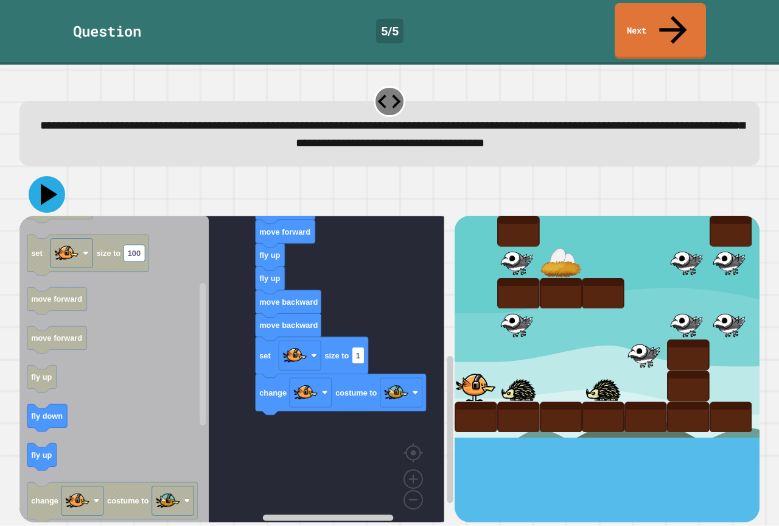
click at [41, 176] on icon at bounding box center [47, 194] width 37 height 37
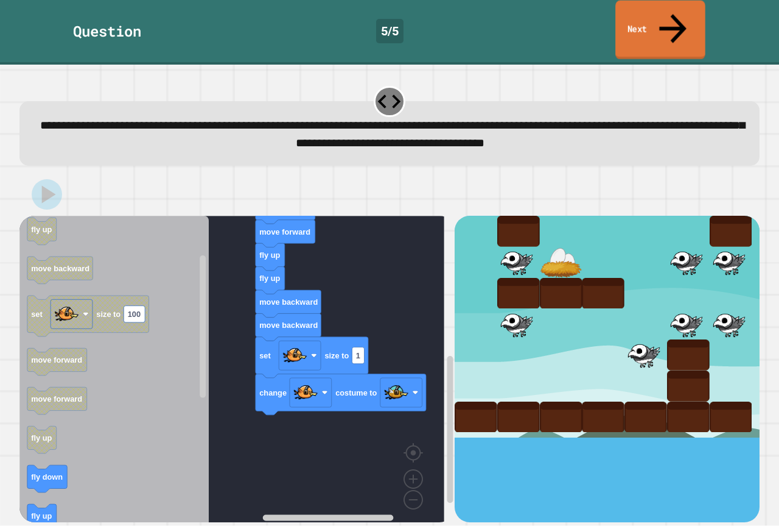
click at [641, 8] on link "Next" at bounding box center [661, 30] width 90 height 59
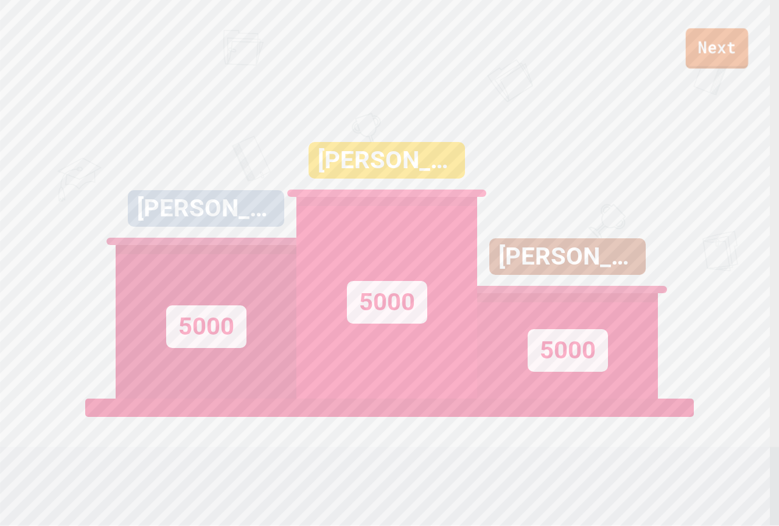
click at [705, 30] on link "Next" at bounding box center [717, 48] width 63 height 40
